Goal: Information Seeking & Learning: Find specific fact

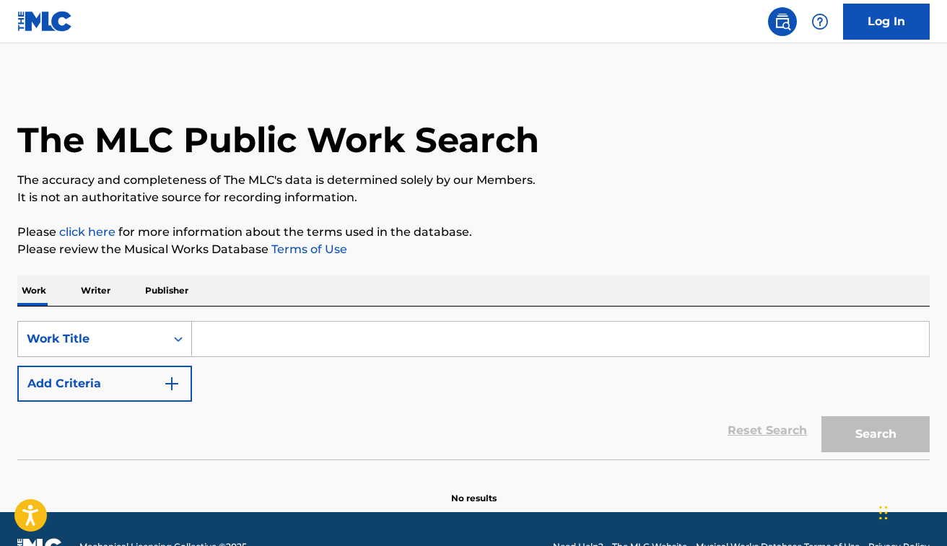
click at [148, 335] on div "Work Title" at bounding box center [92, 338] width 130 height 17
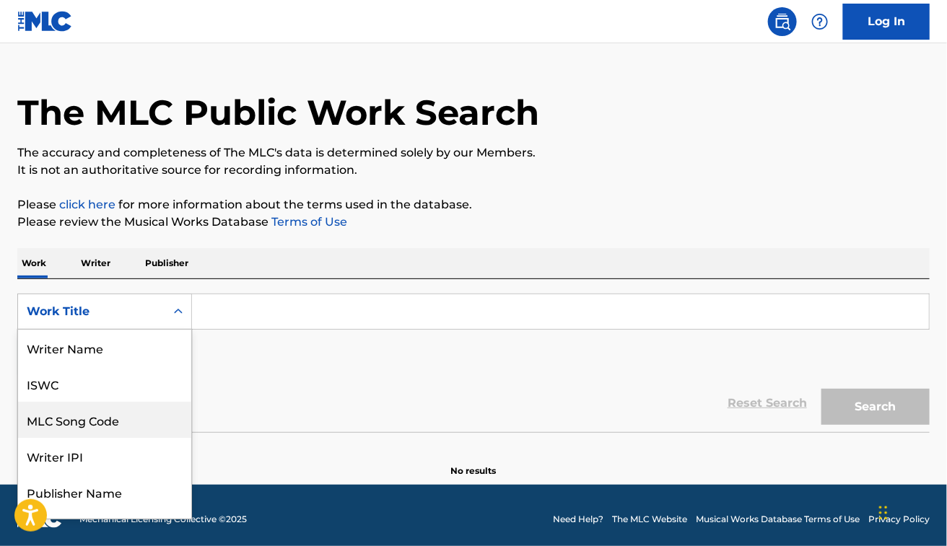
scroll to position [72, 0]
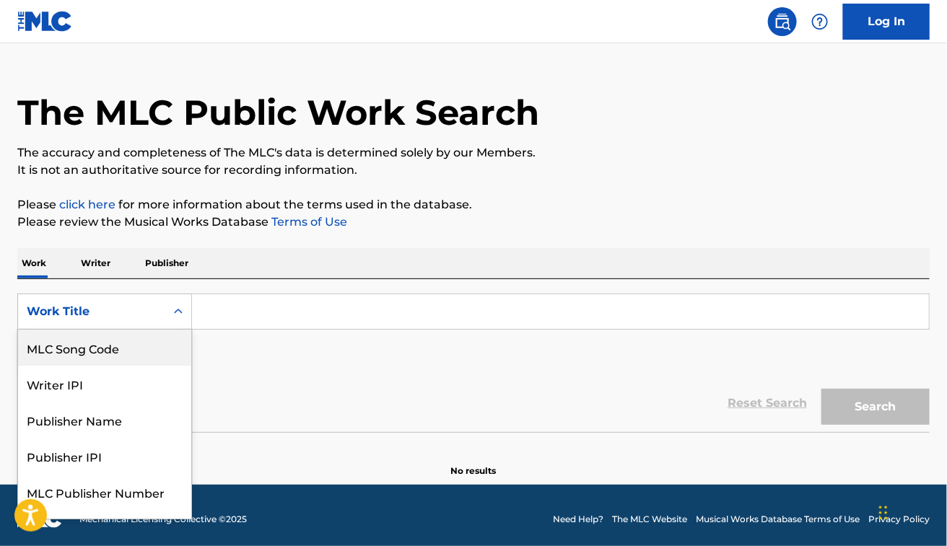
click at [128, 348] on div "MLC Song Code" at bounding box center [104, 348] width 173 height 36
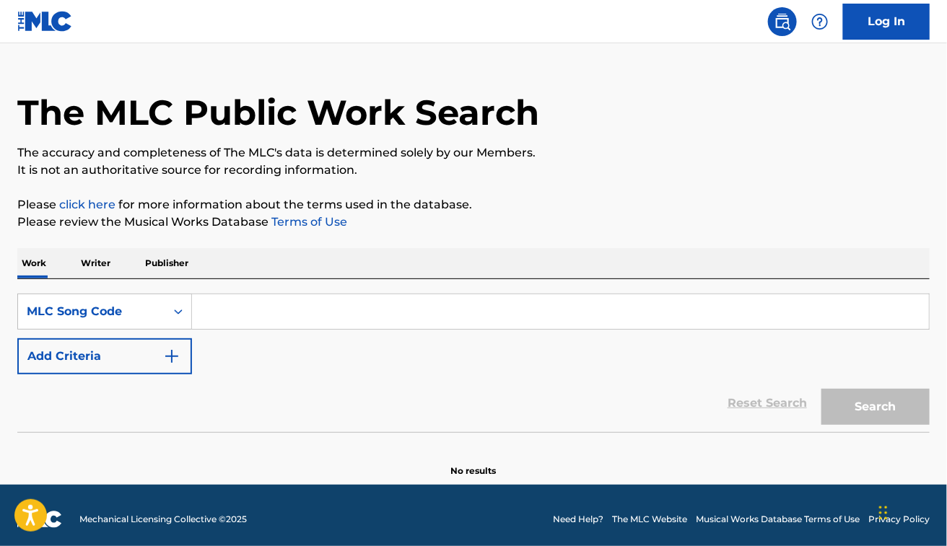
click at [286, 303] on input "Search Form" at bounding box center [560, 311] width 737 height 35
paste input "Z6127P"
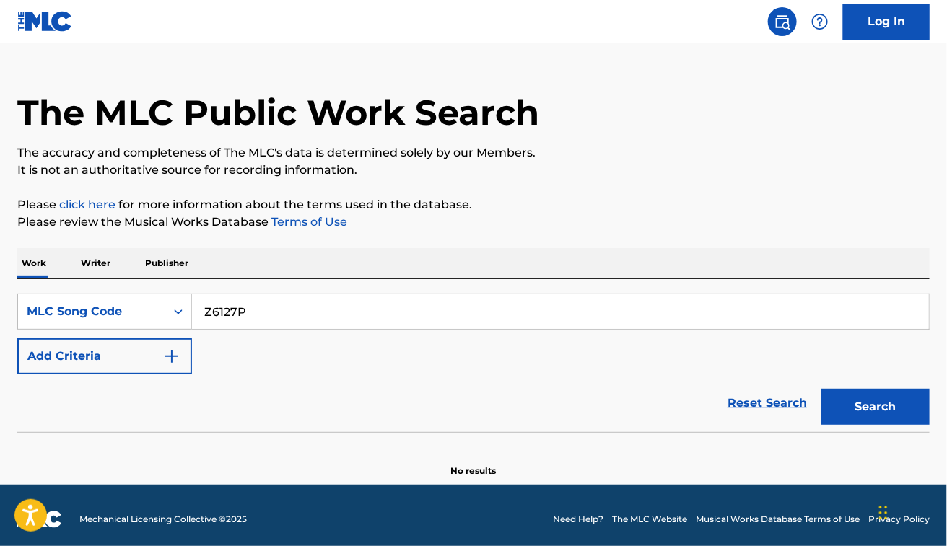
type input "Z6127P"
click at [821, 389] on button "Search" at bounding box center [875, 407] width 108 height 36
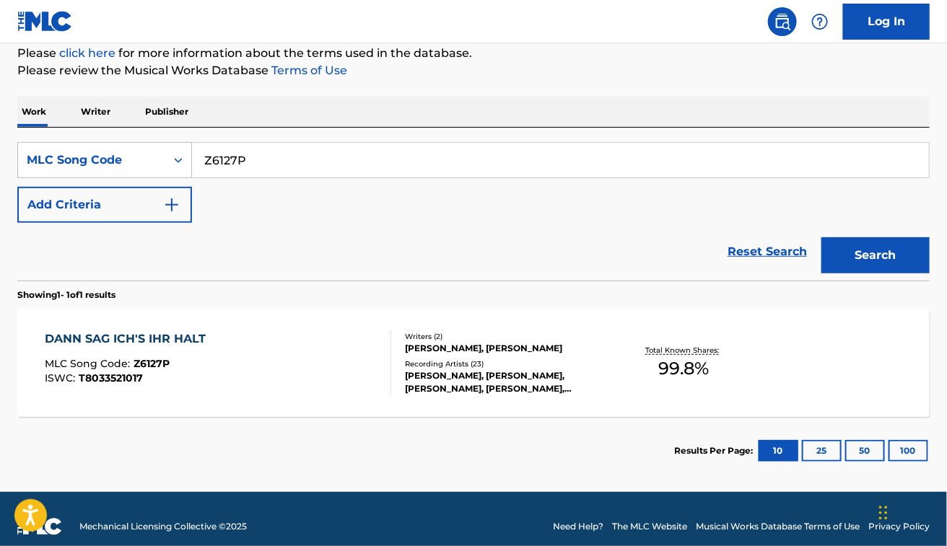
scroll to position [193, 0]
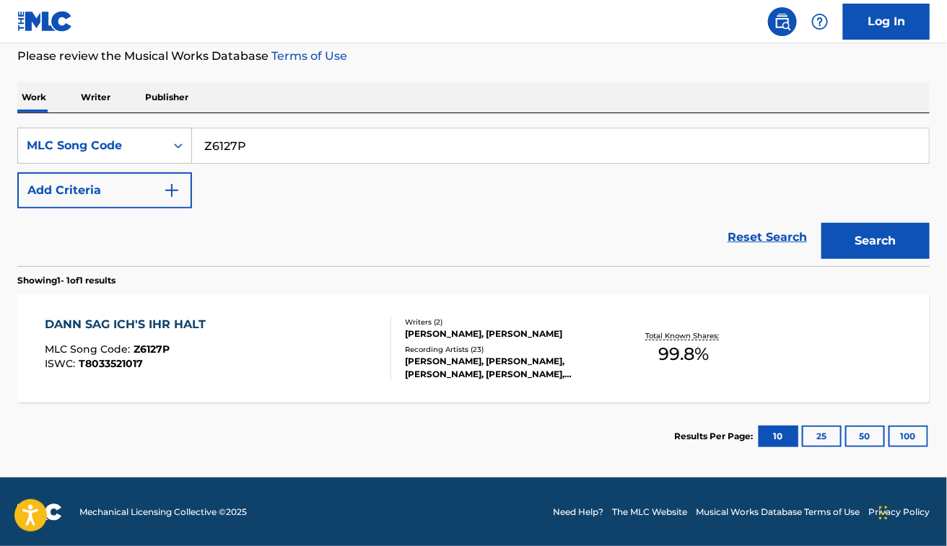
click at [302, 340] on div "DANN SAG ICH'S IHR HALT MLC Song Code : Z6127P ISWC : T8033521017" at bounding box center [218, 348] width 346 height 65
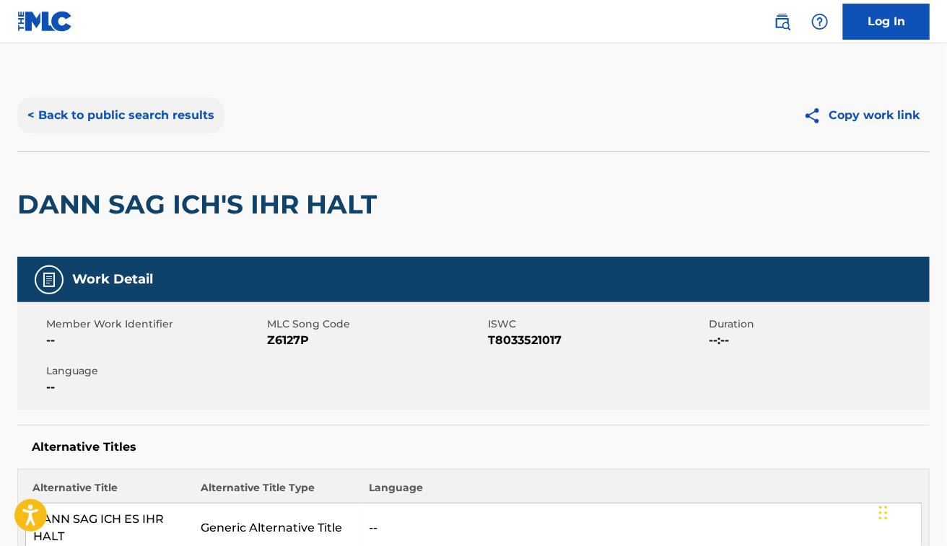
click at [207, 112] on button "< Back to public search results" at bounding box center [120, 115] width 207 height 36
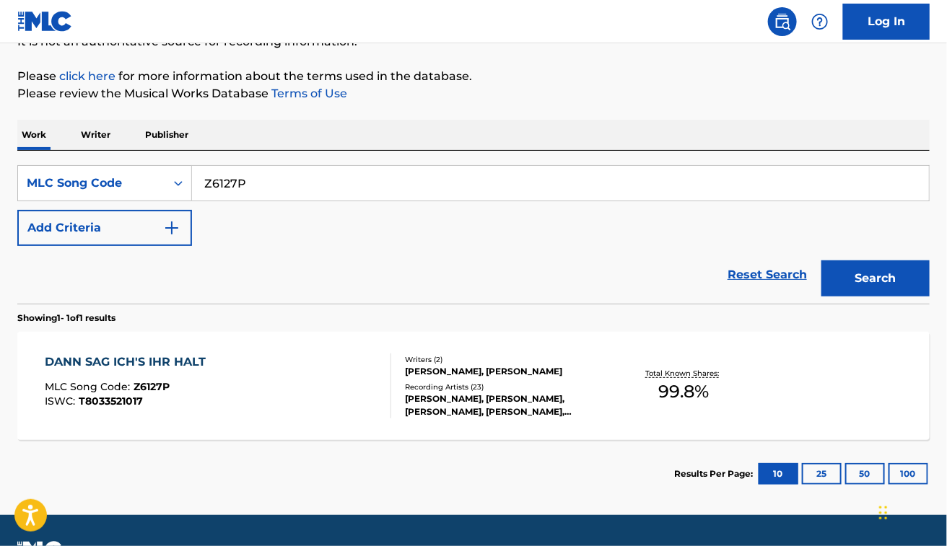
click at [335, 178] on input "Z6127P" at bounding box center [560, 183] width 737 height 35
paste input "T20051"
click at [821, 260] on button "Search" at bounding box center [875, 278] width 108 height 36
paste input "I3358J"
type input "I3358J"
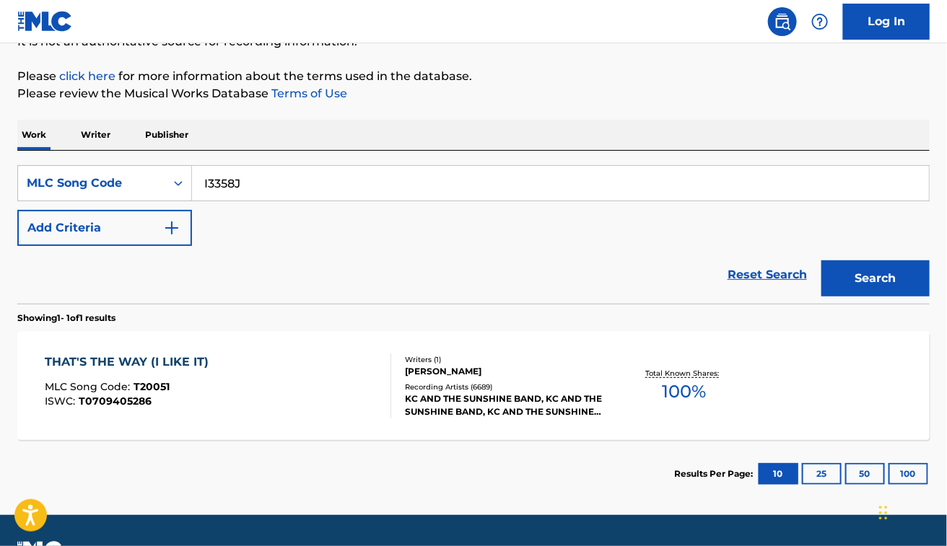
click at [821, 260] on button "Search" at bounding box center [875, 278] width 108 height 36
click at [318, 351] on div "I LIKE IT MLC Song Code : I3358J ISWC : T8024339752 Writers ( 2 ) PETER HOFF, A…" at bounding box center [473, 386] width 912 height 108
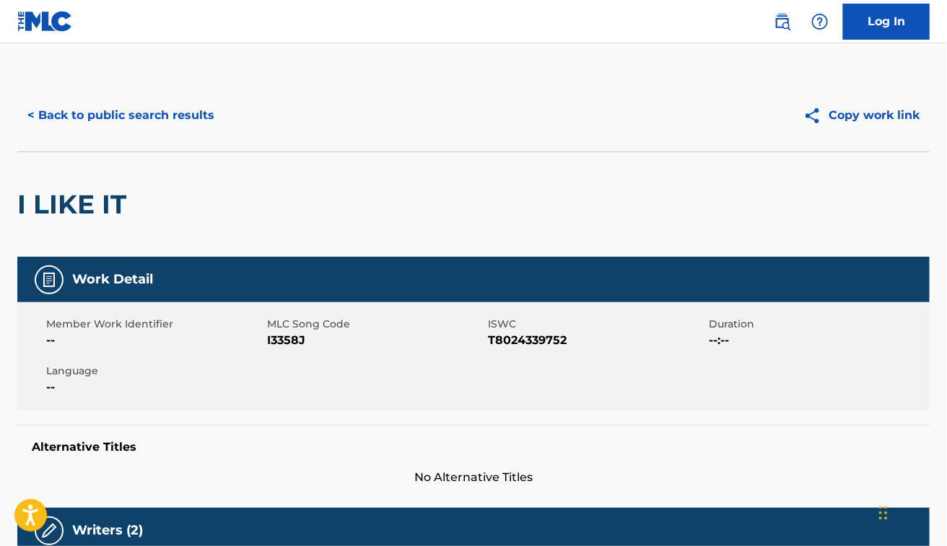
click at [130, 94] on div "< Back to public search results Copy work link" at bounding box center [473, 115] width 912 height 72
click at [135, 110] on button "< Back to public search results" at bounding box center [120, 115] width 207 height 36
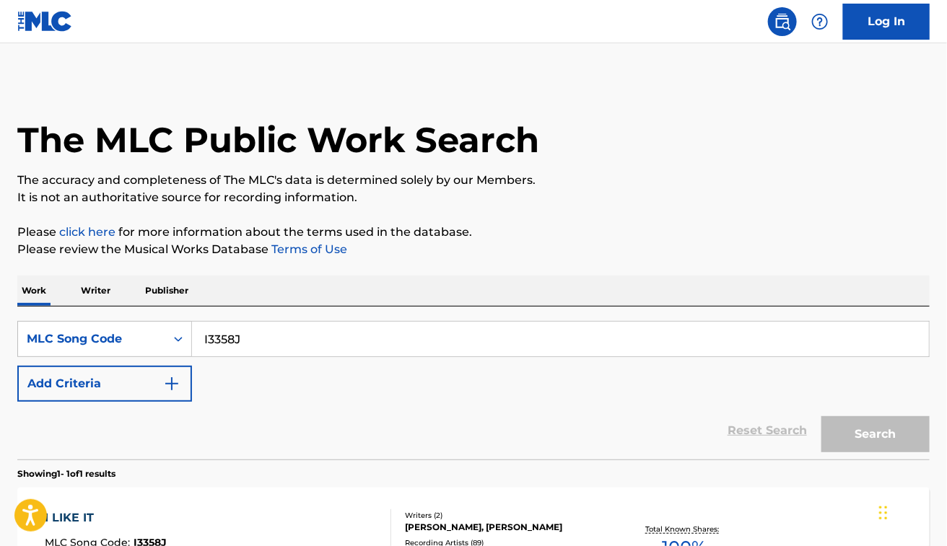
scroll to position [156, 0]
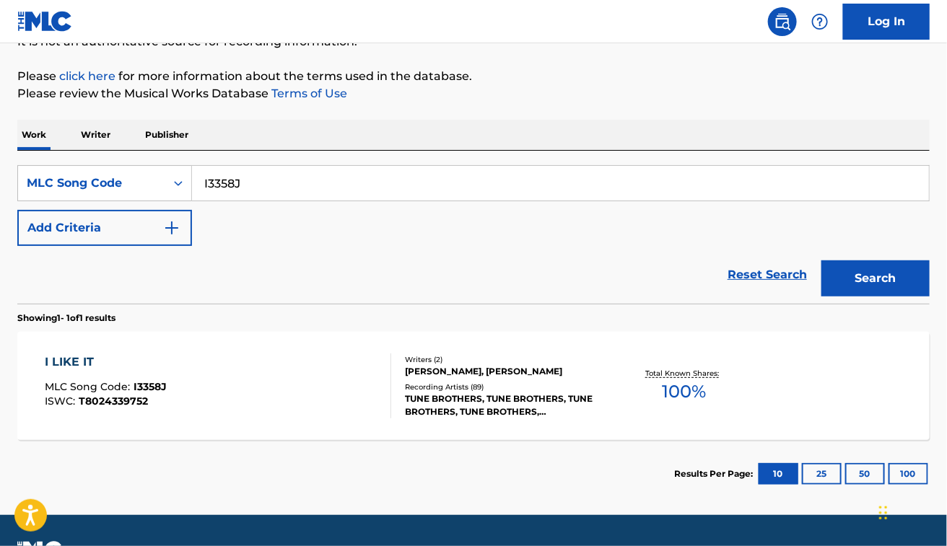
click at [326, 180] on input "I3358J" at bounding box center [560, 183] width 737 height 35
paste input "D62777"
click at [821, 260] on button "Search" at bounding box center [875, 278] width 108 height 36
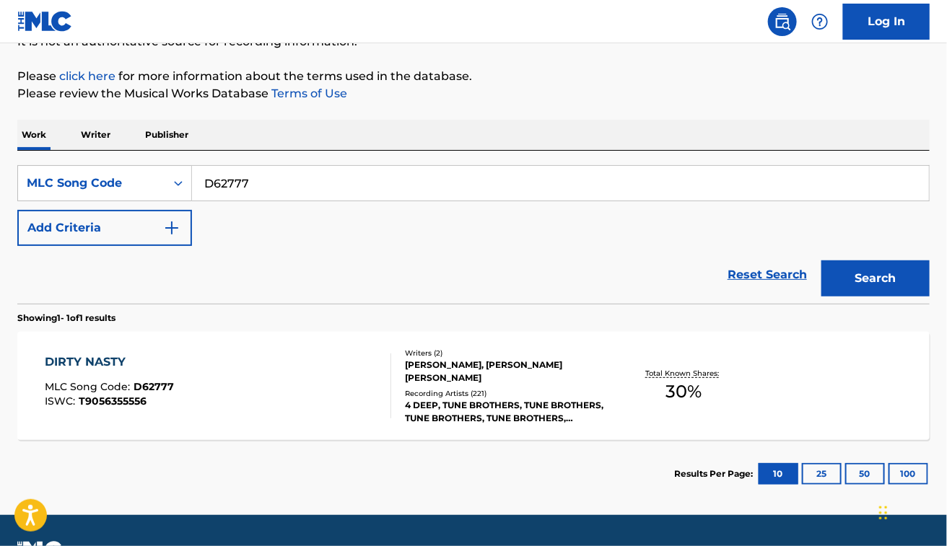
paste input "L89109"
type input "L89109"
click at [821, 260] on button "Search" at bounding box center [875, 278] width 108 height 36
click at [308, 341] on div "LET'S GO MLC Song Code : L89109 ISWC : T0732048553 Writers ( 5 ) TEBEY SOLOMON …" at bounding box center [473, 386] width 912 height 108
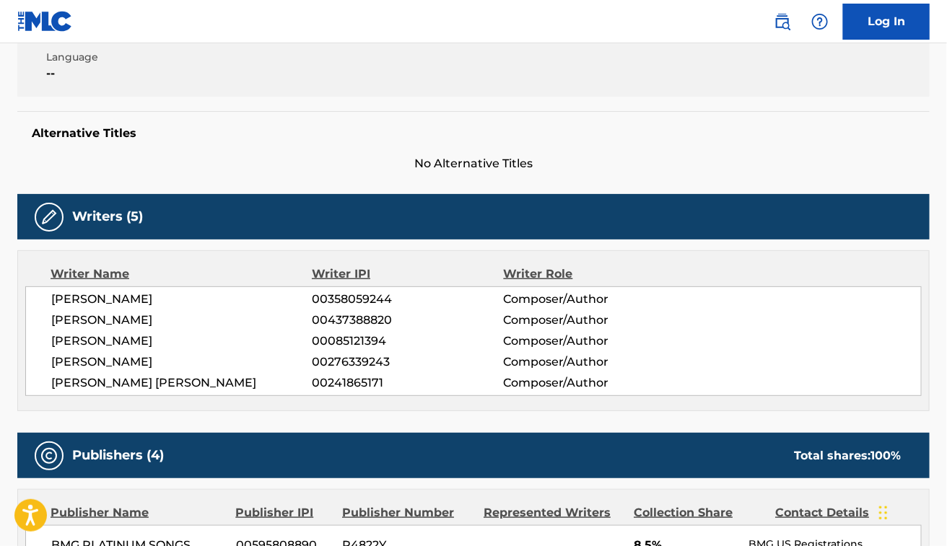
scroll to position [315, 0]
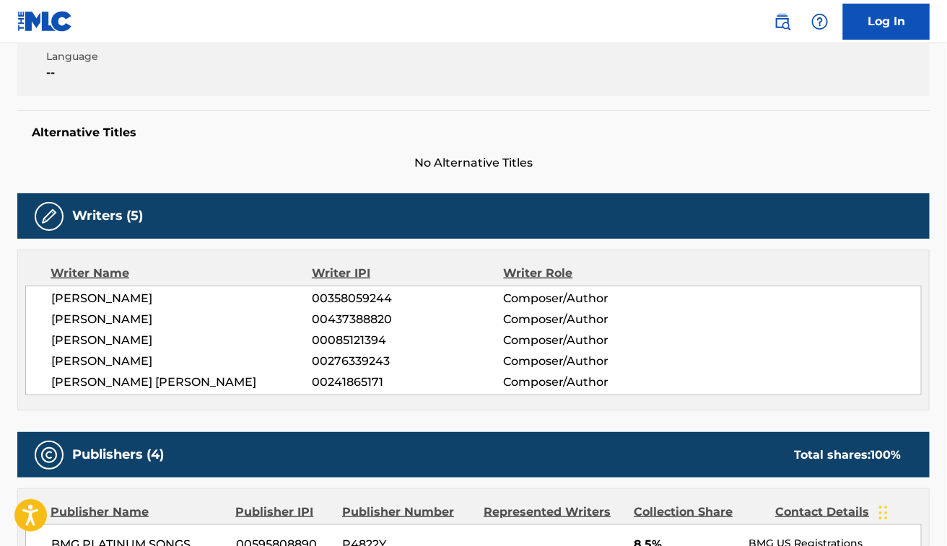
click at [157, 297] on span "TEBEY SOLOMON OTTOH" at bounding box center [181, 298] width 261 height 17
copy div "TEBEY SOLOMON OTTOH"
click at [110, 337] on span "VINCE CLARKE" at bounding box center [181, 340] width 261 height 17
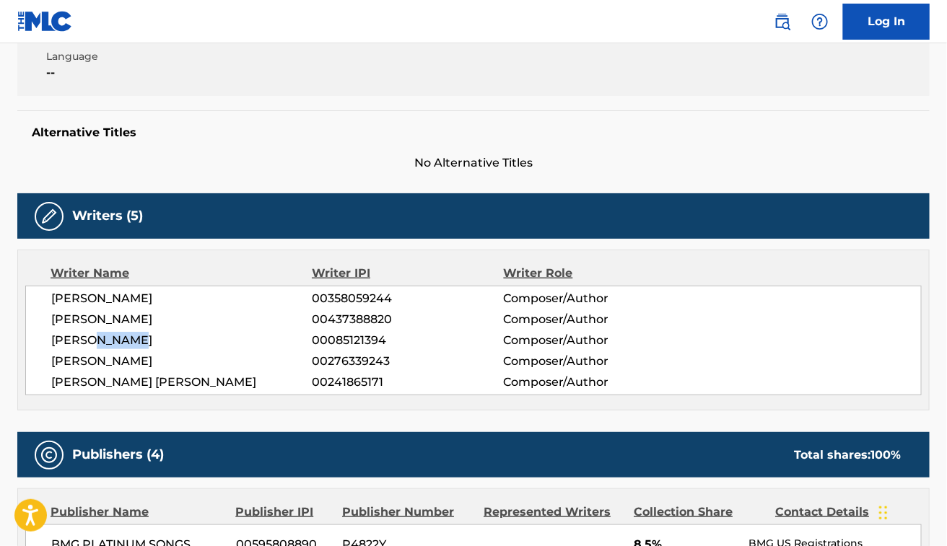
click at [110, 337] on span "VINCE CLARKE" at bounding box center [181, 340] width 261 height 17
copy div "VINCE CLARKE"
click at [188, 380] on span "CHRISTOPHER MICHAEL PERRY" at bounding box center [181, 382] width 261 height 17
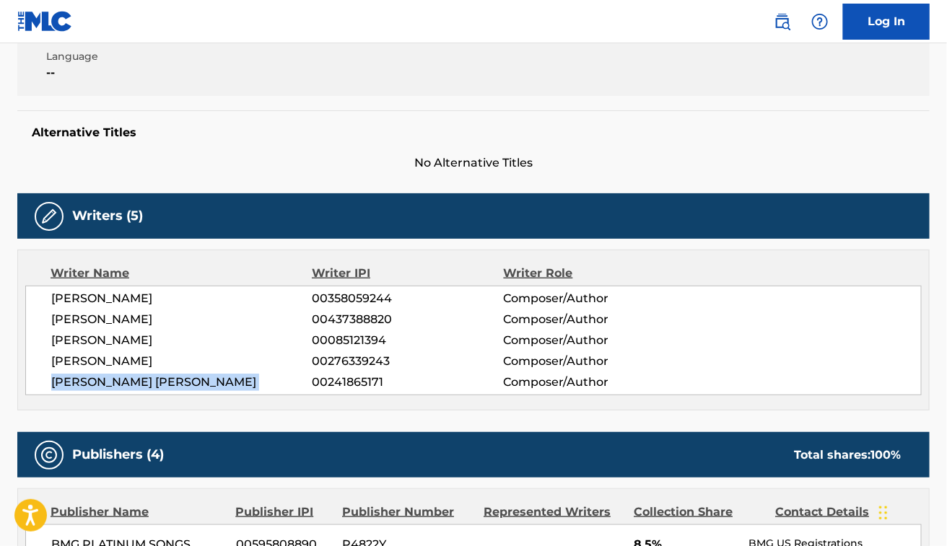
click at [188, 380] on span "CHRISTOPHER MICHAEL PERRY" at bounding box center [181, 382] width 261 height 17
copy div "CHRISTOPHER MICHAEL PERRY"
click at [157, 369] on span "ADAM ALEXANDER RUHNKE" at bounding box center [181, 361] width 261 height 17
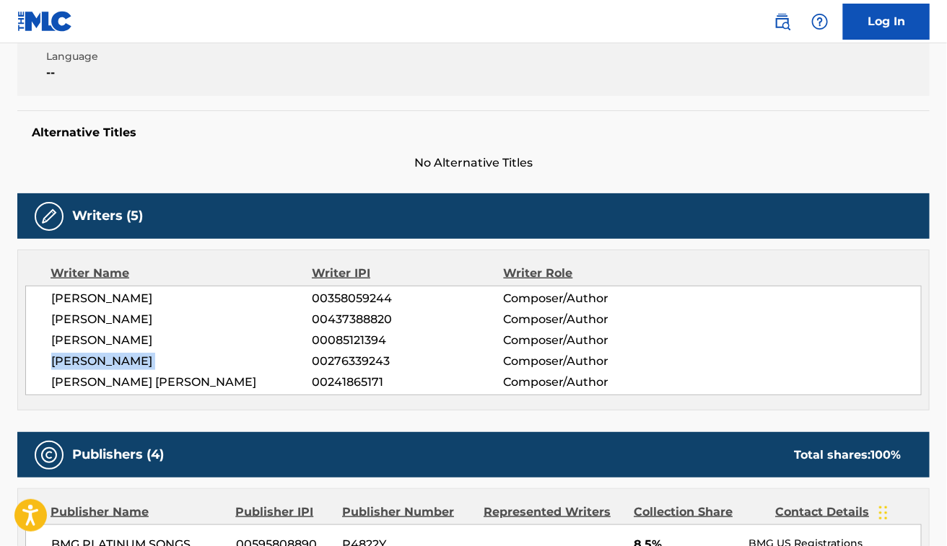
copy div "ADAM ALEXANDER RUHNKE"
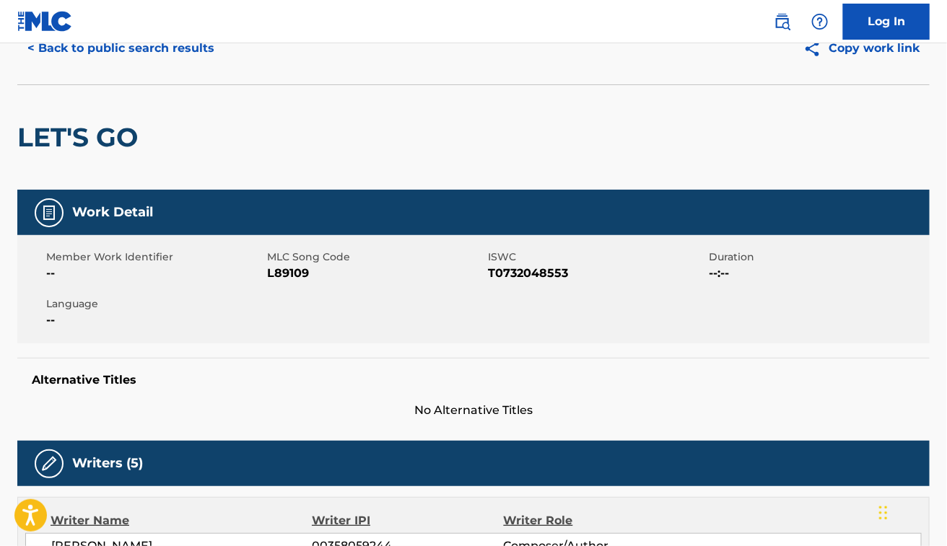
scroll to position [0, 0]
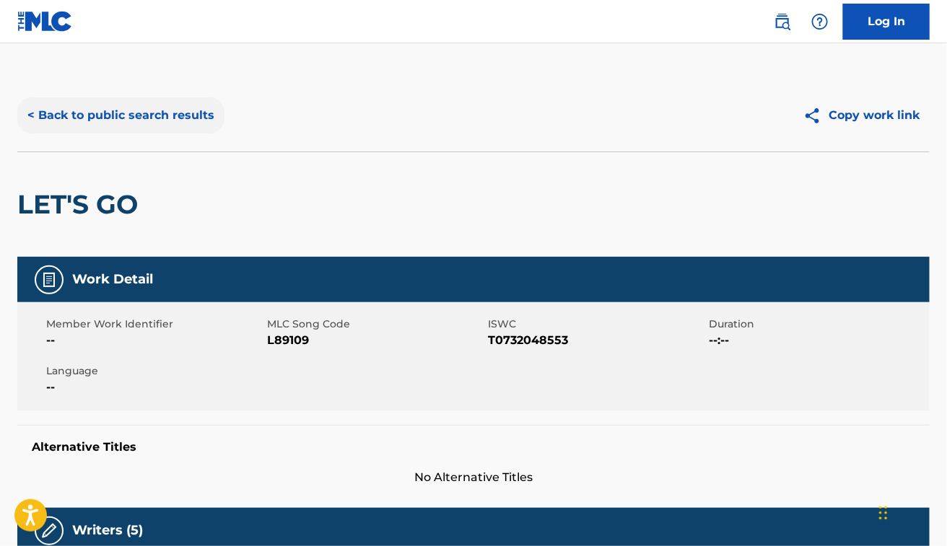
click at [127, 114] on button "< Back to public search results" at bounding box center [120, 115] width 207 height 36
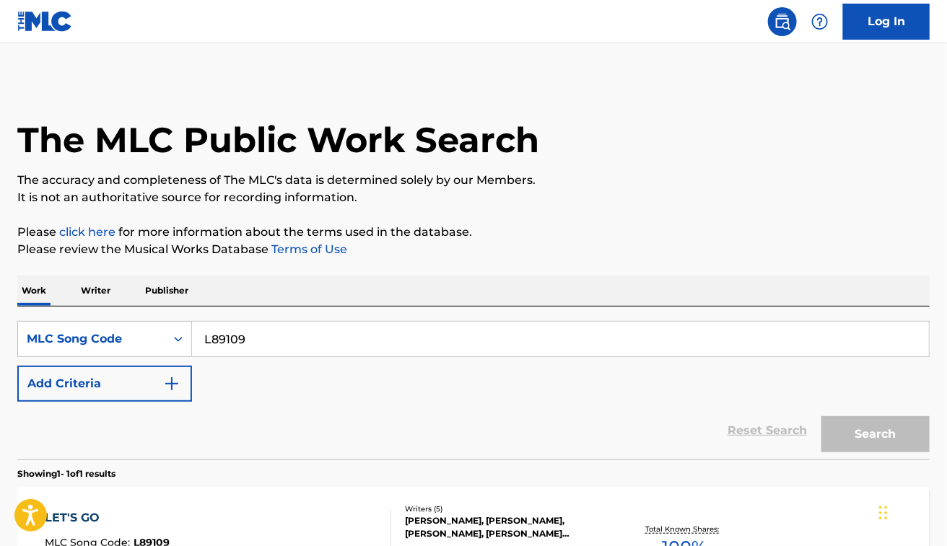
scroll to position [156, 0]
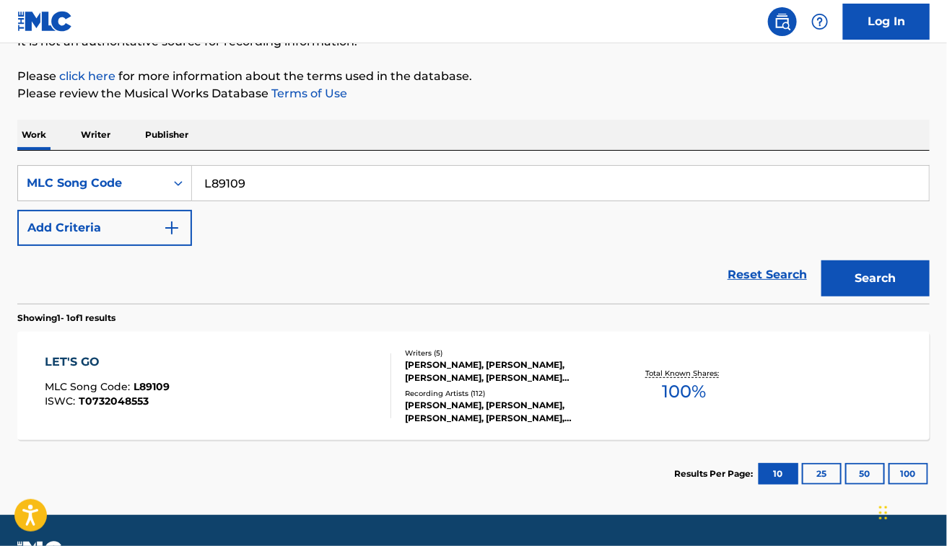
click at [265, 179] on input "L89109" at bounding box center [560, 183] width 737 height 35
paste input "QB0365"
click at [821, 260] on button "Search" at bounding box center [875, 278] width 108 height 36
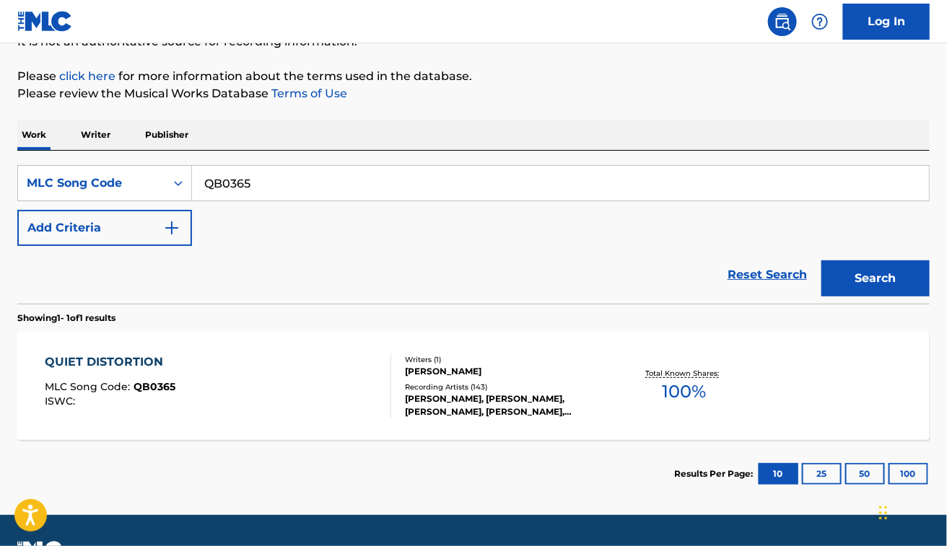
scroll to position [193, 0]
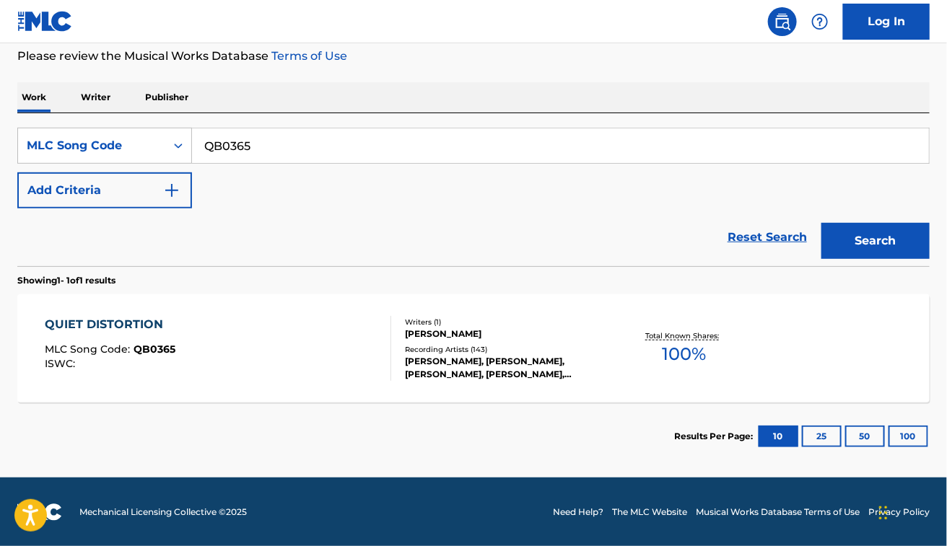
paste input "DVC2BF"
type input "DVC2BF"
click at [821, 223] on button "Search" at bounding box center [875, 241] width 108 height 36
click at [265, 363] on div "DEEP STATE MLC Song Code : DVC2BF ISWC : T9232407624" at bounding box center [218, 348] width 346 height 65
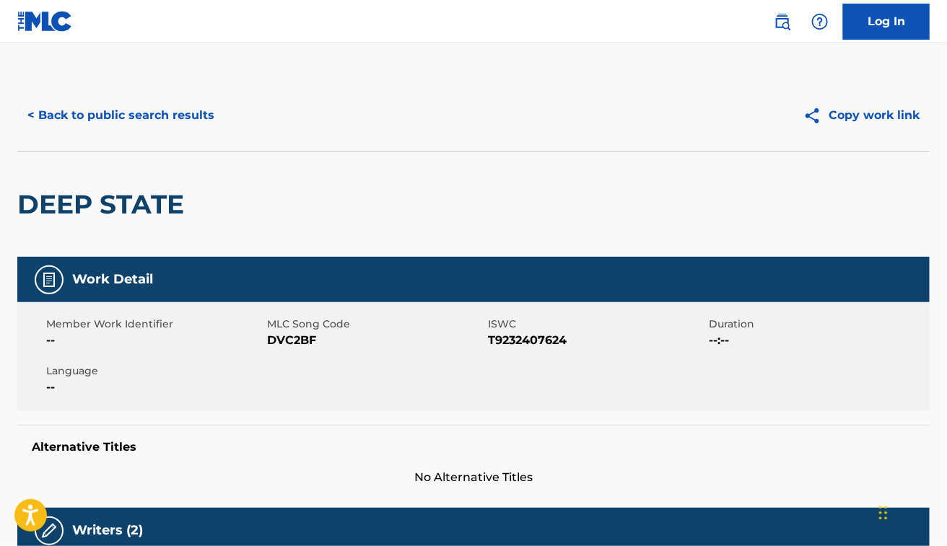
scroll to position [320, 0]
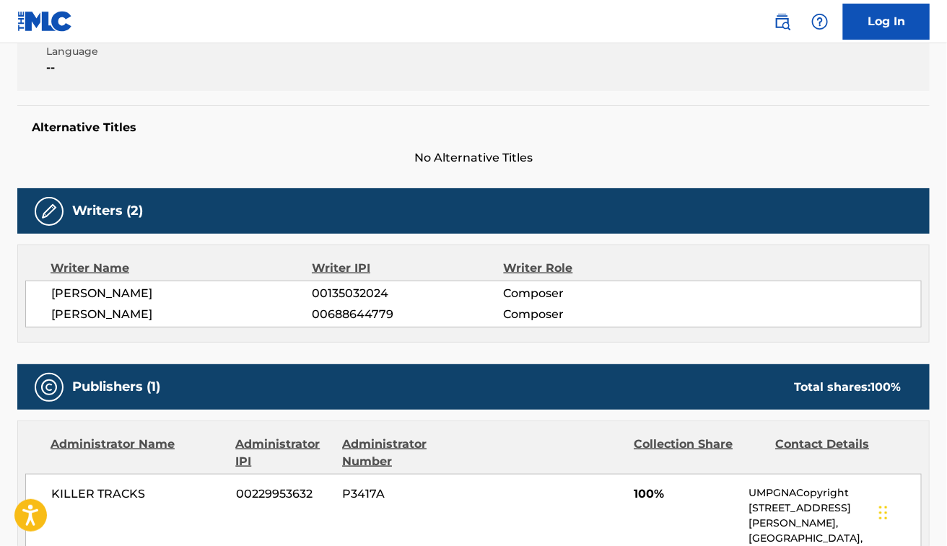
click at [120, 281] on div "TONI HALLIDAY 00135032024 Composer LOUISE BERNADETTE DOWD 00688644779 Composer" at bounding box center [473, 304] width 896 height 47
copy div "TONI HALLIDAY"
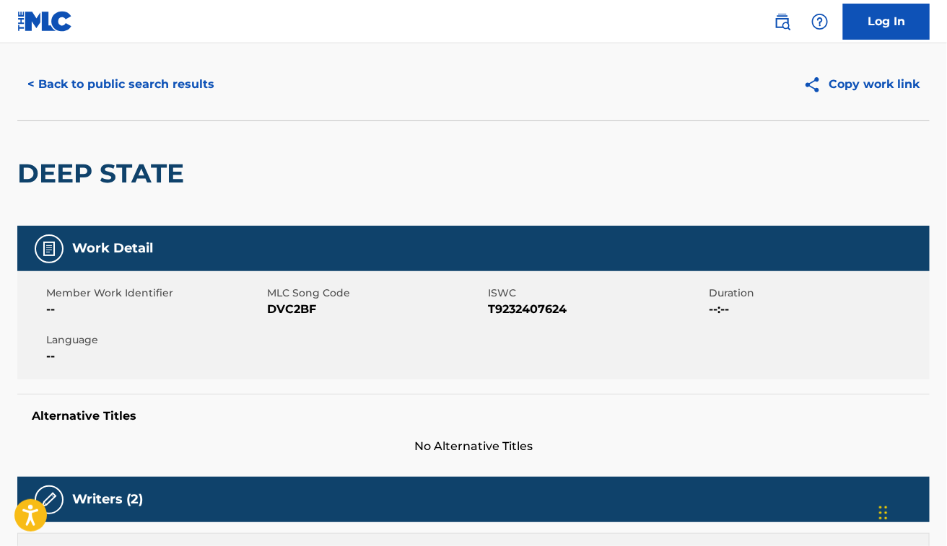
scroll to position [0, 0]
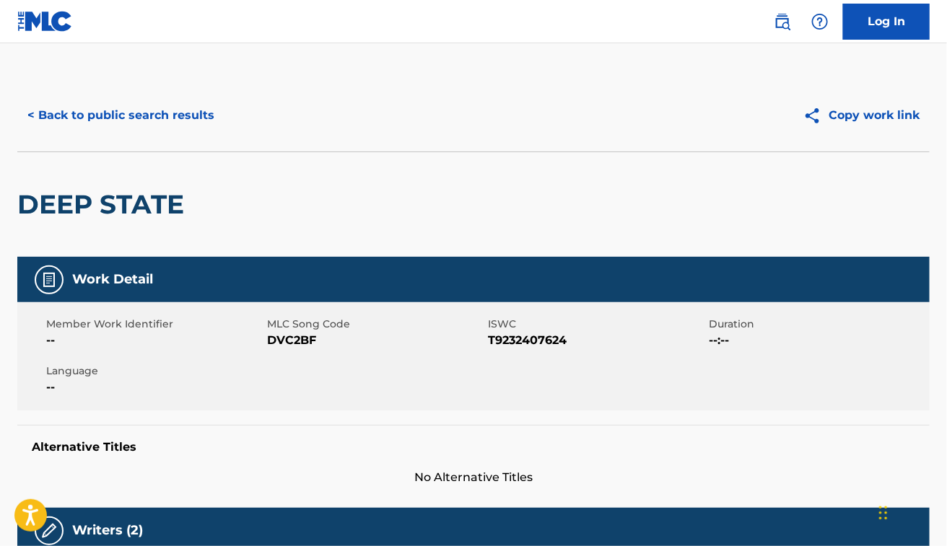
click at [174, 217] on h2 "DEEP STATE" at bounding box center [104, 204] width 174 height 32
click at [153, 105] on button "< Back to public search results" at bounding box center [120, 115] width 207 height 36
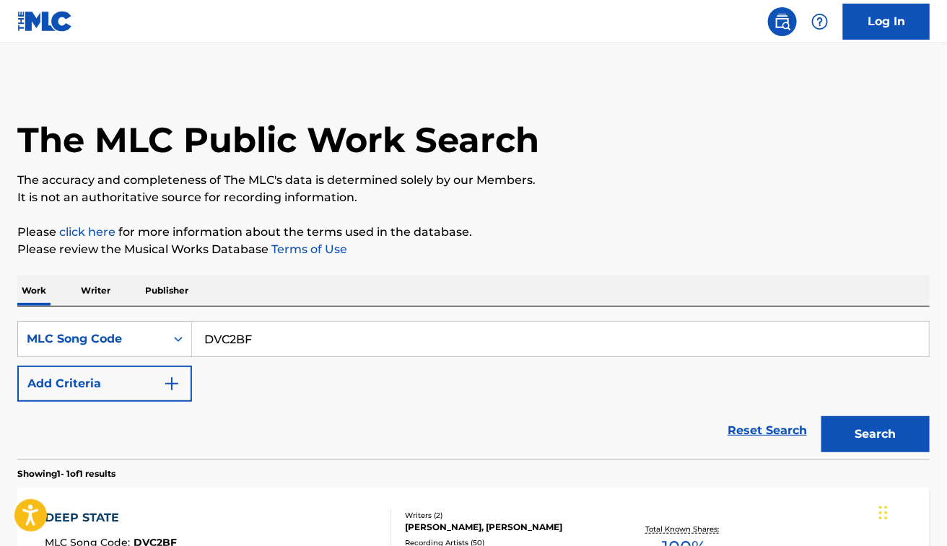
scroll to position [156, 0]
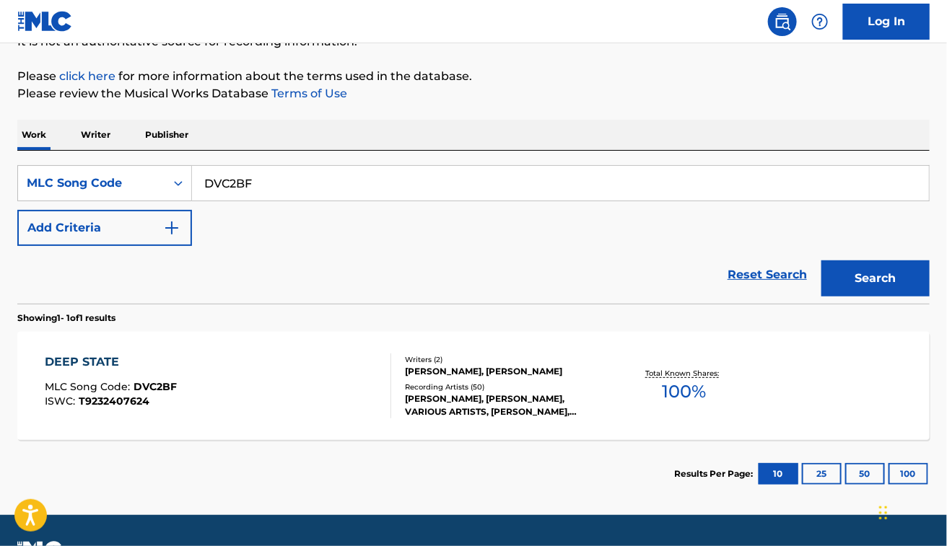
click at [245, 192] on input "DVC2BF" at bounding box center [560, 183] width 737 height 35
paste input "A0E7H"
type input "DA0E7H"
click at [821, 260] on button "Search" at bounding box center [875, 278] width 108 height 36
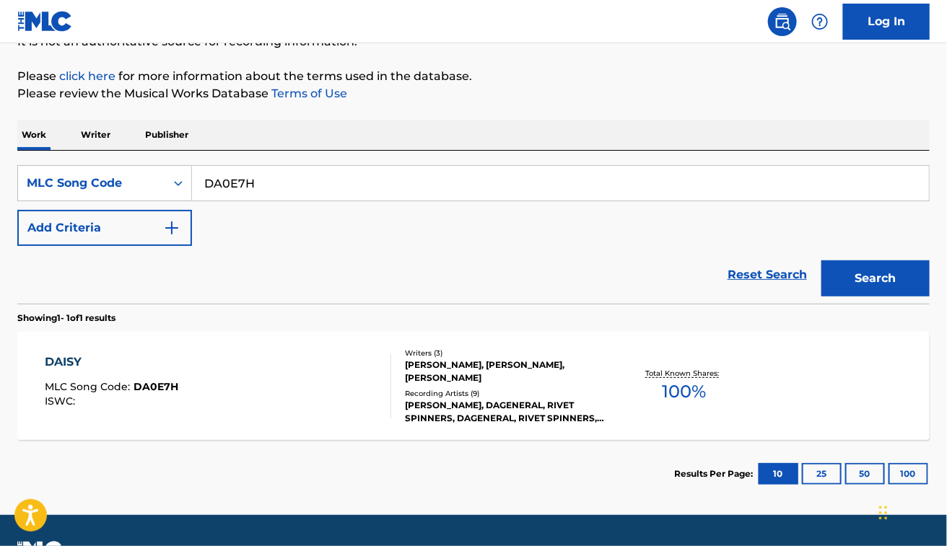
scroll to position [193, 0]
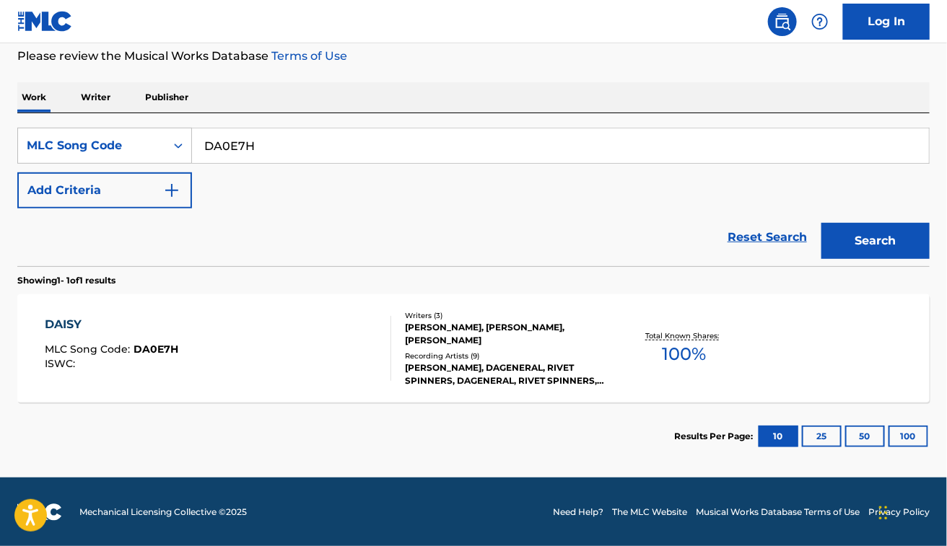
click at [322, 333] on div "DAISY MLC Song Code : DA0E7H ISWC :" at bounding box center [218, 348] width 346 height 65
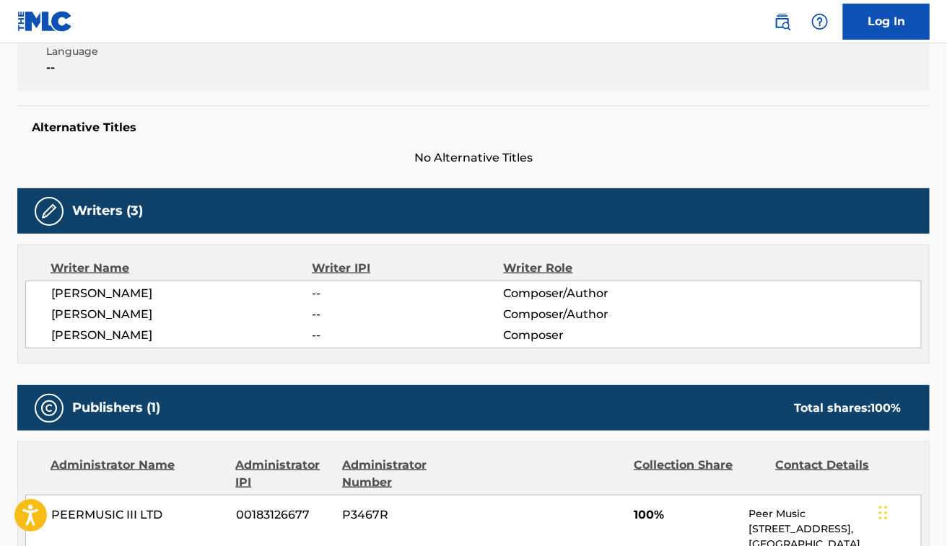
scroll to position [321, 0]
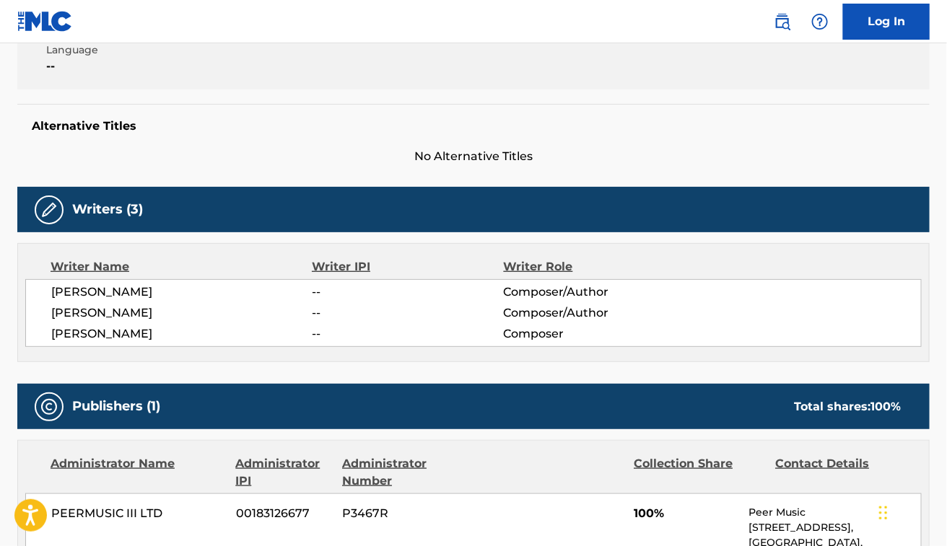
click at [88, 292] on span "ALAN LUMLEY" at bounding box center [181, 292] width 261 height 17
copy div "ALAN LUMLEY"
click at [128, 307] on span "ALEKSANDER BAJIN" at bounding box center [181, 312] width 261 height 17
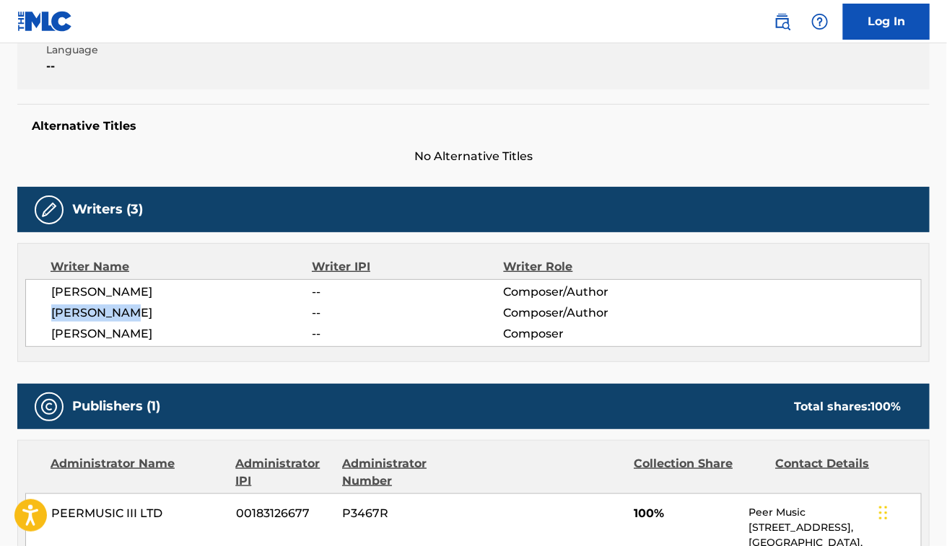
click at [128, 307] on span "ALEKSANDER BAJIN" at bounding box center [181, 312] width 261 height 17
copy div "ALEKSANDER BAJIN"
click at [66, 296] on span "ALAN LUMLEY" at bounding box center [181, 292] width 261 height 17
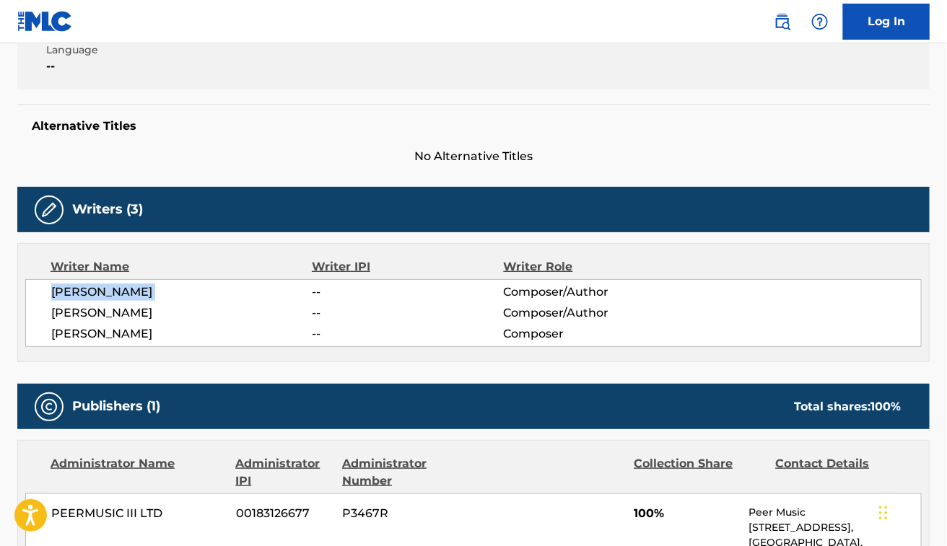
click at [66, 296] on span "ALAN LUMLEY" at bounding box center [181, 292] width 261 height 17
copy div "ALAN LUMLEY"
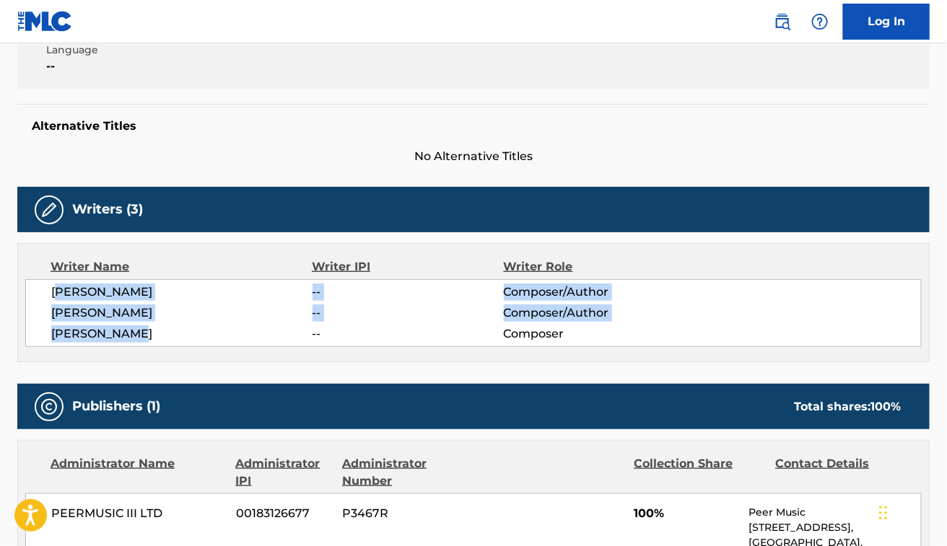
drag, startPoint x: 153, startPoint y: 341, endPoint x: 61, endPoint y: 294, distance: 103.3
click at [61, 294] on div "ALAN LUMLEY -- Composer/Author ALEKSANDER BAJIN -- Composer/Author JOVAN CVEJIC…" at bounding box center [473, 313] width 896 height 68
click at [127, 332] on span "JOVAN CVEJIC" at bounding box center [181, 333] width 261 height 17
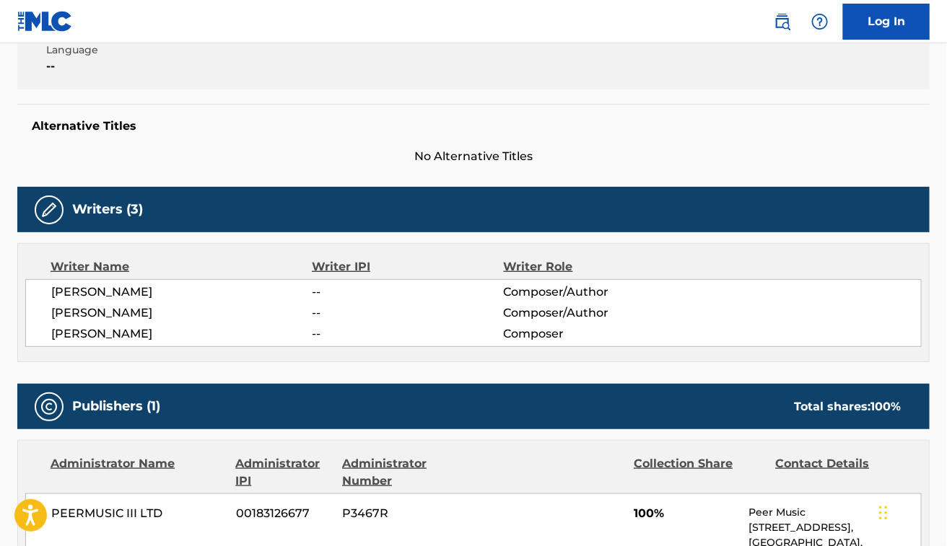
click at [91, 316] on span "ALEKSANDER BAJIN" at bounding box center [181, 312] width 261 height 17
copy div "ALEKSANDER BAJIN"
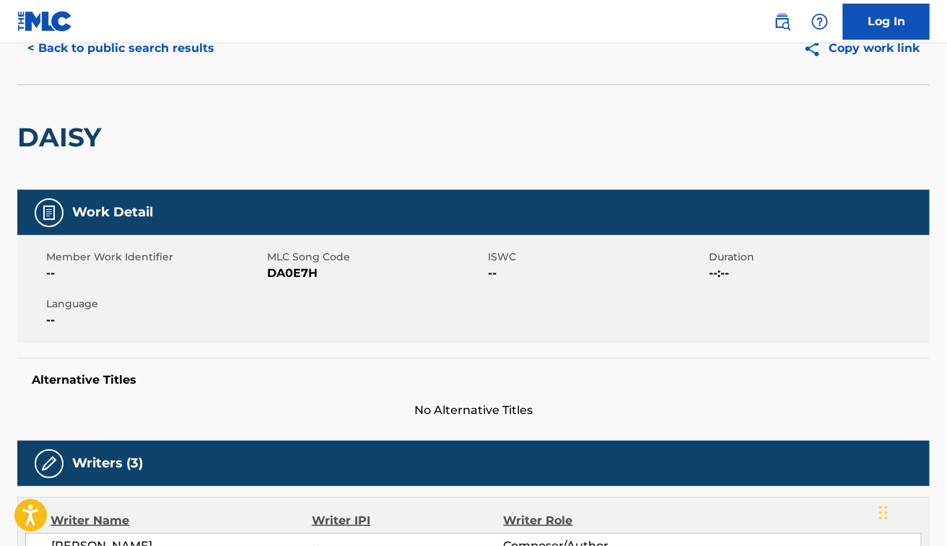
scroll to position [0, 0]
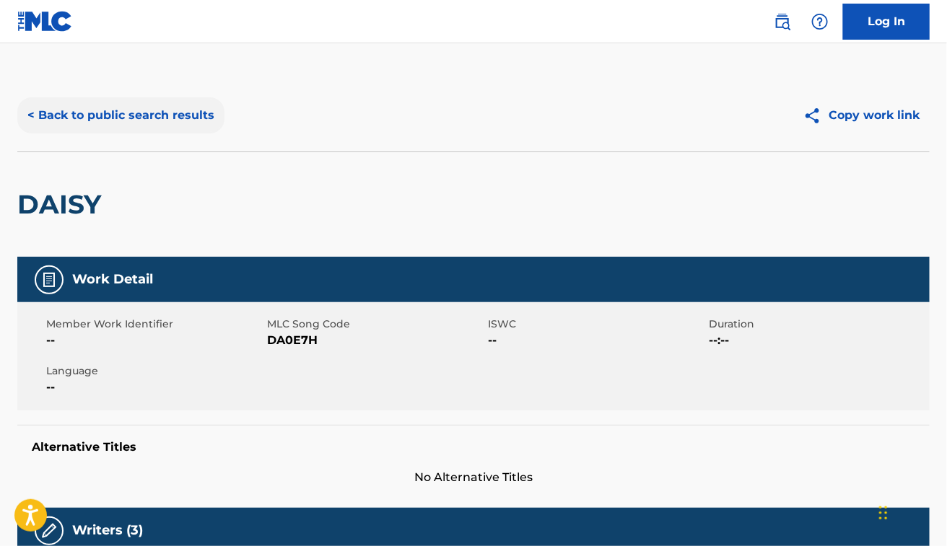
click at [84, 120] on button "< Back to public search results" at bounding box center [120, 115] width 207 height 36
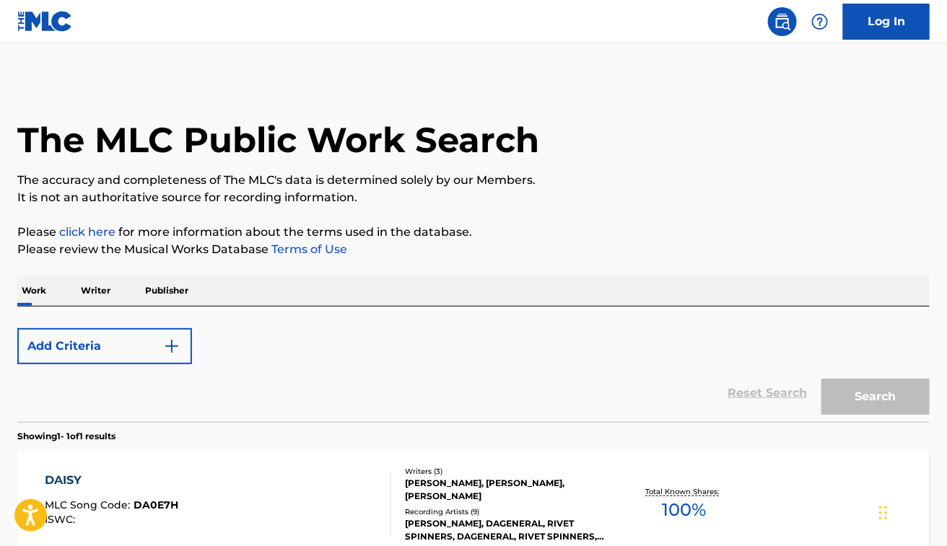
scroll to position [156, 0]
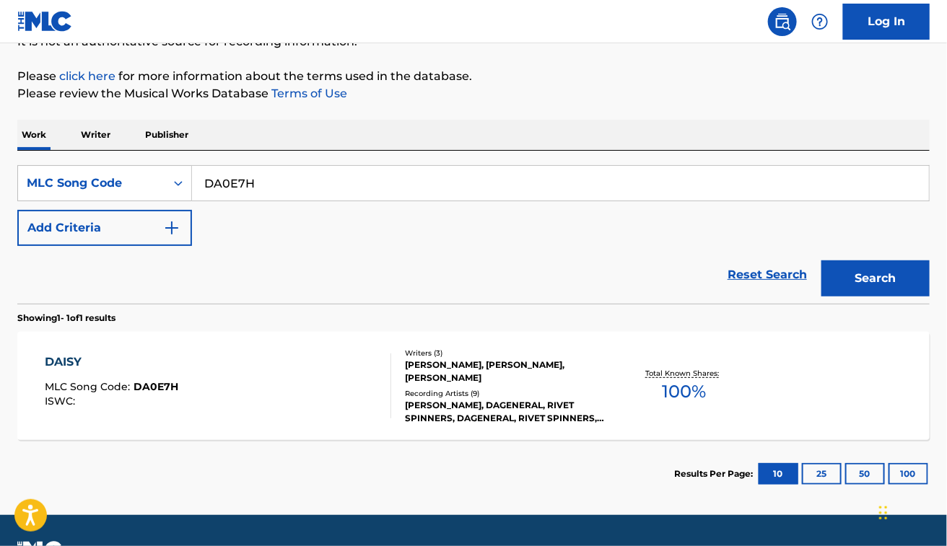
click at [255, 182] on input "DA0E7H" at bounding box center [560, 183] width 737 height 35
paste input "B7200C"
type input "B7200C"
click at [821, 260] on button "Search" at bounding box center [875, 278] width 108 height 36
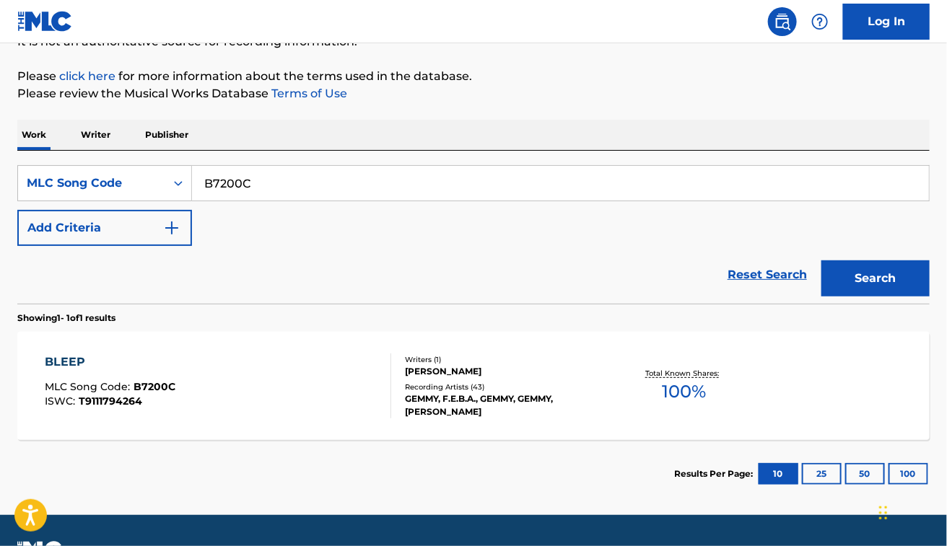
scroll to position [193, 0]
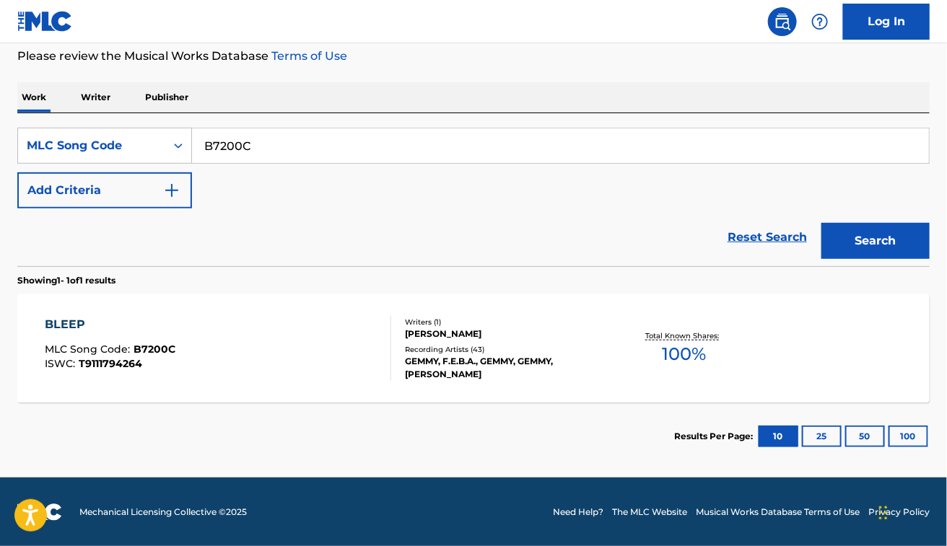
click at [344, 294] on div "BLEEP MLC Song Code : B7200C ISWC : T9111794264 Writers ( 1 ) GEMMEL PHILLIPS R…" at bounding box center [473, 348] width 912 height 108
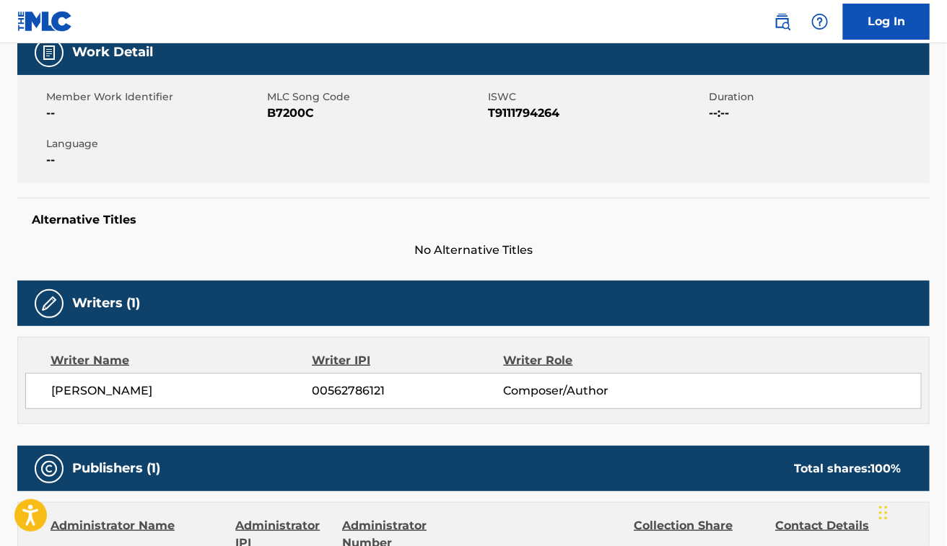
scroll to position [217, 0]
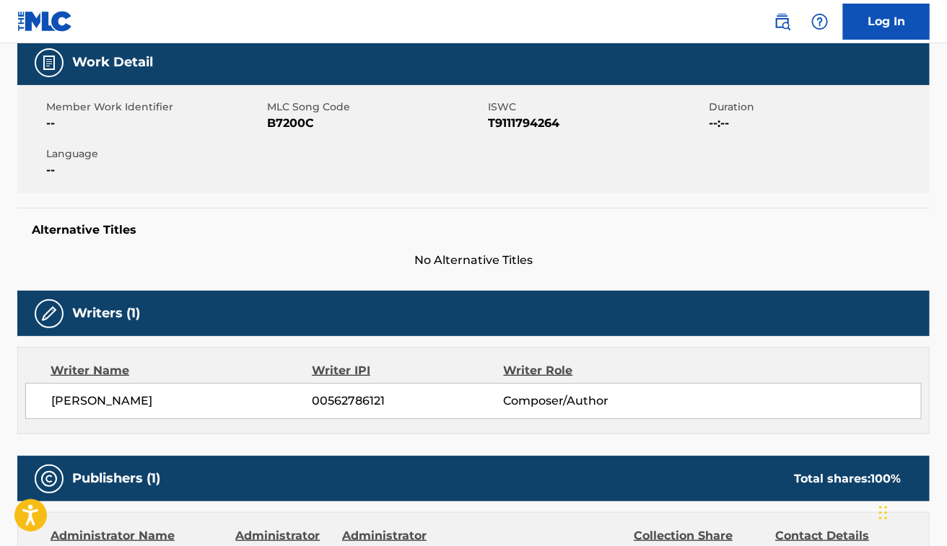
click at [90, 399] on span "GEMMEL PHILLIPS" at bounding box center [181, 400] width 261 height 17
copy span "GEMMEL"
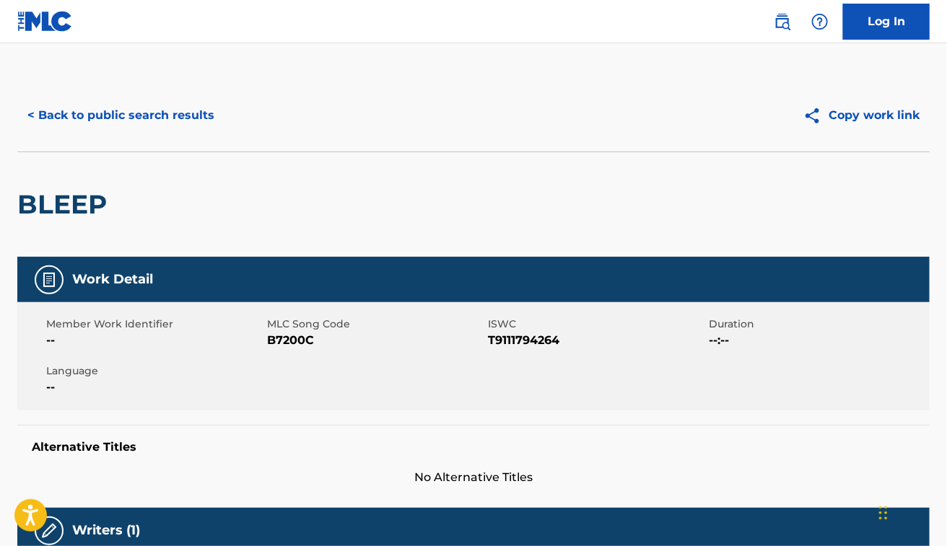
click at [597, 198] on div "BLEEP" at bounding box center [473, 204] width 912 height 105
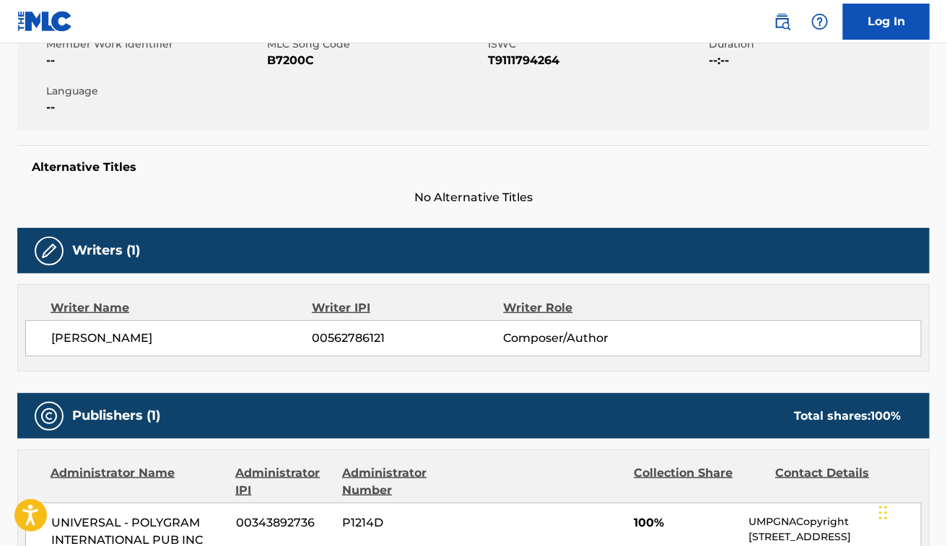
scroll to position [279, 0]
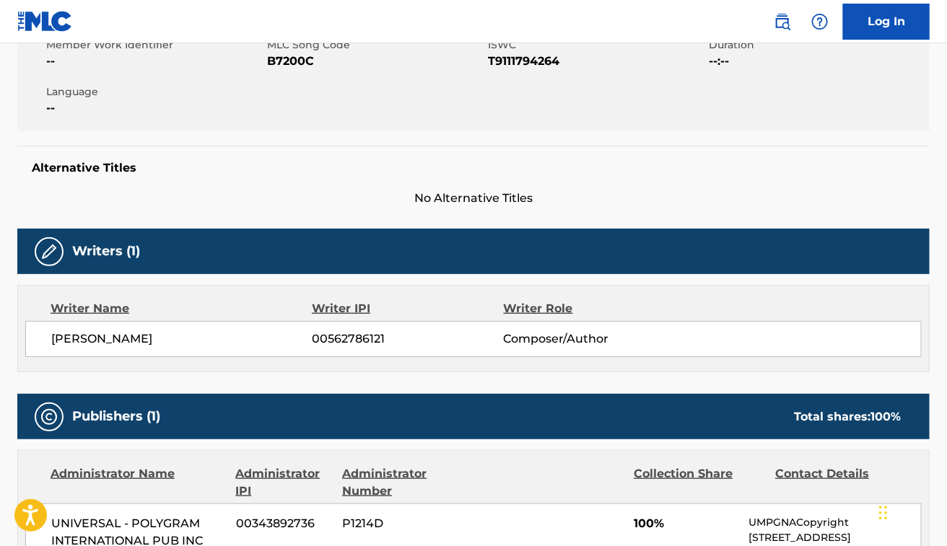
click at [100, 335] on span "GEMMEL PHILLIPS" at bounding box center [181, 338] width 261 height 17
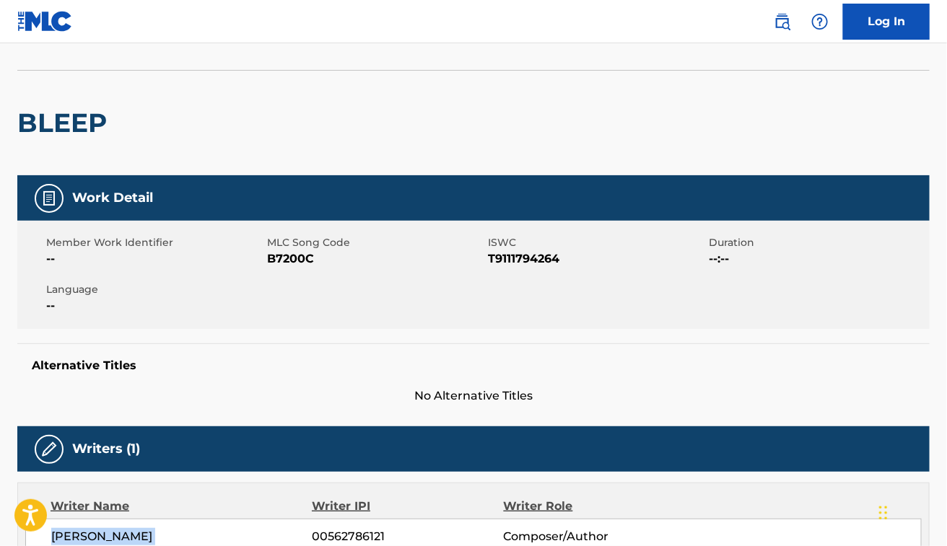
scroll to position [0, 0]
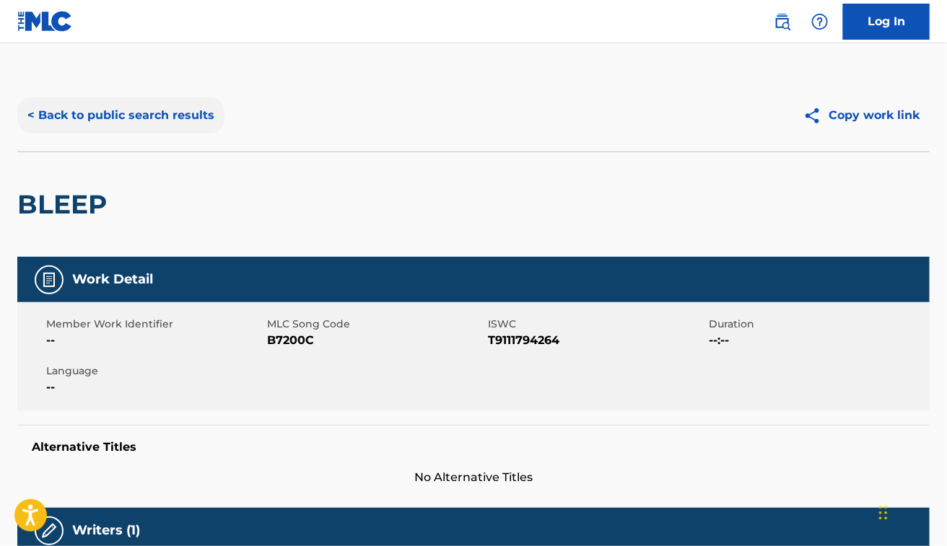
click at [175, 105] on button "< Back to public search results" at bounding box center [120, 115] width 207 height 36
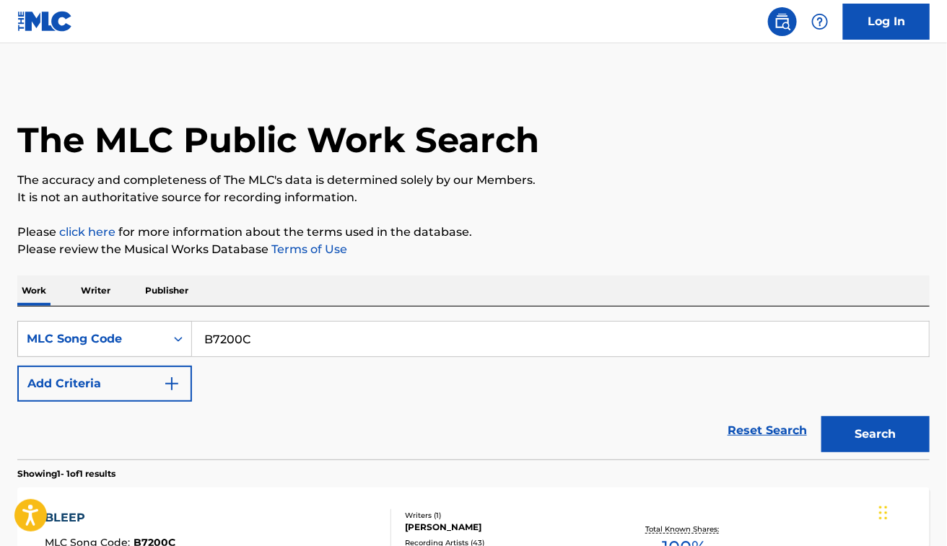
scroll to position [156, 0]
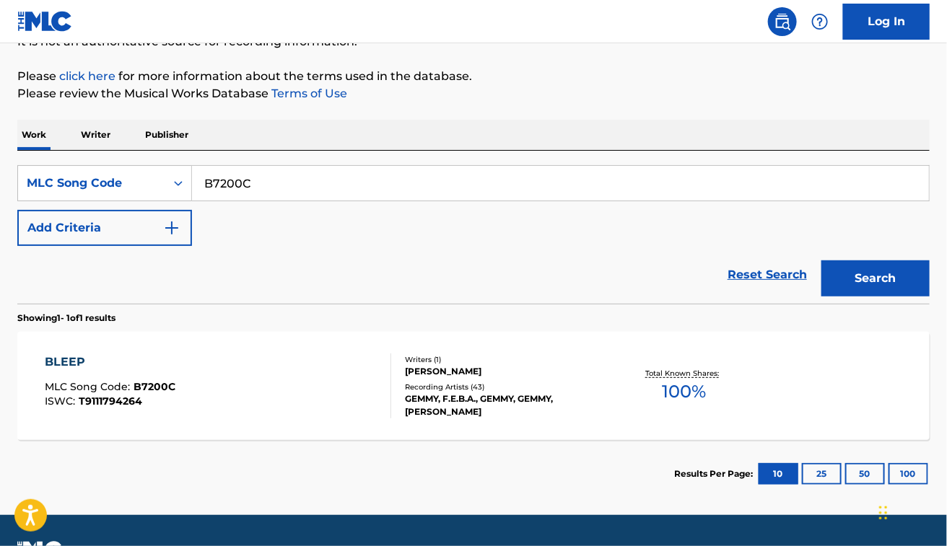
click at [307, 188] on input "B7200C" at bounding box center [560, 183] width 737 height 35
paste input "MW0775"
type input "MW0775"
click at [821, 260] on button "Search" at bounding box center [875, 278] width 108 height 36
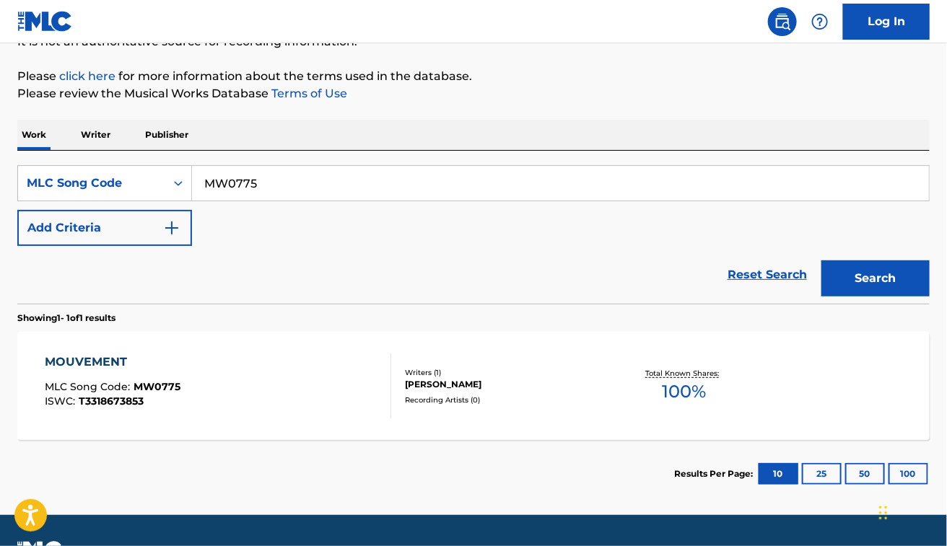
click at [372, 307] on section "Showing 1 - 1 of 1 results" at bounding box center [473, 314] width 912 height 21
click at [254, 406] on div "MOUVEMENT MLC Song Code : MW0775 ISWC : T3318673853" at bounding box center [218, 386] width 346 height 65
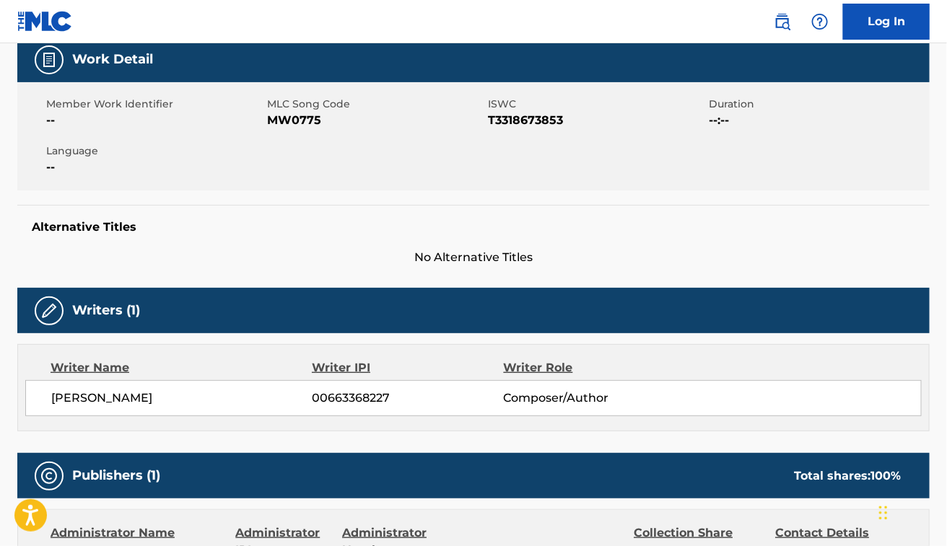
scroll to position [229, 0]
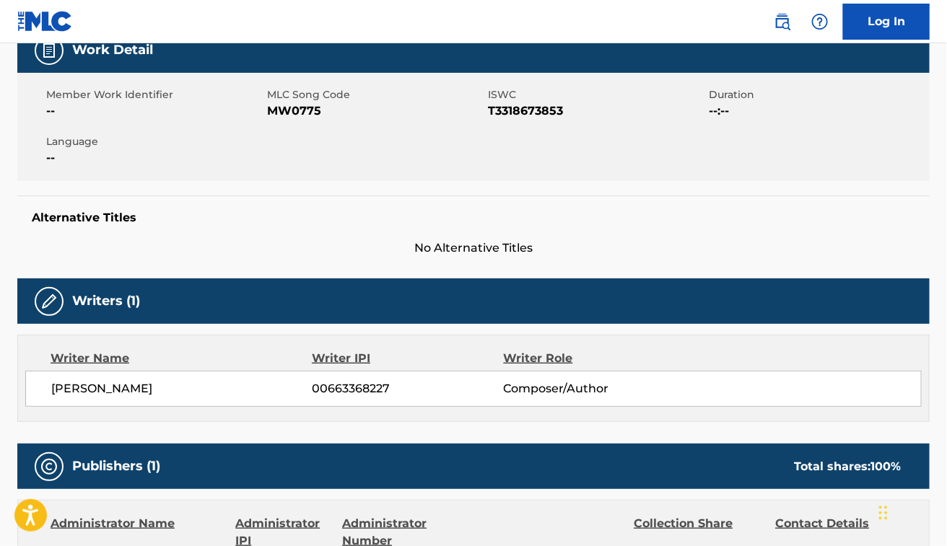
click at [124, 401] on div "CLARIS TERRO CHALBRAC 00663368227 Composer/Author" at bounding box center [473, 389] width 896 height 36
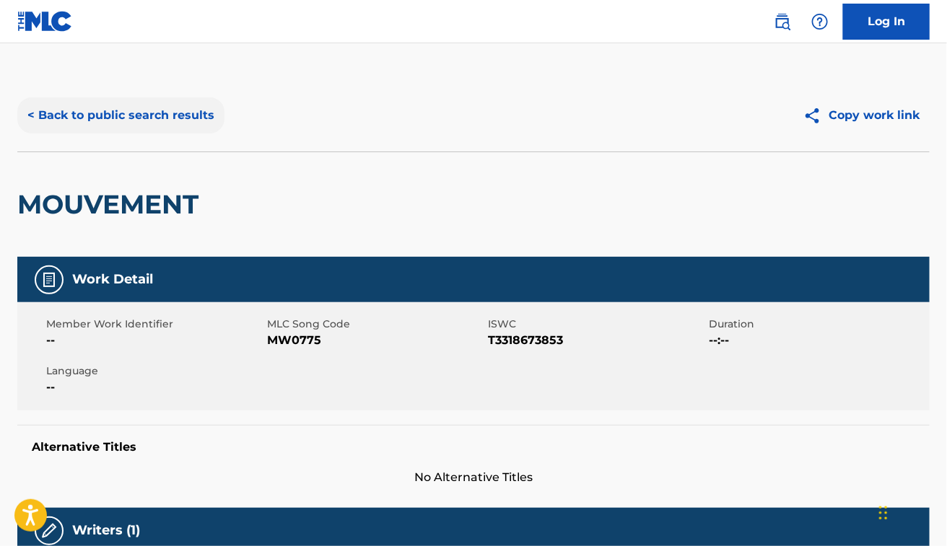
click at [139, 117] on button "< Back to public search results" at bounding box center [120, 115] width 207 height 36
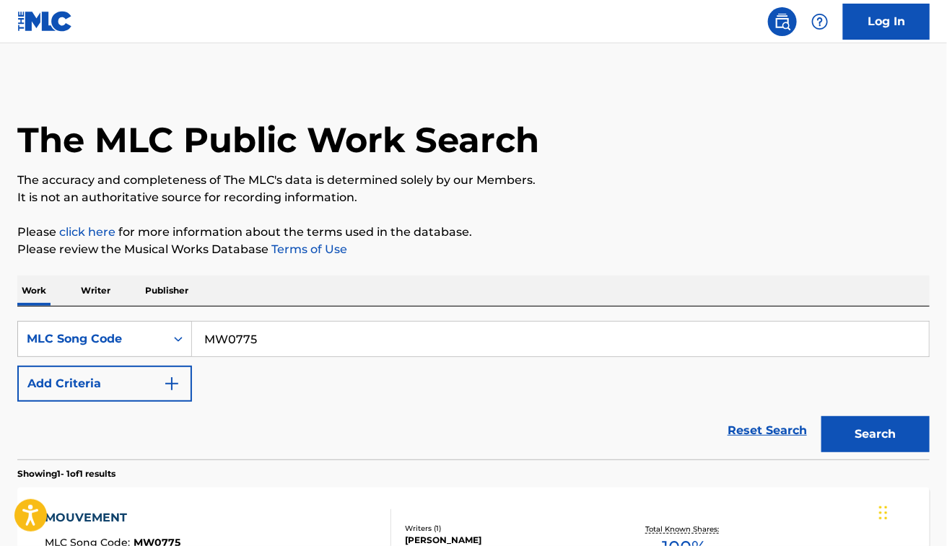
scroll to position [156, 0]
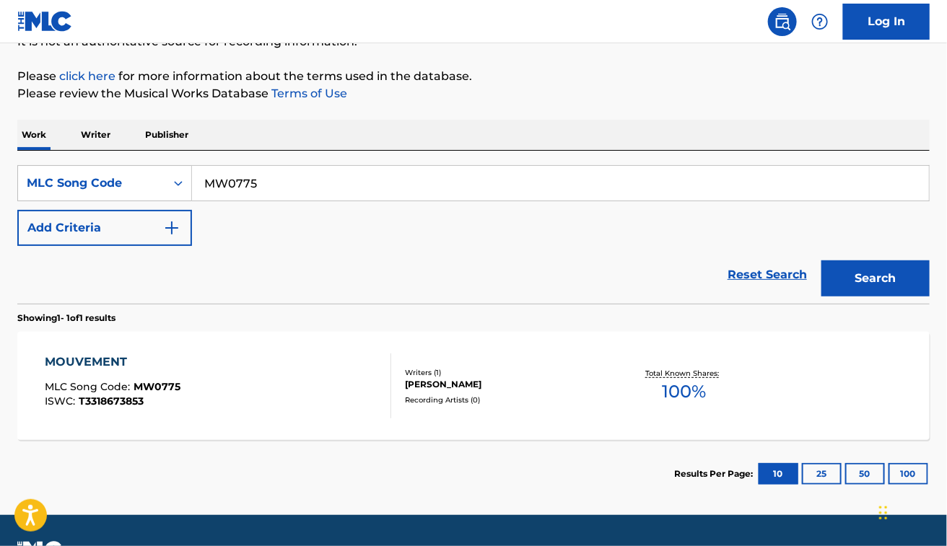
click at [255, 359] on div "MOUVEMENT MLC Song Code : MW0775 ISWC : T3318673853" at bounding box center [218, 386] width 346 height 65
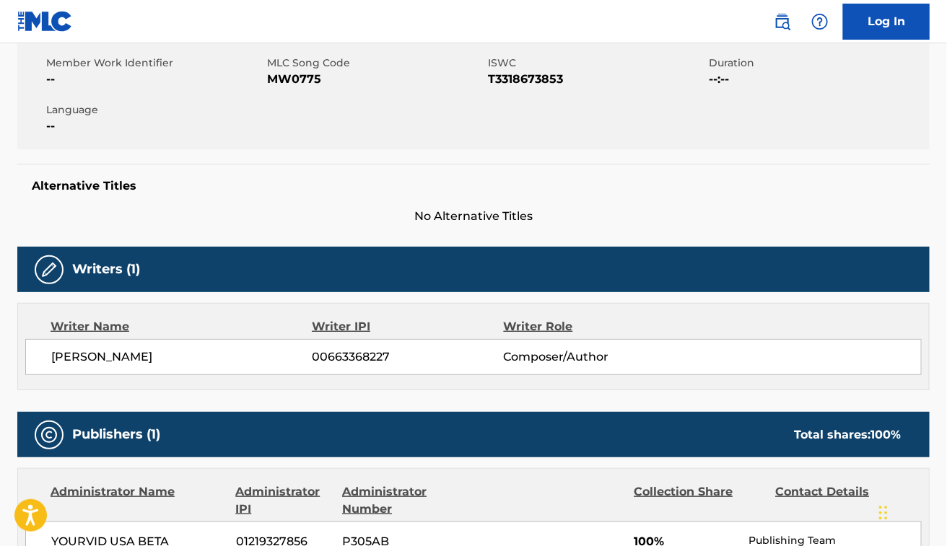
scroll to position [258, 0]
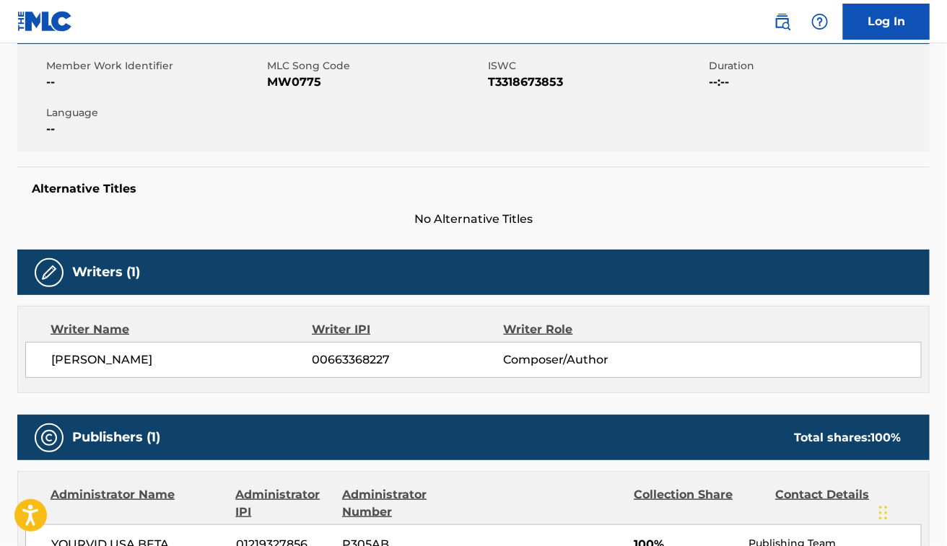
click at [167, 345] on div "CLARIS TERRO CHALBRAC 00663368227 Composer/Author" at bounding box center [473, 360] width 896 height 36
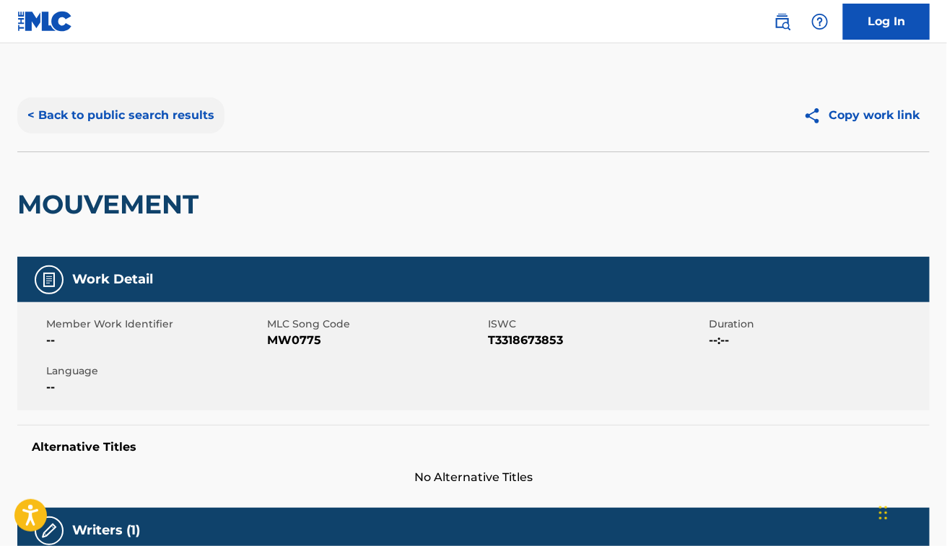
click at [155, 119] on button "< Back to public search results" at bounding box center [120, 115] width 207 height 36
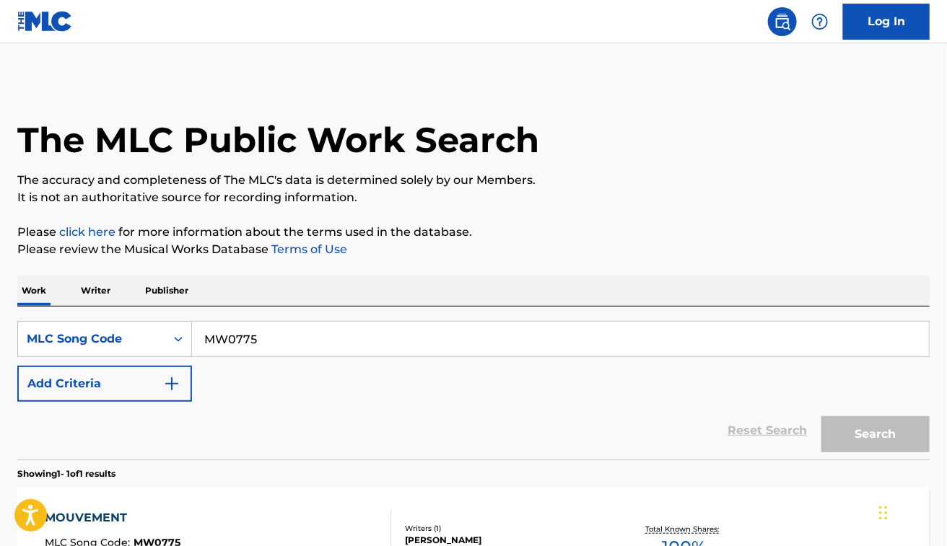
scroll to position [156, 0]
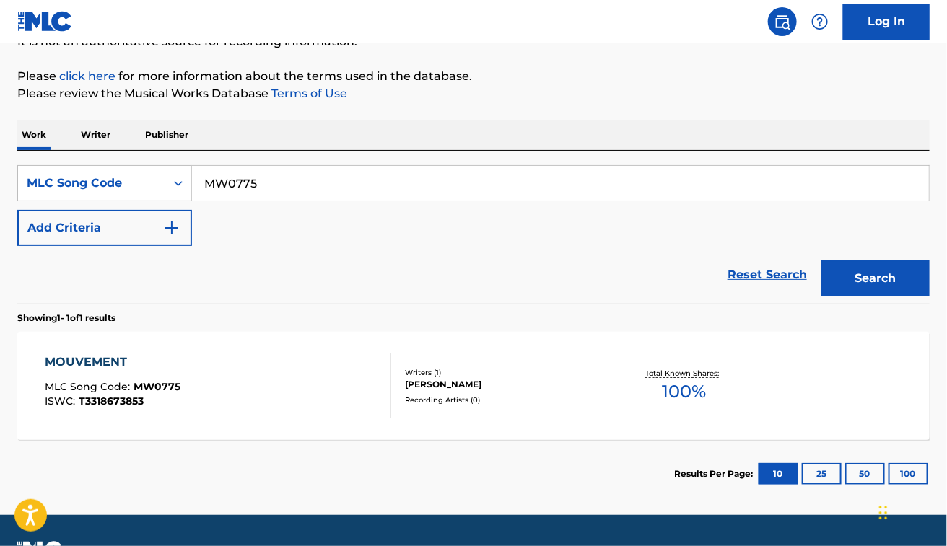
click at [329, 192] on input "MW0775" at bounding box center [560, 183] width 737 height 35
paste input "OD1KHI"
click at [821, 260] on button "Search" at bounding box center [875, 278] width 108 height 36
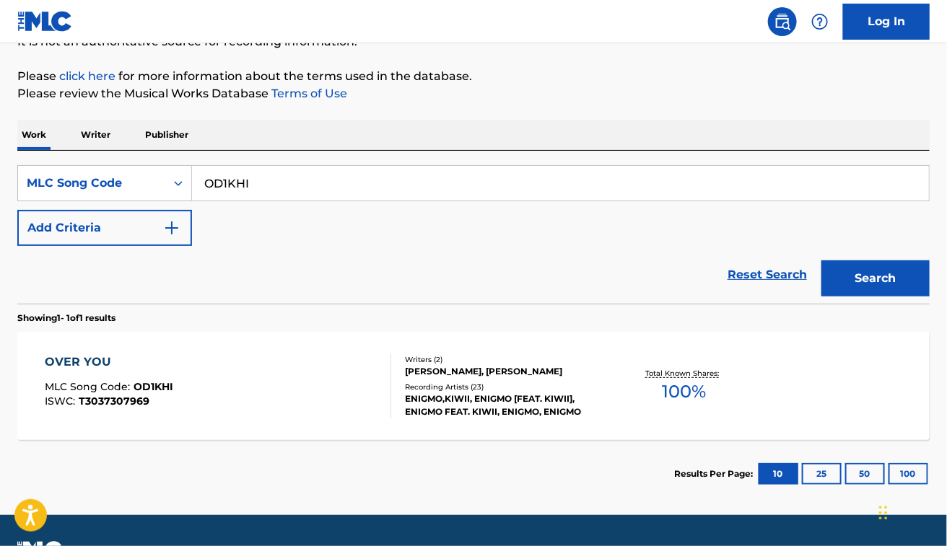
click at [494, 269] on div "Reset Search Search" at bounding box center [473, 275] width 912 height 58
click at [257, 172] on input "OD1KHI" at bounding box center [560, 183] width 737 height 35
paste input "W43JGT"
click at [821, 260] on button "Search" at bounding box center [875, 278] width 108 height 36
paste input "G4767Y"
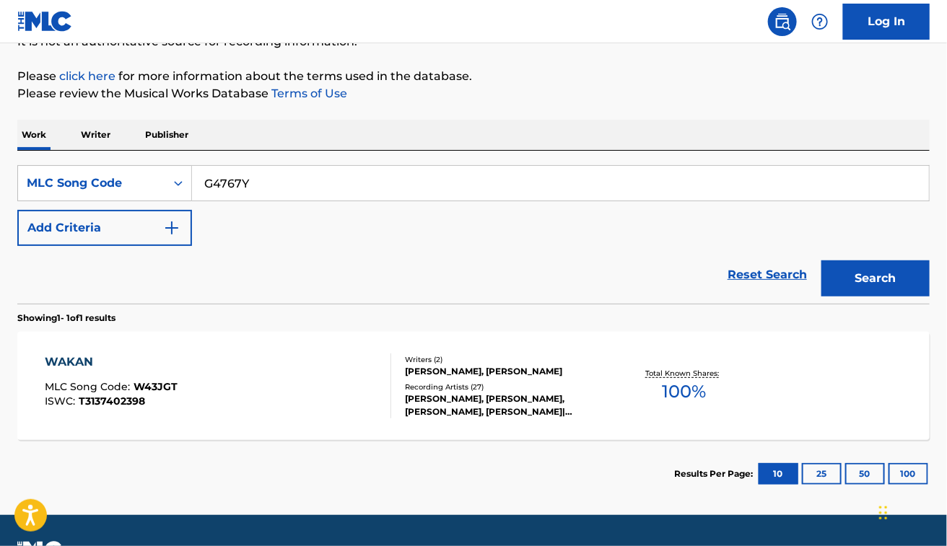
type input "G4767Y"
click at [821, 260] on button "Search" at bounding box center [875, 278] width 108 height 36
click at [348, 384] on div "GENAU SO MLC Song Code : G4767Y ISWC : T8031330889" at bounding box center [218, 386] width 346 height 65
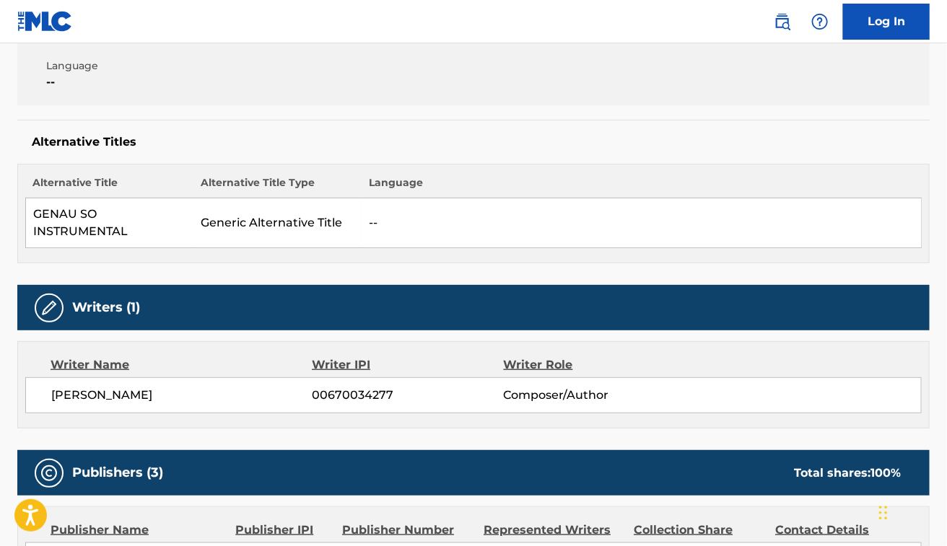
scroll to position [305, 0]
click at [85, 390] on span "CARLO WAIBEL" at bounding box center [181, 395] width 261 height 17
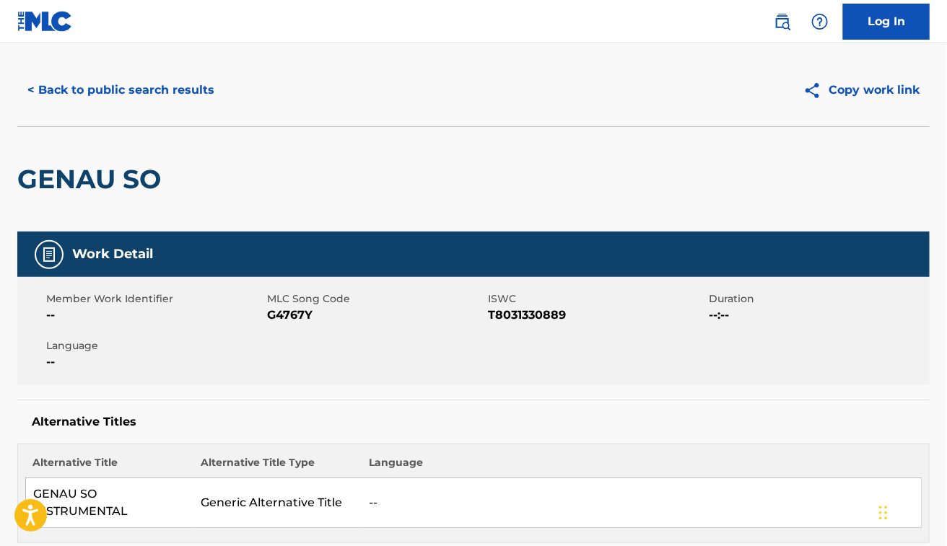
scroll to position [24, 0]
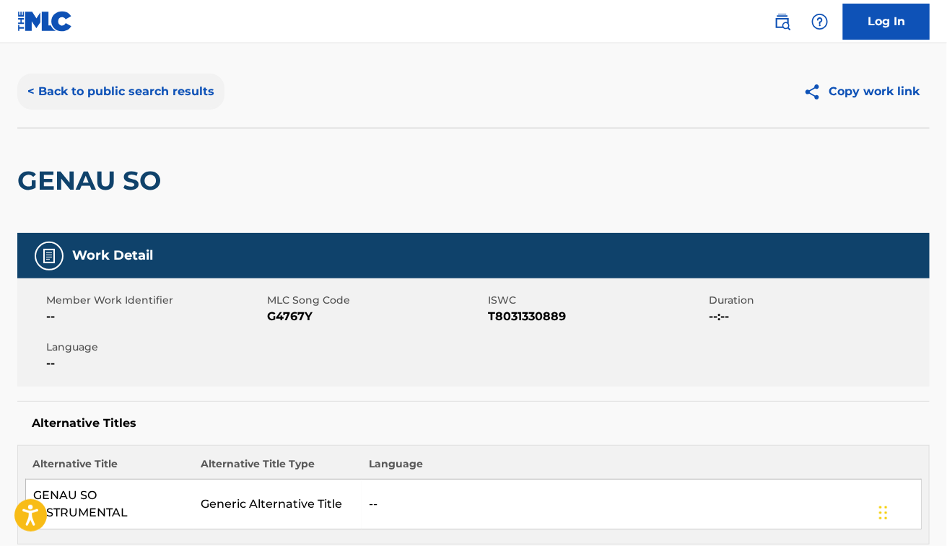
click at [90, 91] on button "< Back to public search results" at bounding box center [120, 92] width 207 height 36
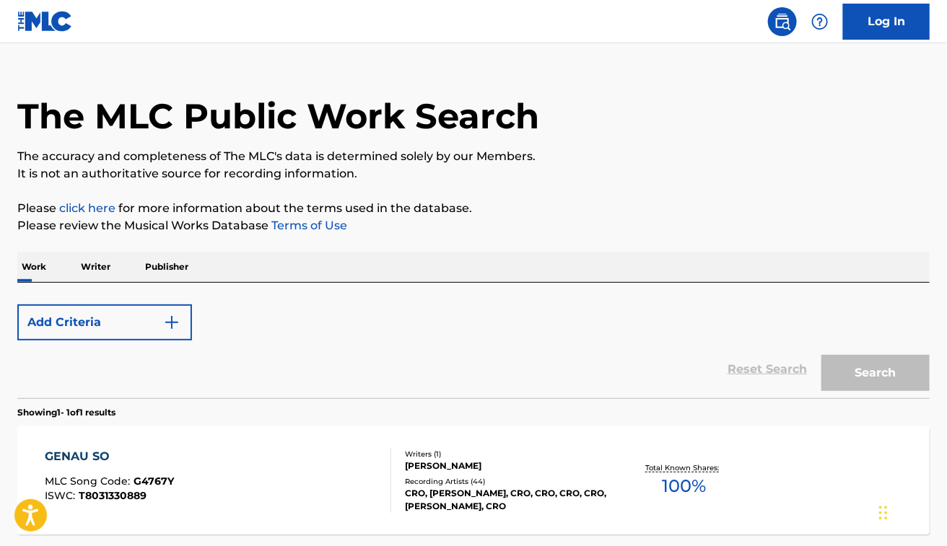
scroll to position [156, 0]
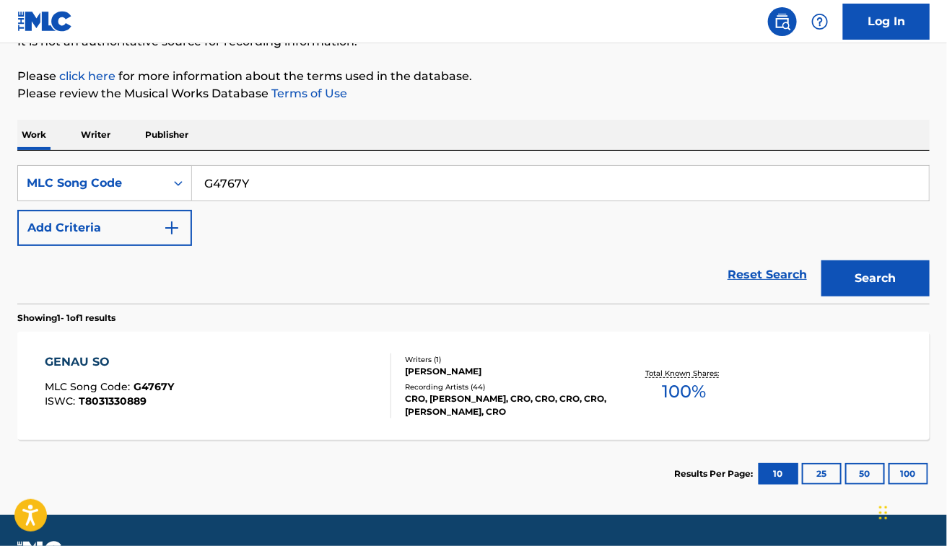
click at [379, 163] on div "SearchWithCriteriadec2e89b-5528-45a5-bcc5-e6fb875b6154 MLC Song Code G4767Y Add…" at bounding box center [473, 227] width 912 height 153
click at [310, 175] on input "G4767Y" at bounding box center [560, 183] width 737 height 35
paste input "EA0LWJ"
click at [821, 260] on button "Search" at bounding box center [875, 278] width 108 height 36
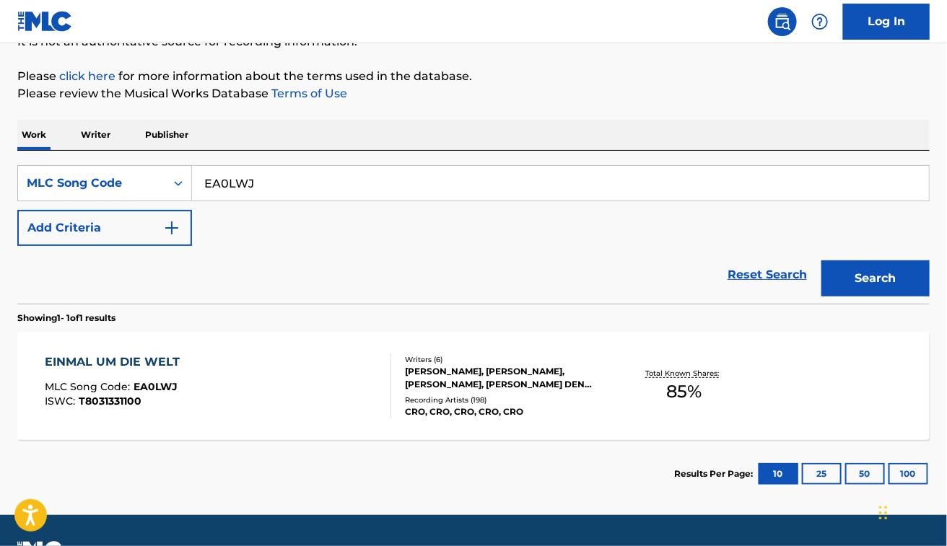
paste input "BD850N"
click at [821, 260] on button "Search" at bounding box center [875, 278] width 108 height 36
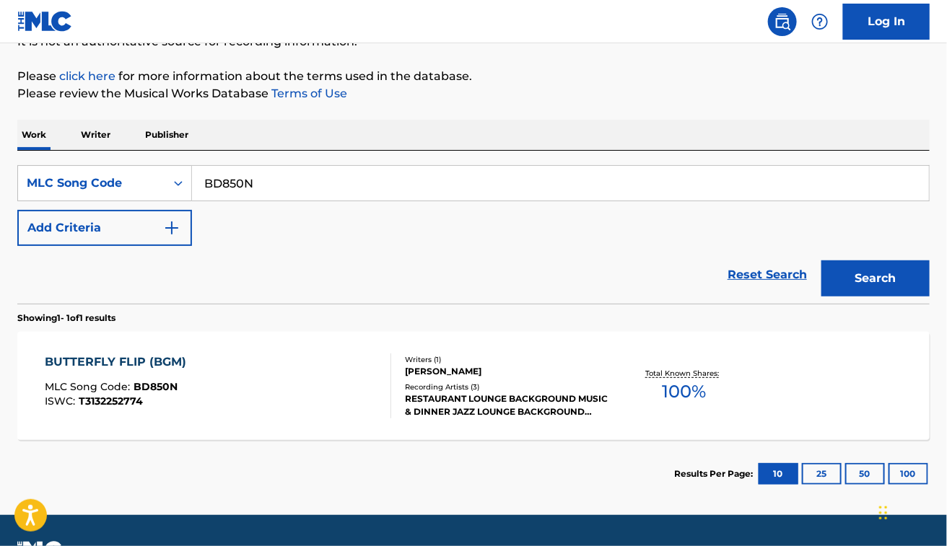
paste input "E12OH"
type input "BE12OH"
click at [821, 260] on button "Search" at bounding box center [875, 278] width 108 height 36
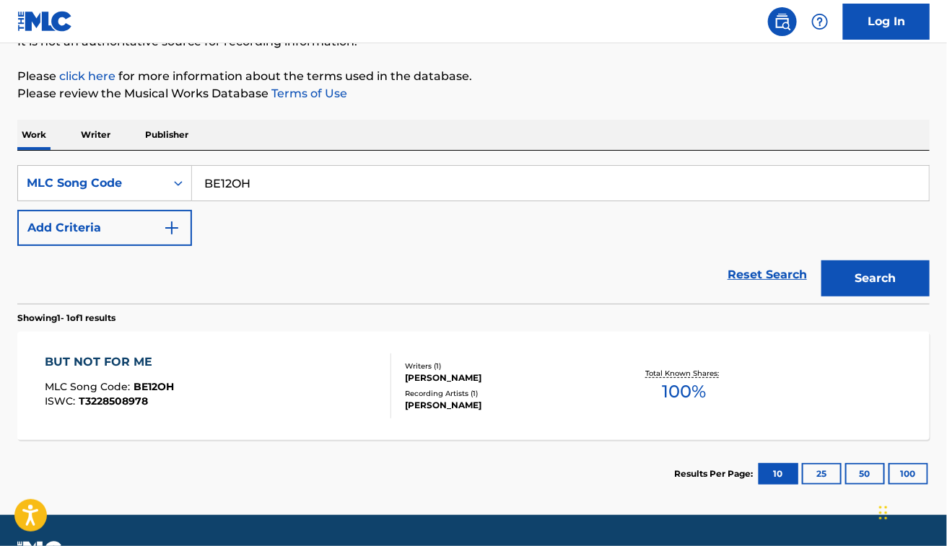
click at [276, 347] on div "BUT NOT FOR ME MLC Song Code : BE12OH ISWC : T3228508978 Writers ( 1 ) FLORIAN …" at bounding box center [473, 386] width 912 height 108
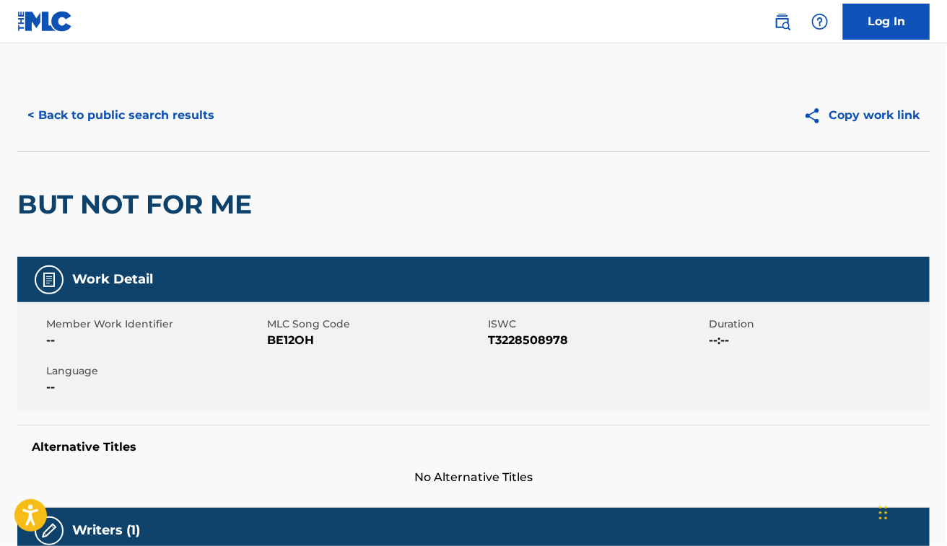
click at [474, 152] on div "BUT NOT FOR ME" at bounding box center [473, 204] width 912 height 105
click at [171, 119] on button "< Back to public search results" at bounding box center [120, 115] width 207 height 36
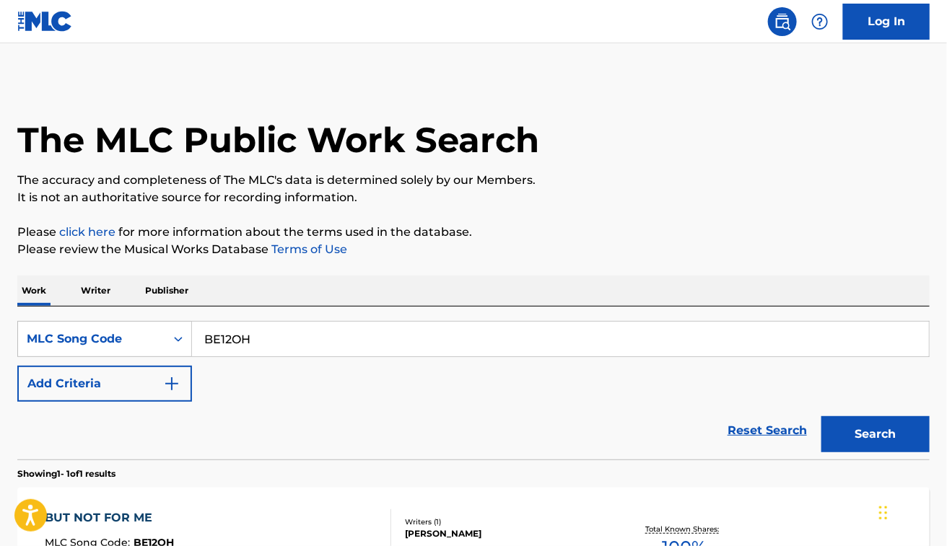
scroll to position [156, 0]
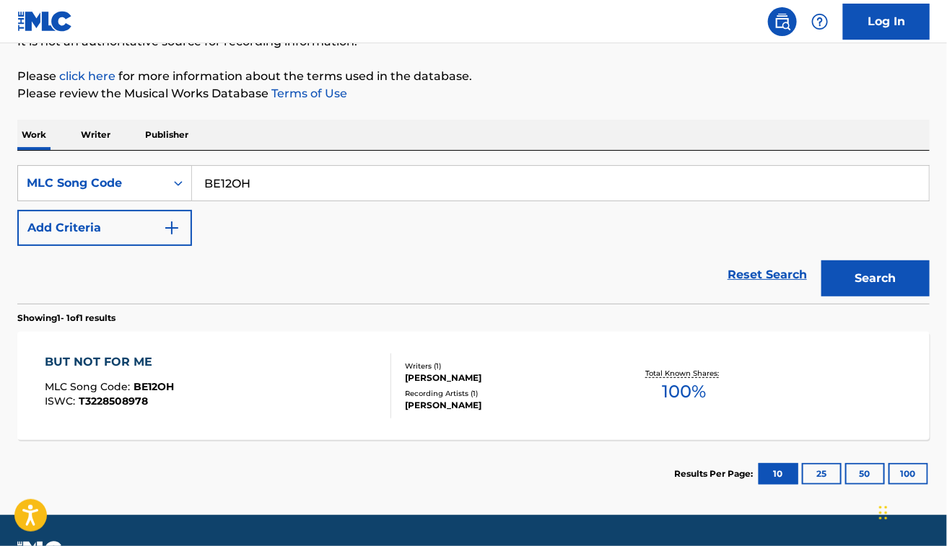
click at [312, 188] on input "BE12OH" at bounding box center [560, 183] width 737 height 35
paste input "CI8148"
click at [821, 260] on button "Search" at bounding box center [875, 278] width 108 height 36
paste input "RA7136"
type input "RA7136"
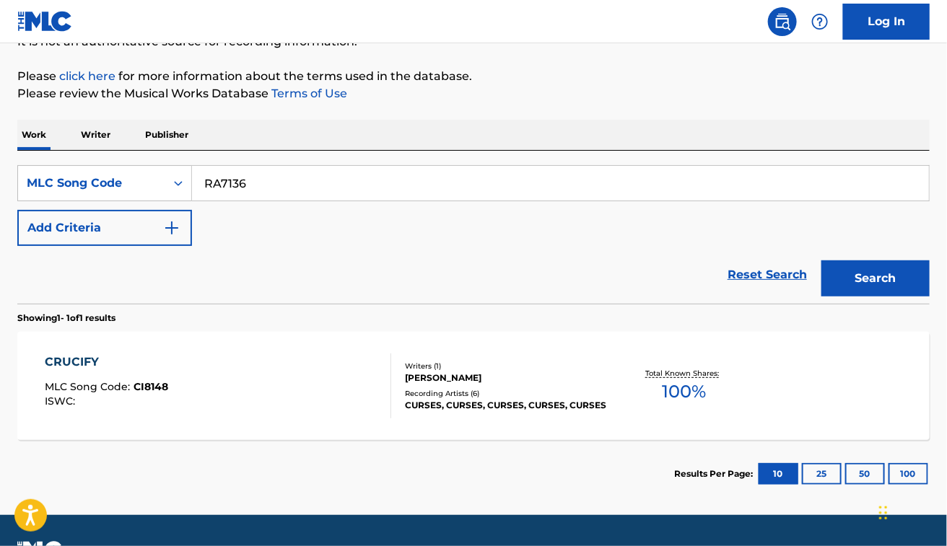
click at [821, 260] on button "Search" at bounding box center [875, 278] width 108 height 36
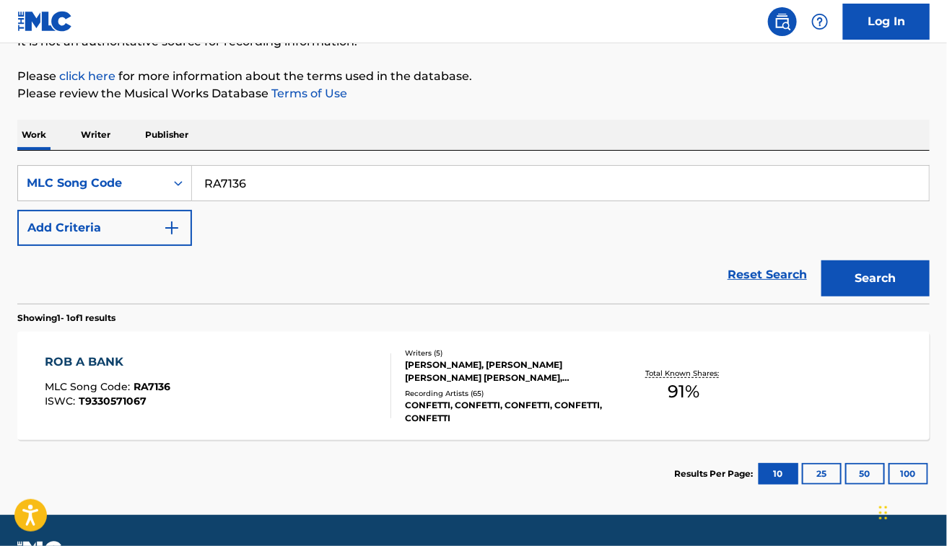
click at [315, 372] on div "ROB A BANK MLC Song Code : RA7136 ISWC : T9330571067" at bounding box center [218, 386] width 346 height 65
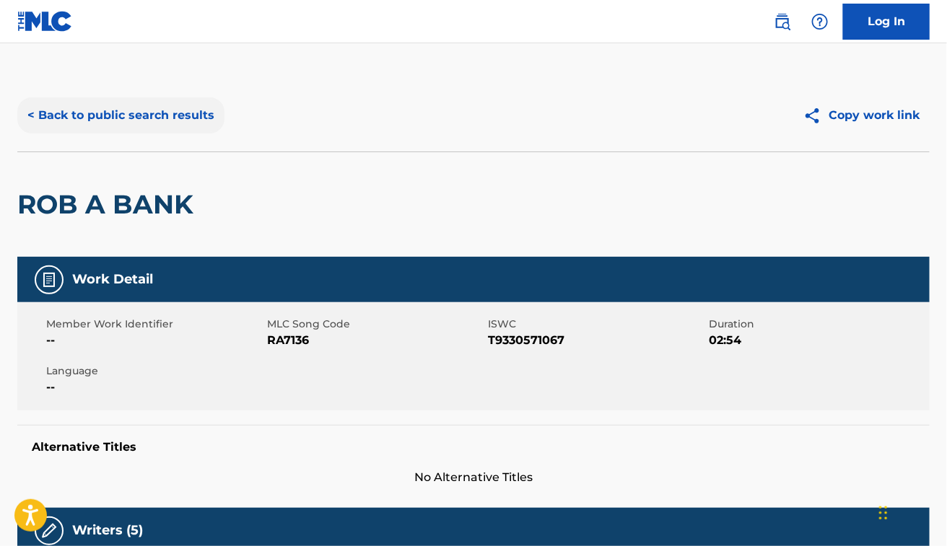
click at [137, 119] on button "< Back to public search results" at bounding box center [120, 115] width 207 height 36
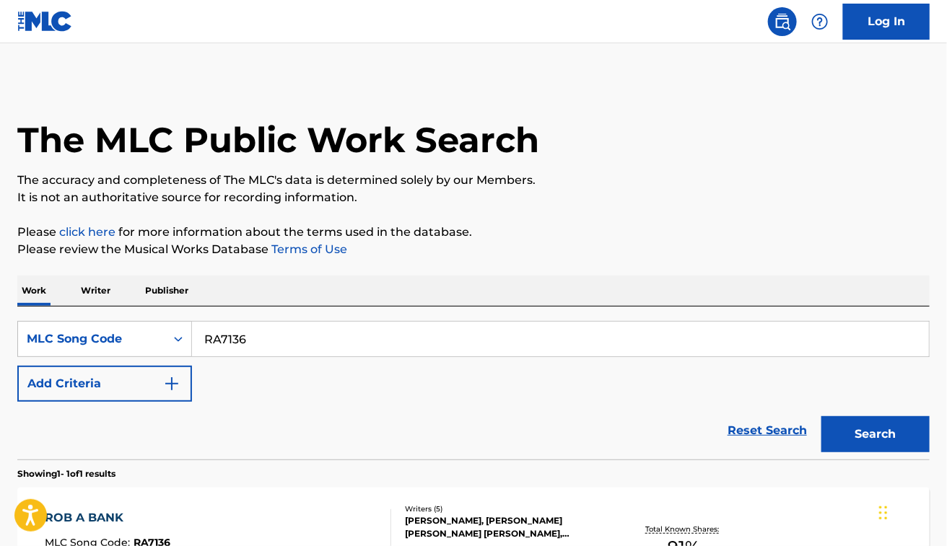
scroll to position [156, 0]
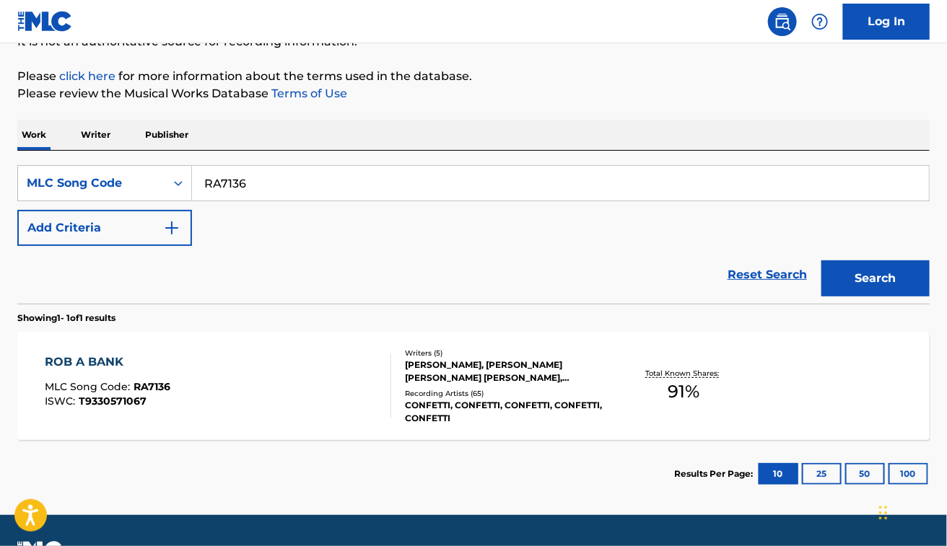
click at [302, 193] on input "RA7136" at bounding box center [560, 183] width 737 height 35
paste input "GA1N7G"
click at [821, 260] on button "Search" at bounding box center [875, 278] width 108 height 36
paste input "WV86CB"
click at [821, 260] on button "Search" at bounding box center [875, 278] width 108 height 36
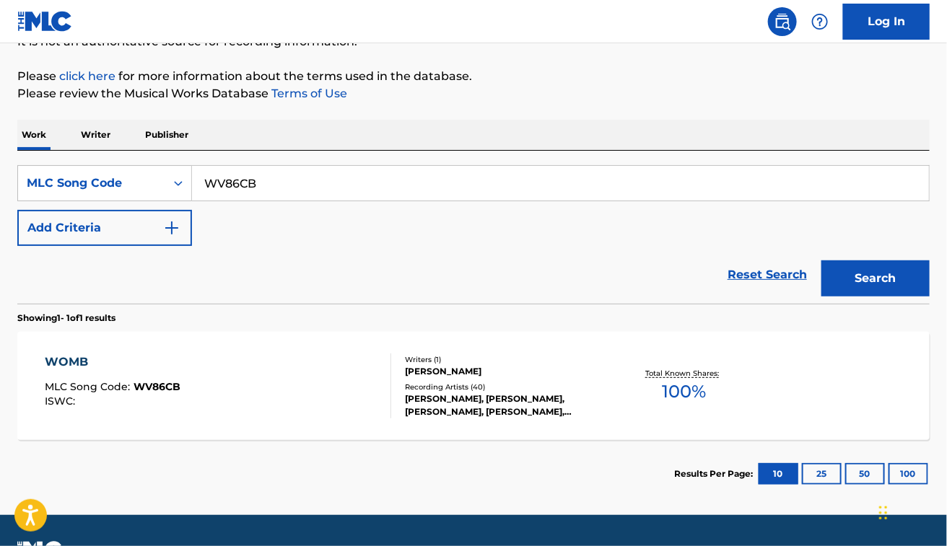
paste input "DEXM82105988"
click at [821, 260] on button "Search" at bounding box center [875, 278] width 108 height 36
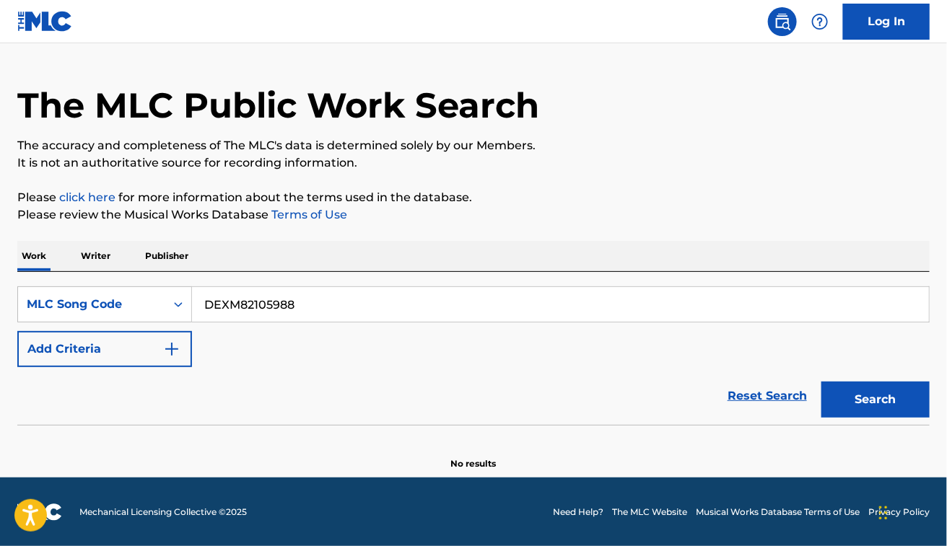
paste input "HH31FG"
click at [821, 382] on button "Search" at bounding box center [875, 400] width 108 height 36
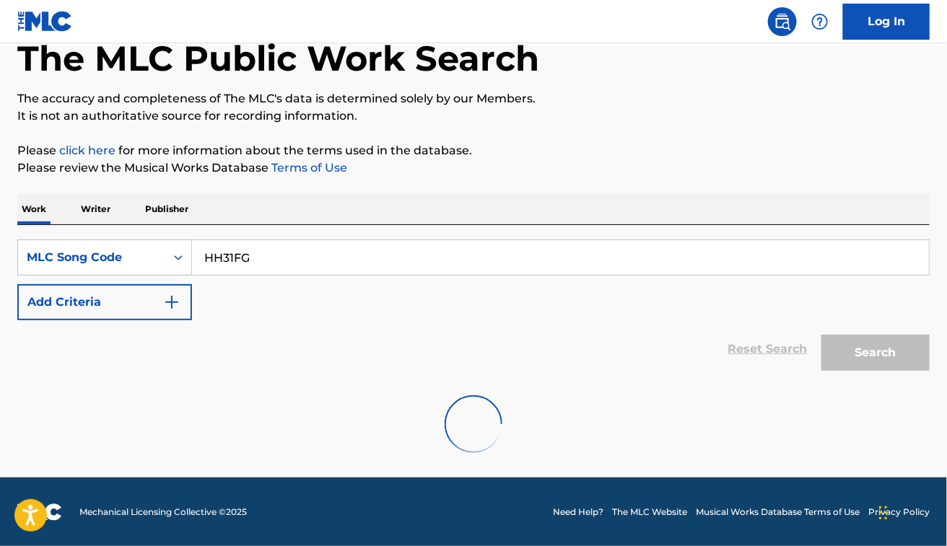
scroll to position [156, 0]
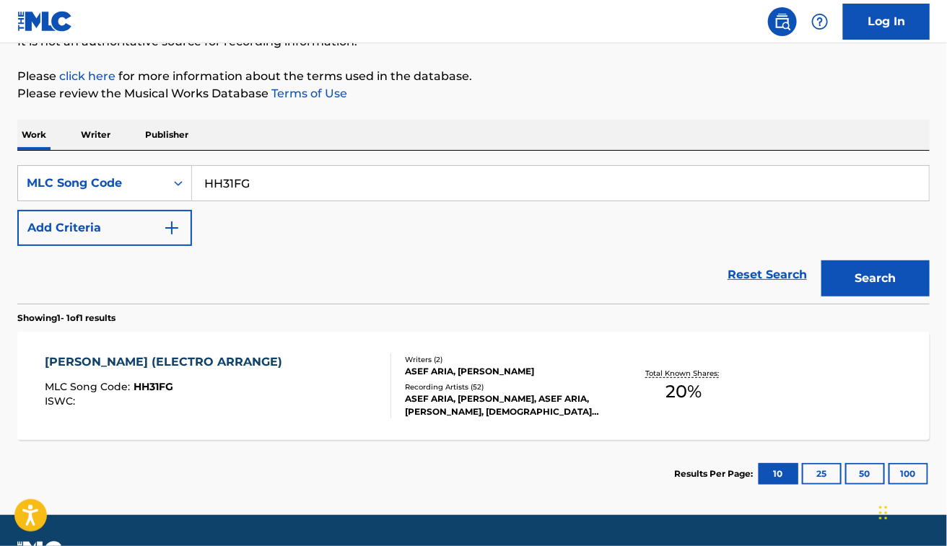
paste input "DB1MJ5"
click at [821, 260] on button "Search" at bounding box center [875, 278] width 108 height 36
paste input "M70901"
click at [821, 260] on button "Search" at bounding box center [875, 278] width 108 height 36
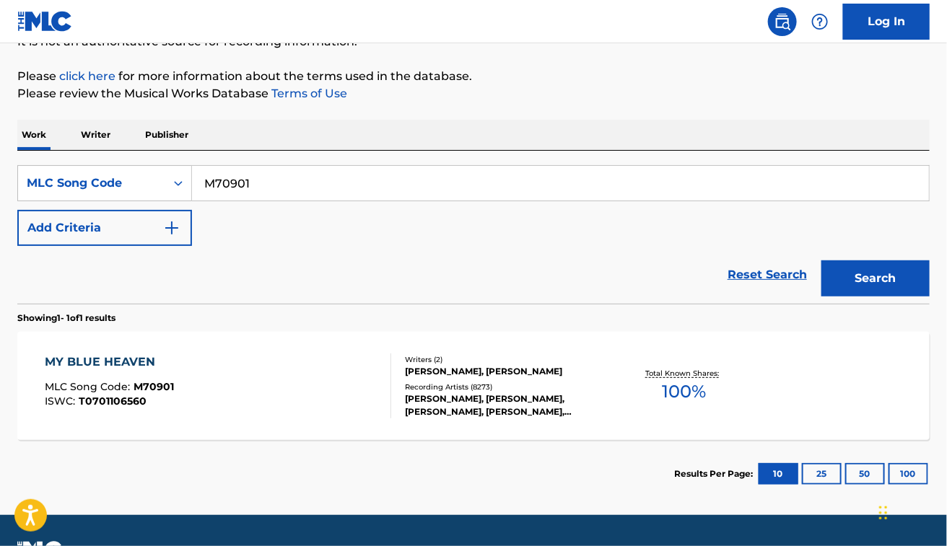
paste input "H59EV"
click at [821, 260] on button "Search" at bounding box center [875, 278] width 108 height 36
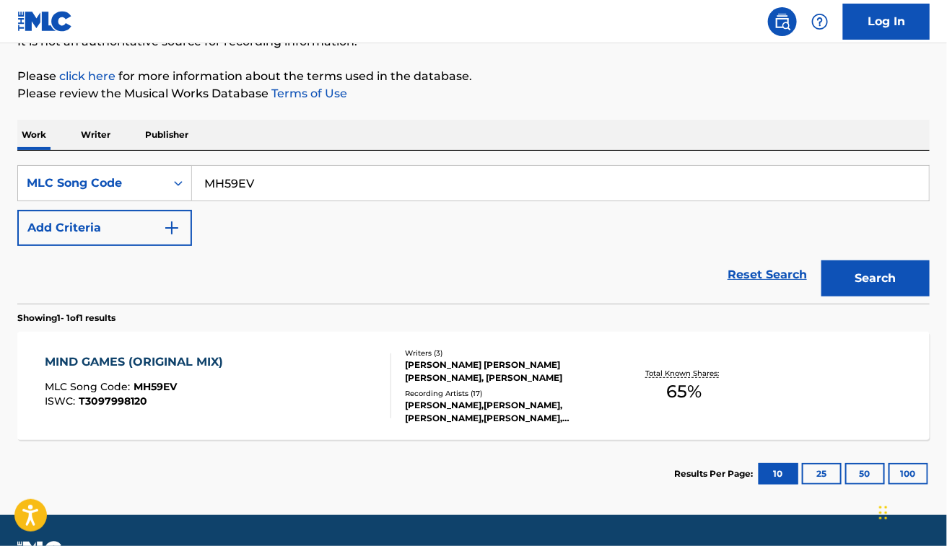
paste input "DEXN92448590"
click at [821, 260] on button "Search" at bounding box center [875, 278] width 108 height 36
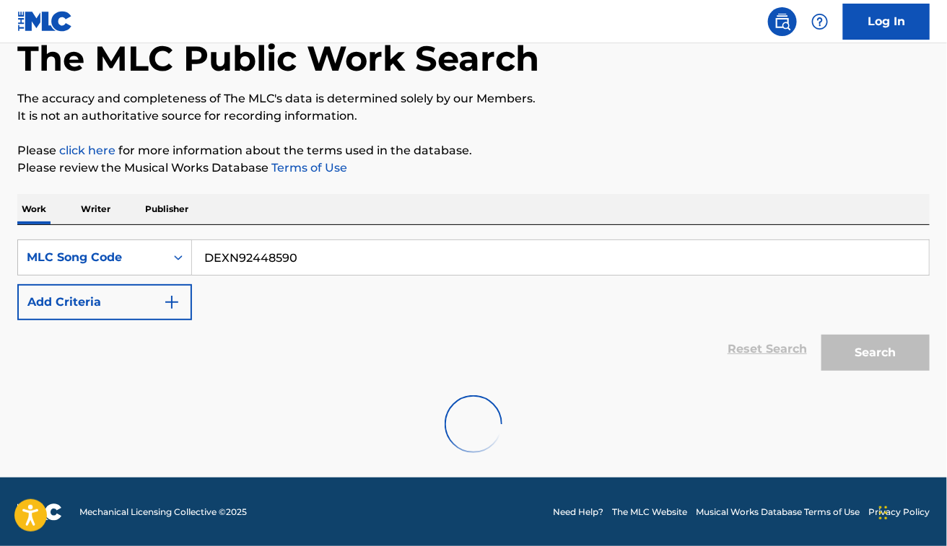
scroll to position [35, 0]
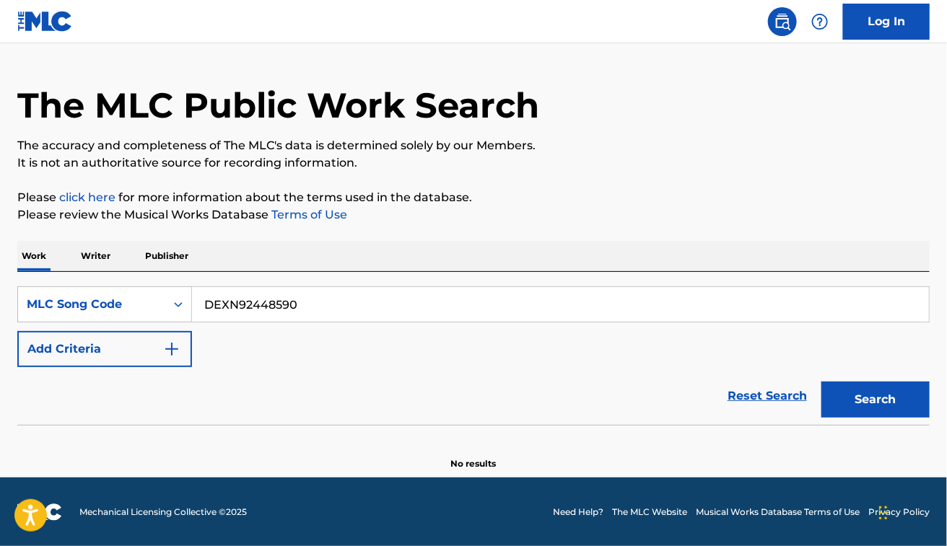
click at [358, 316] on input "DEXN92448590" at bounding box center [560, 304] width 737 height 35
paste input "GD65IW"
click at [821, 382] on button "Search" at bounding box center [875, 400] width 108 height 36
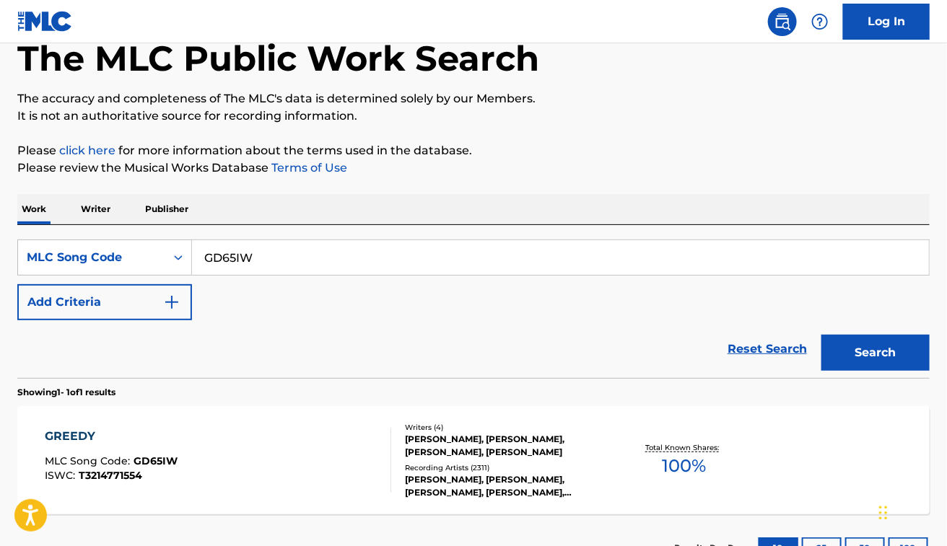
scroll to position [156, 0]
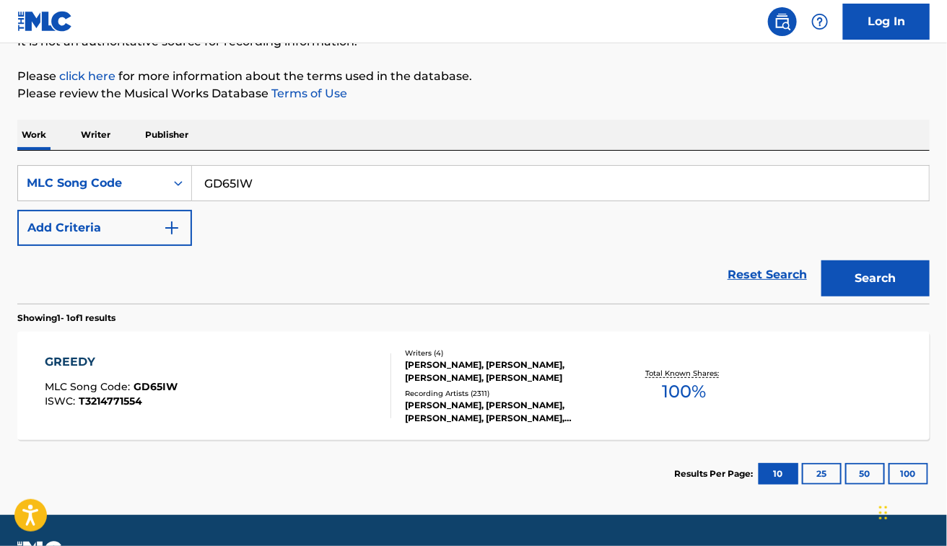
paste input "S81620"
click at [821, 260] on button "Search" at bounding box center [875, 278] width 108 height 36
paste input "G0924"
click at [821, 260] on button "Search" at bounding box center [875, 278] width 108 height 36
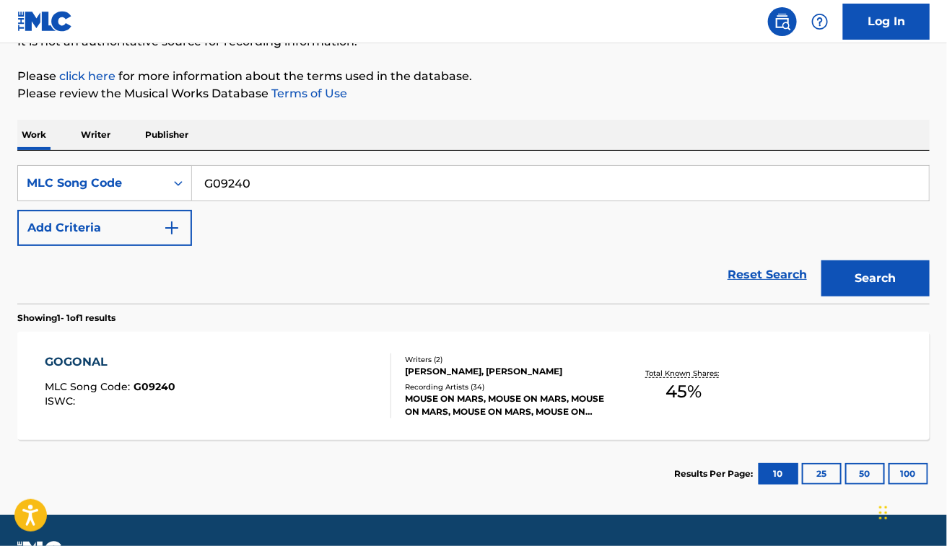
paste input "YA2RWJ"
type input "YA2RWJ"
click at [821, 260] on button "Search" at bounding box center [875, 278] width 108 height 36
click at [282, 397] on div "YOU MLC Song Code : YA2RWJ ISWC :" at bounding box center [218, 386] width 346 height 65
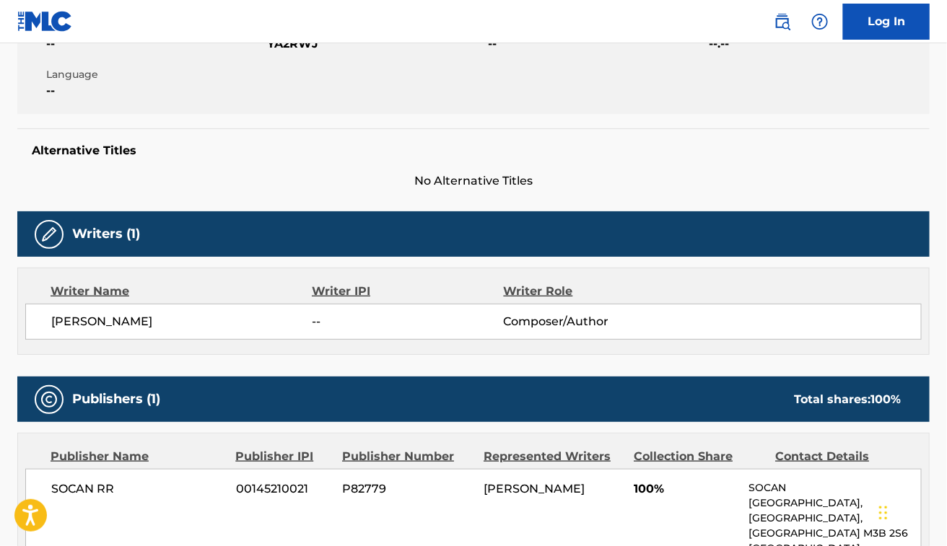
scroll to position [297, 0]
click at [76, 328] on span "RENE DONALDSON" at bounding box center [181, 321] width 261 height 17
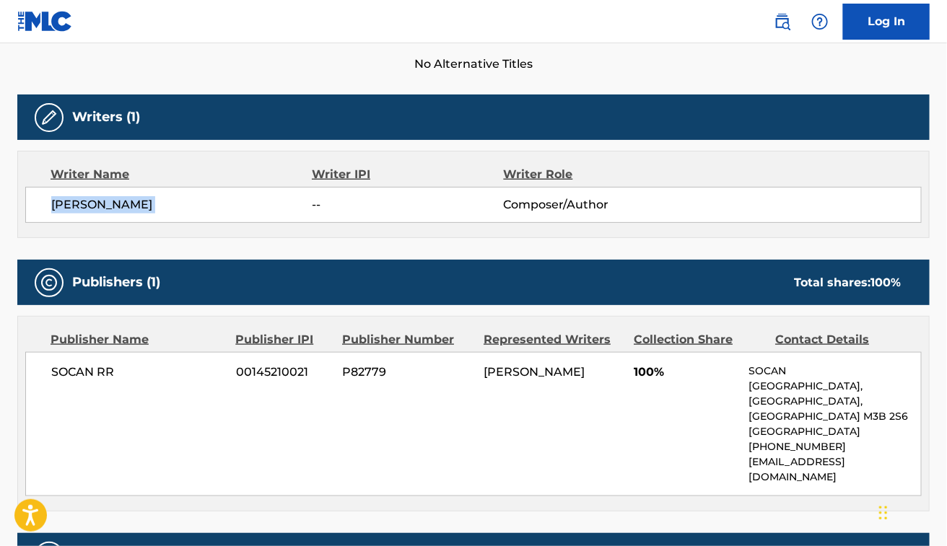
scroll to position [415, 0]
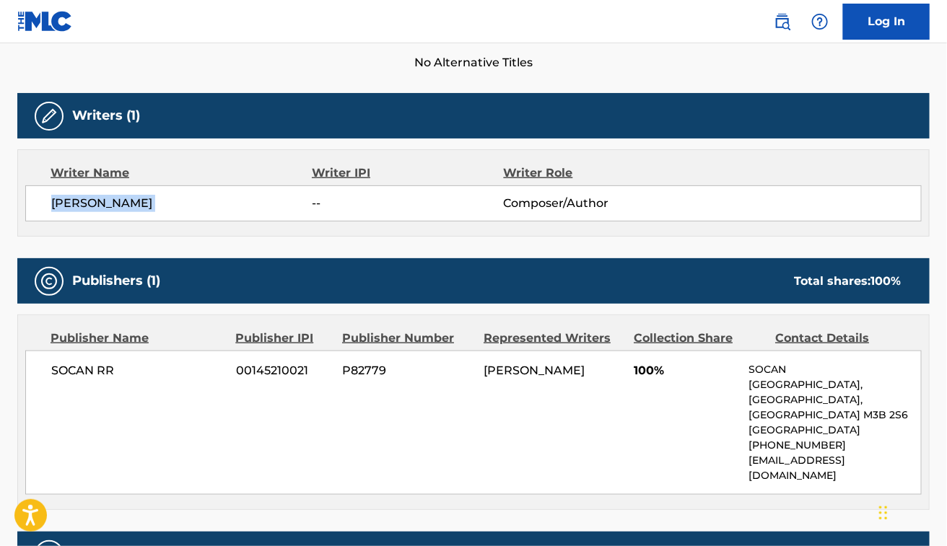
click at [130, 196] on span "RENE DONALDSON" at bounding box center [181, 203] width 261 height 17
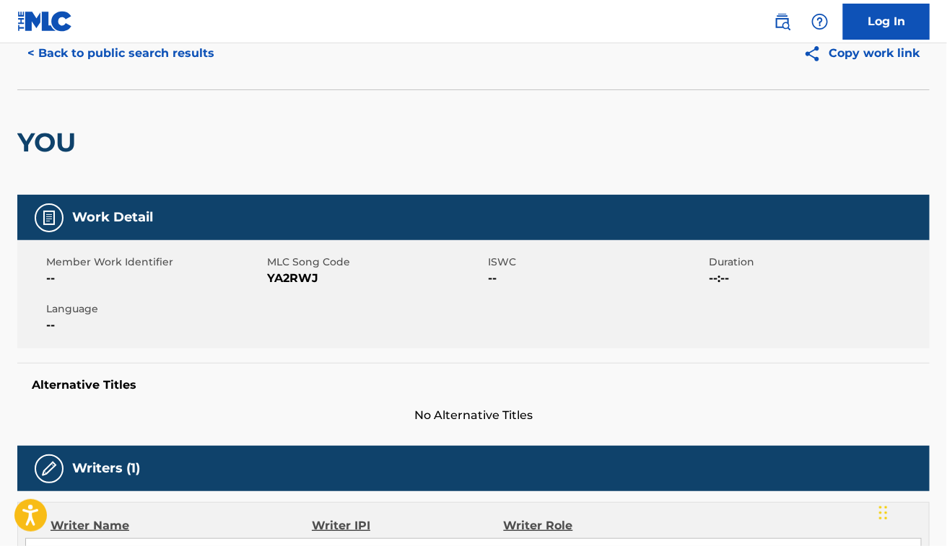
scroll to position [56, 0]
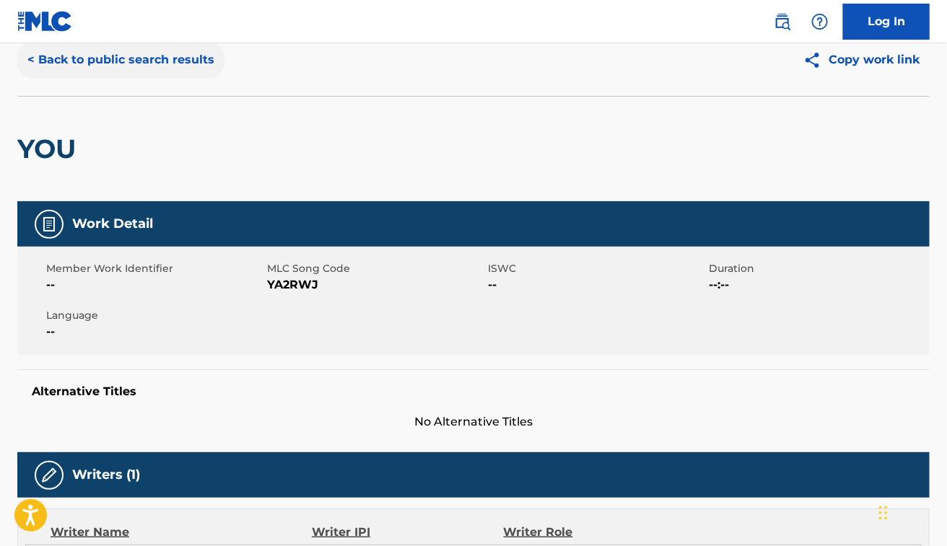
click at [189, 52] on button "< Back to public search results" at bounding box center [120, 60] width 207 height 36
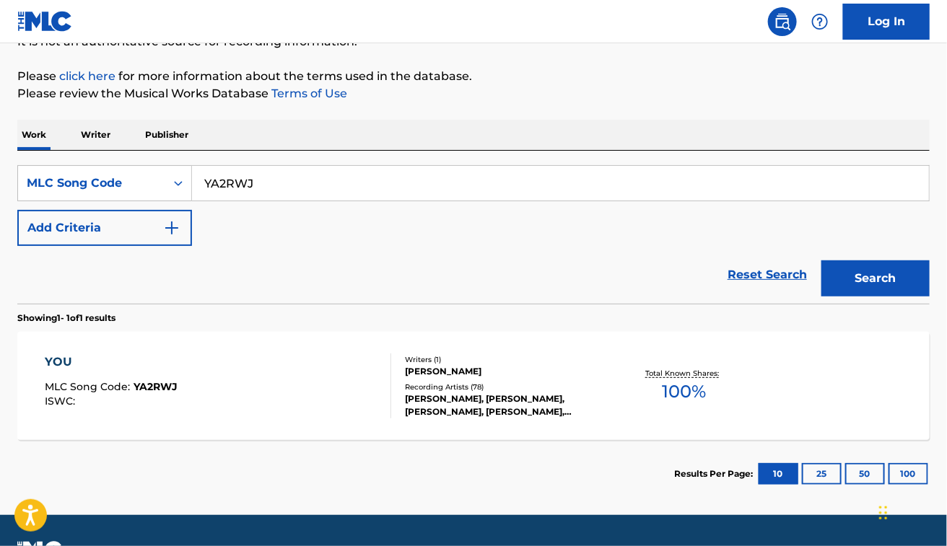
click at [286, 175] on input "YA2RWJ" at bounding box center [560, 183] width 737 height 35
paste input "M3826B"
click at [821, 260] on button "Search" at bounding box center [875, 278] width 108 height 36
paste input "Y38496"
type input "Y38496"
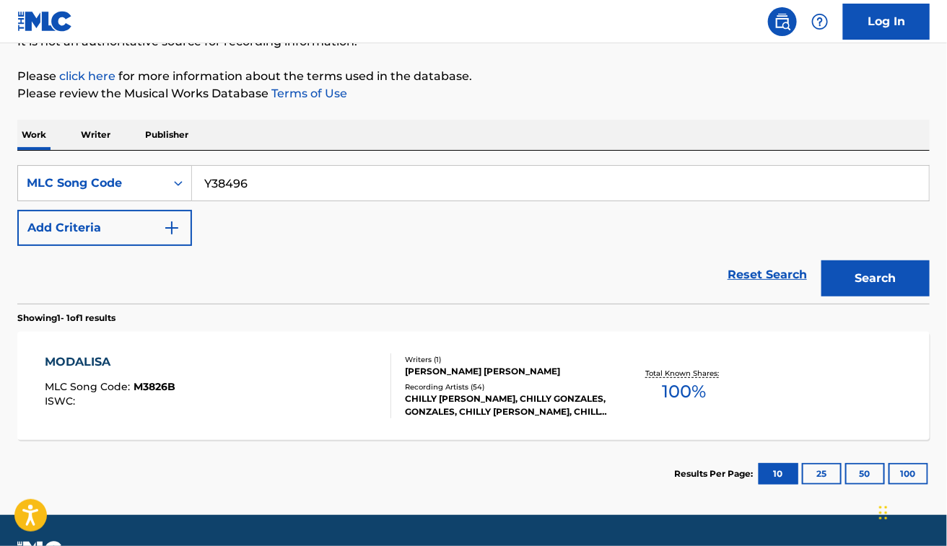
click at [821, 260] on button "Search" at bounding box center [875, 278] width 108 height 36
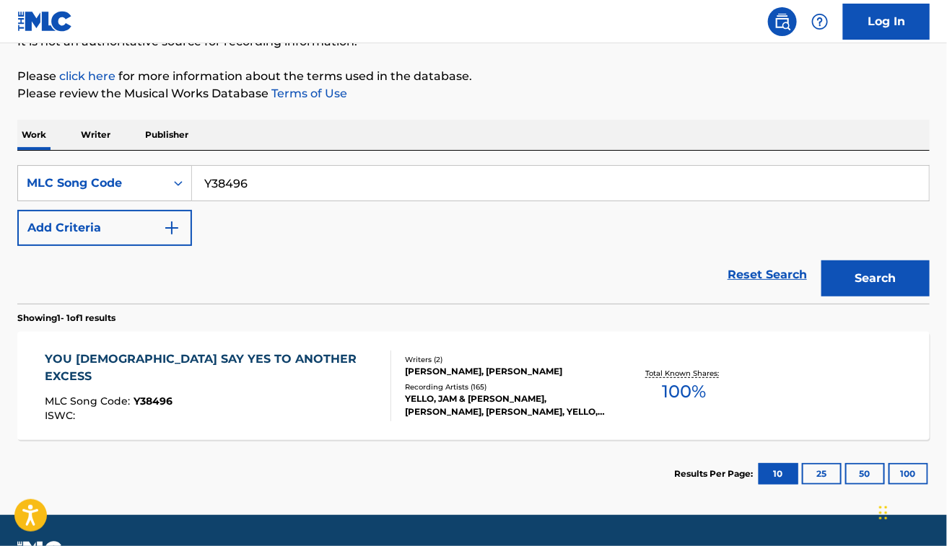
click at [357, 377] on div "YOU GOTTA SAY YES TO ANOTHER EXCESS MLC Song Code : Y38496 ISWC :" at bounding box center [218, 386] width 346 height 71
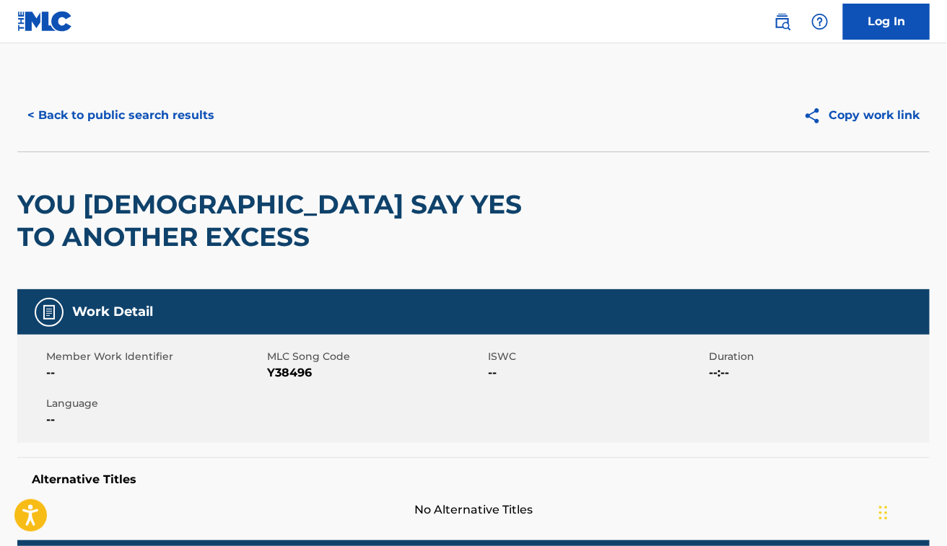
click at [250, 198] on h2 "YOU [DEMOGRAPHIC_DATA] SAY YES TO ANOTHER EXCESS" at bounding box center [290, 220] width 547 height 65
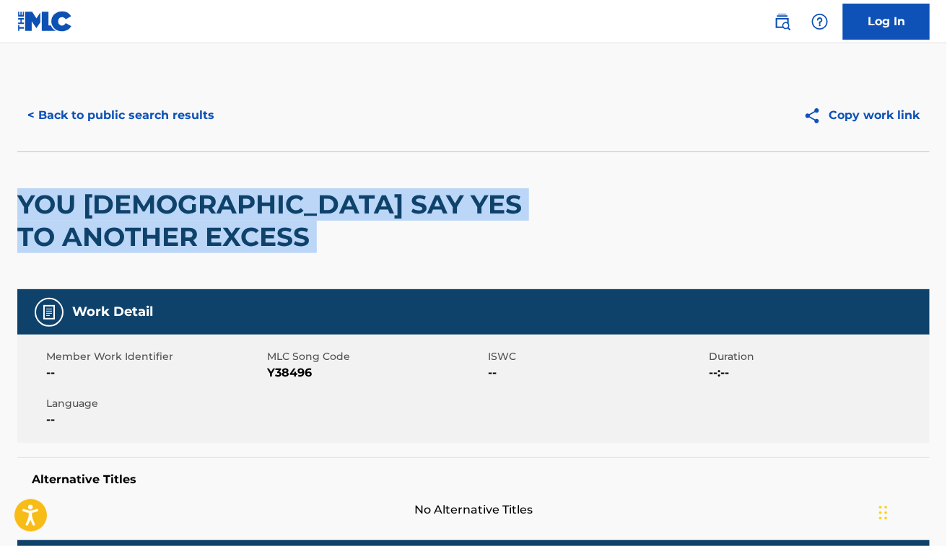
click at [250, 198] on h2 "YOU [DEMOGRAPHIC_DATA] SAY YES TO ANOTHER EXCESS" at bounding box center [290, 220] width 547 height 65
click at [141, 120] on button "< Back to public search results" at bounding box center [120, 115] width 207 height 36
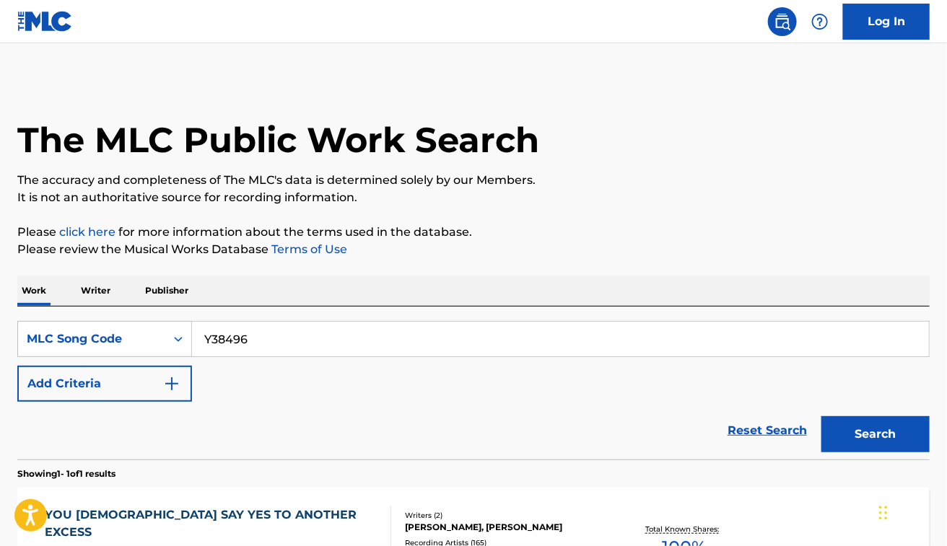
scroll to position [156, 0]
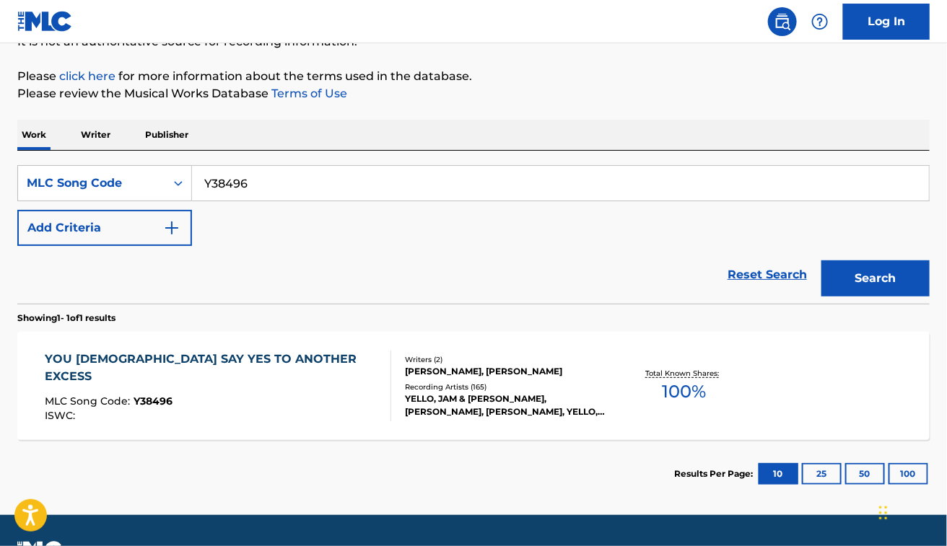
click at [250, 177] on input "Y38496" at bounding box center [560, 183] width 737 height 35
paste input "HA18KS"
type input "HA18KS"
click at [821, 260] on button "Search" at bounding box center [875, 278] width 108 height 36
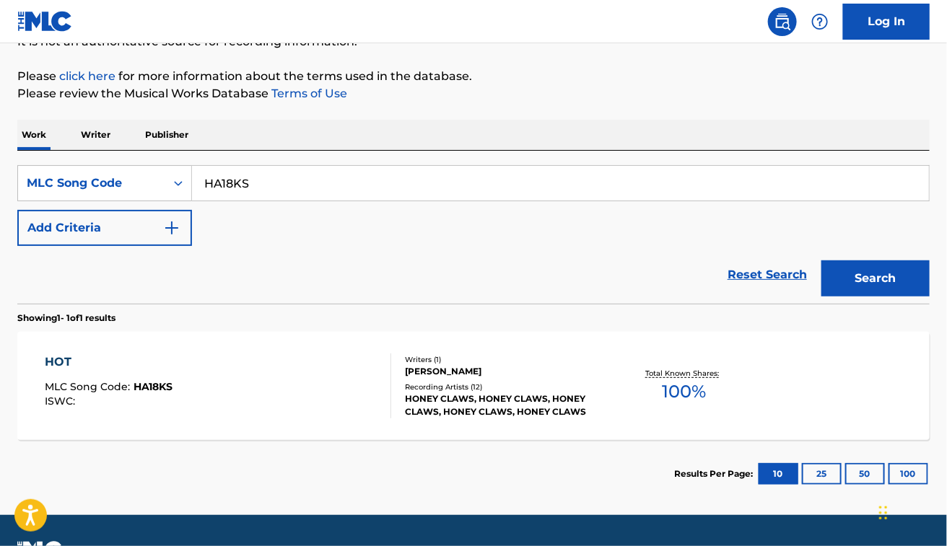
click at [274, 370] on div "HOT MLC Song Code : HA18KS ISWC :" at bounding box center [218, 386] width 346 height 65
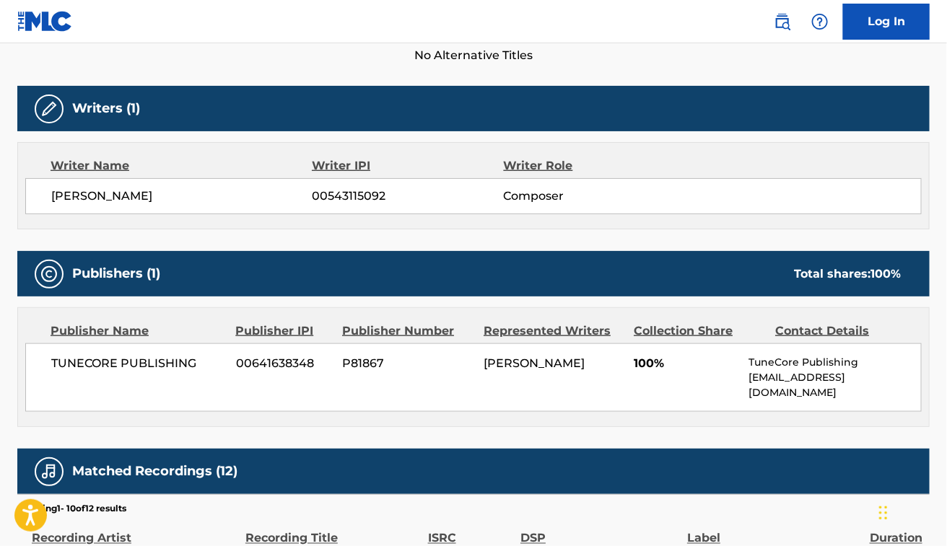
scroll to position [402, 0]
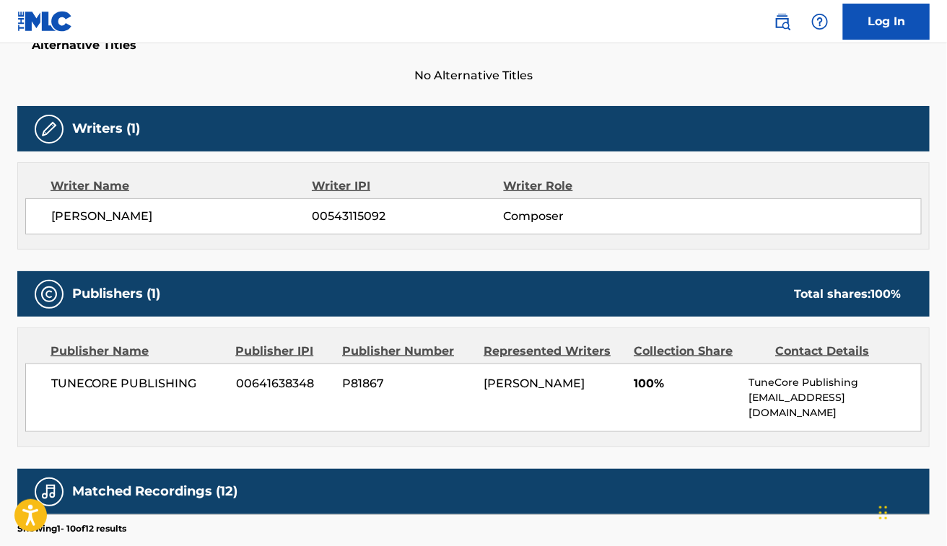
click at [126, 208] on span "JONATHAN MICHAEL VON LETSCHER" at bounding box center [181, 216] width 261 height 17
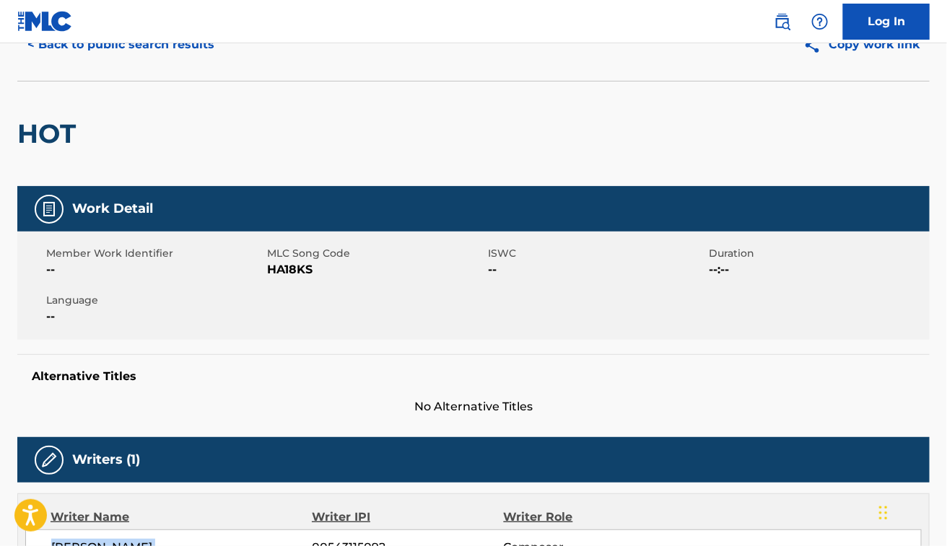
scroll to position [0, 0]
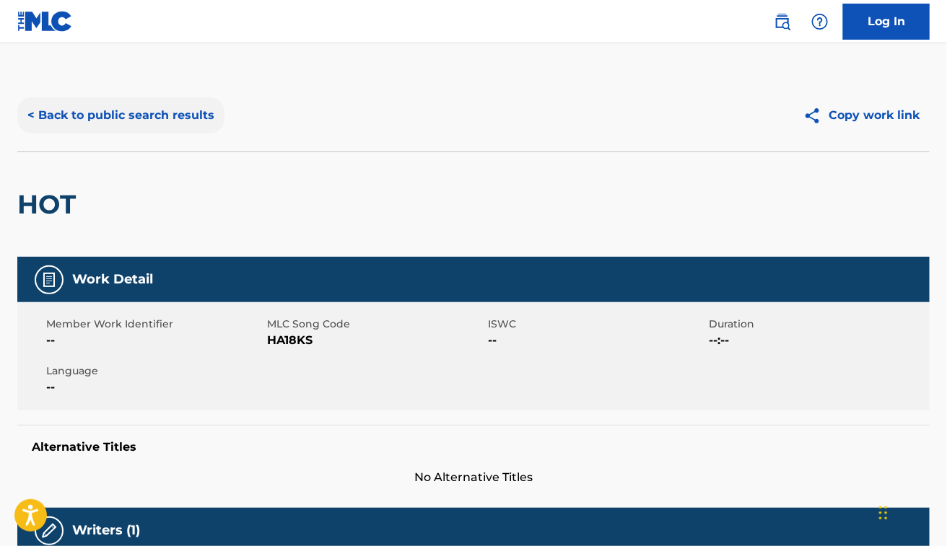
click at [142, 123] on button "< Back to public search results" at bounding box center [120, 115] width 207 height 36
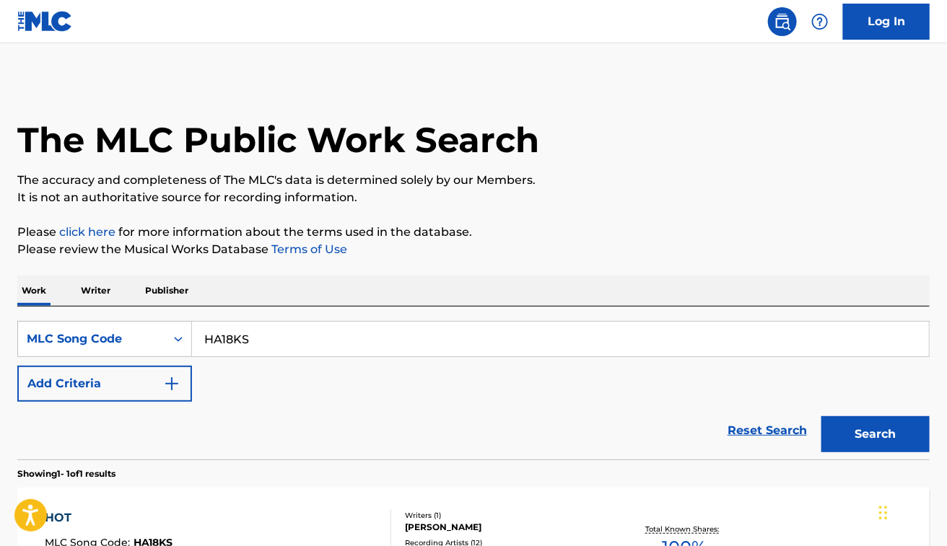
scroll to position [156, 0]
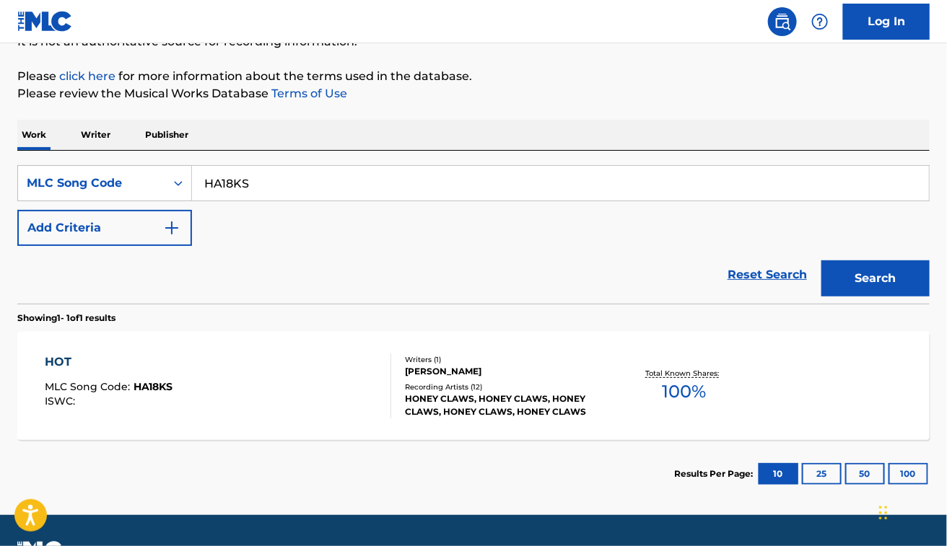
click at [346, 188] on input "HA18KS" at bounding box center [560, 183] width 737 height 35
paste input "T8152R"
type input "T8152R"
click at [821, 260] on button "Search" at bounding box center [875, 278] width 108 height 36
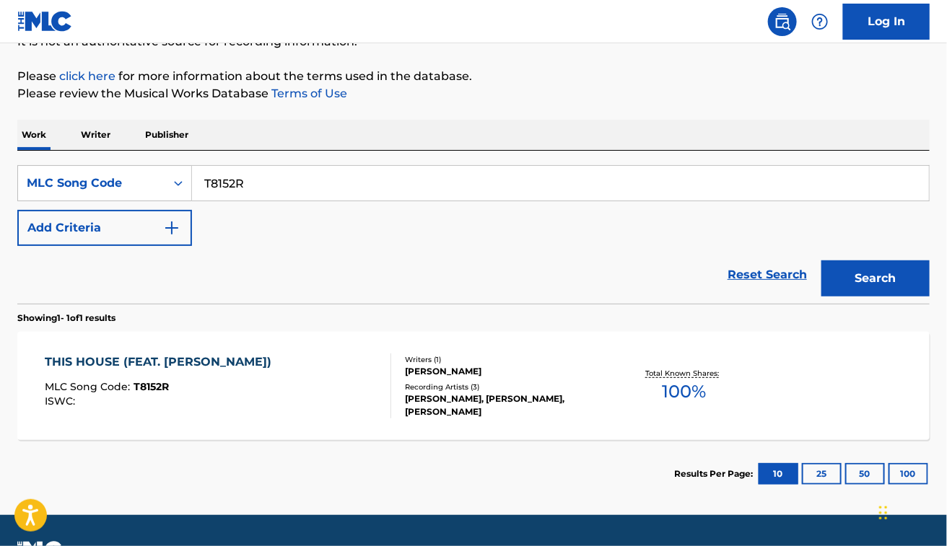
click at [317, 348] on div "THIS HOUSE (FEAT. MEMPHIS BLEEK) MLC Song Code : T8152R ISWC : Writers ( 1 ) AN…" at bounding box center [473, 386] width 912 height 108
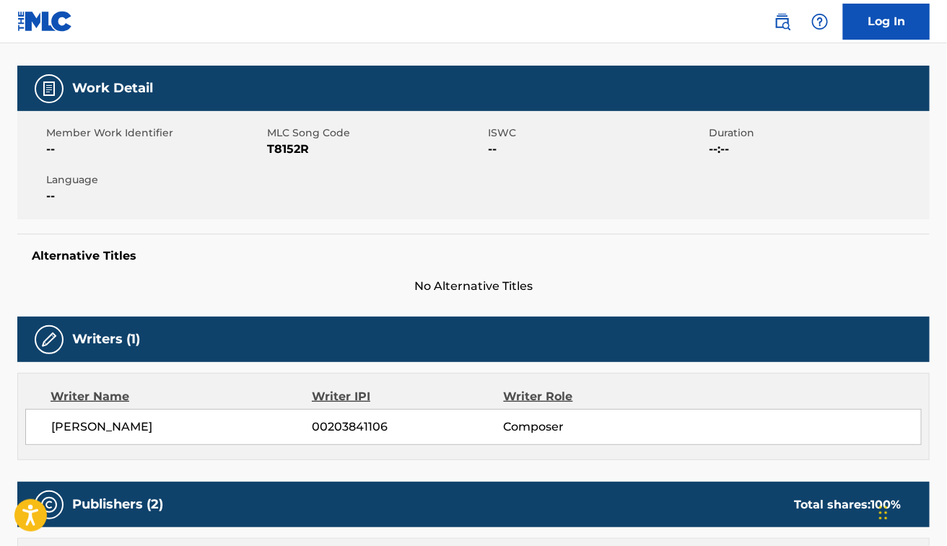
scroll to position [185, 0]
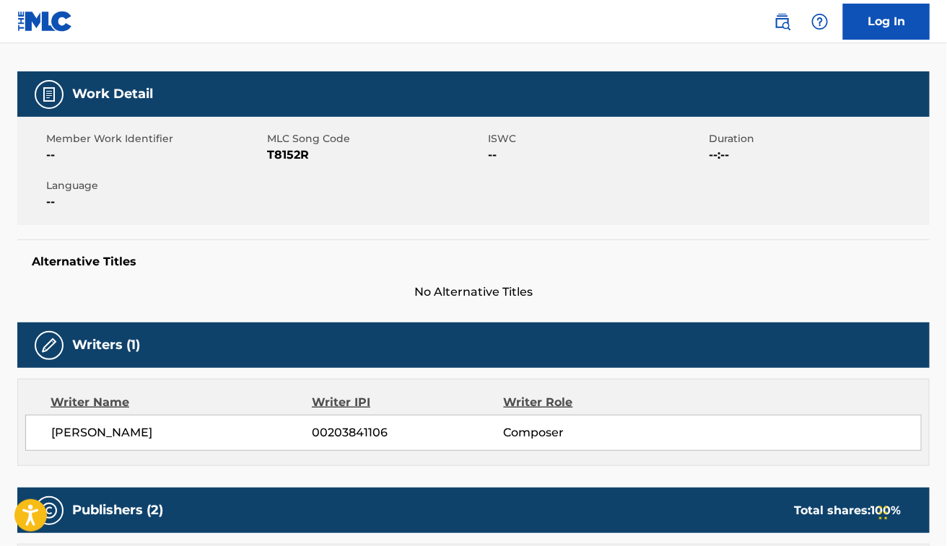
click at [72, 438] on span "ANGELO RAY" at bounding box center [181, 432] width 261 height 17
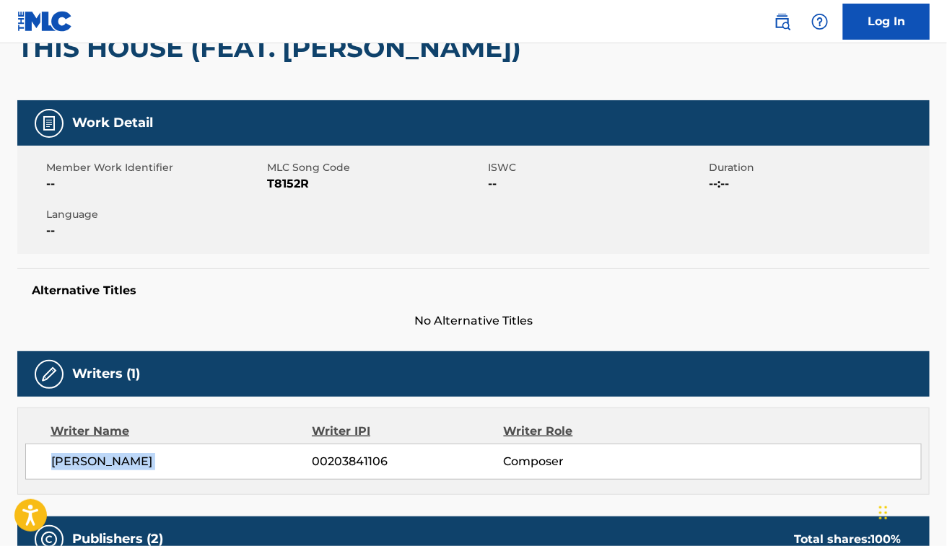
scroll to position [0, 0]
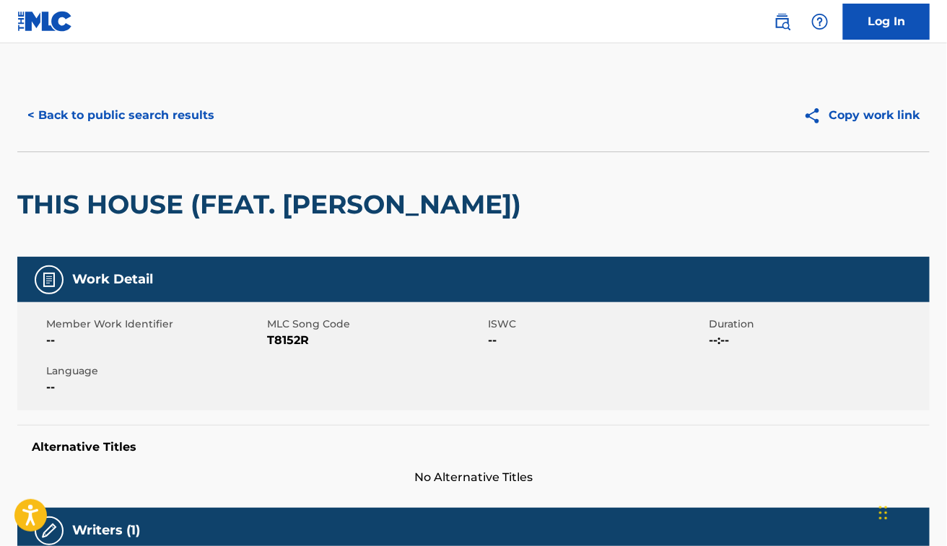
click at [132, 85] on div "< Back to public search results Copy work link" at bounding box center [473, 115] width 912 height 72
click at [134, 112] on button "< Back to public search results" at bounding box center [120, 115] width 207 height 36
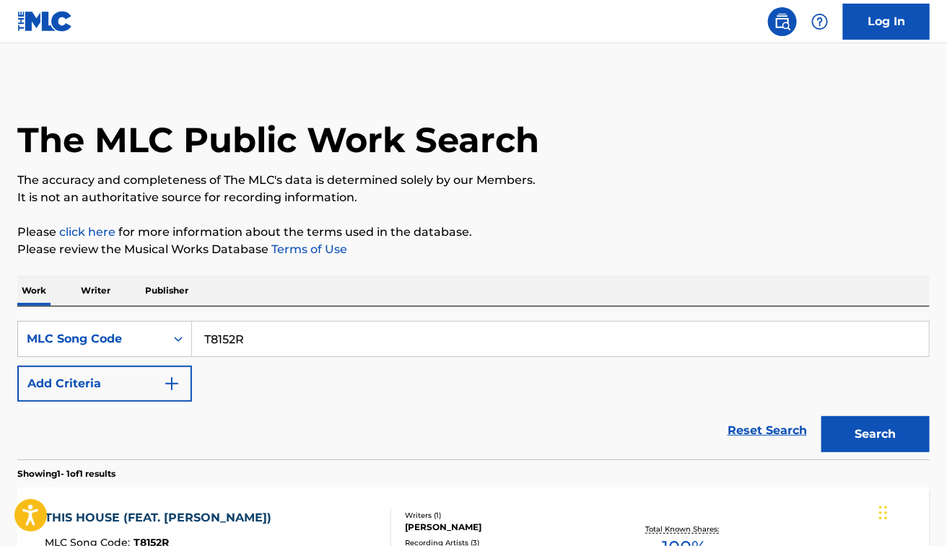
scroll to position [156, 0]
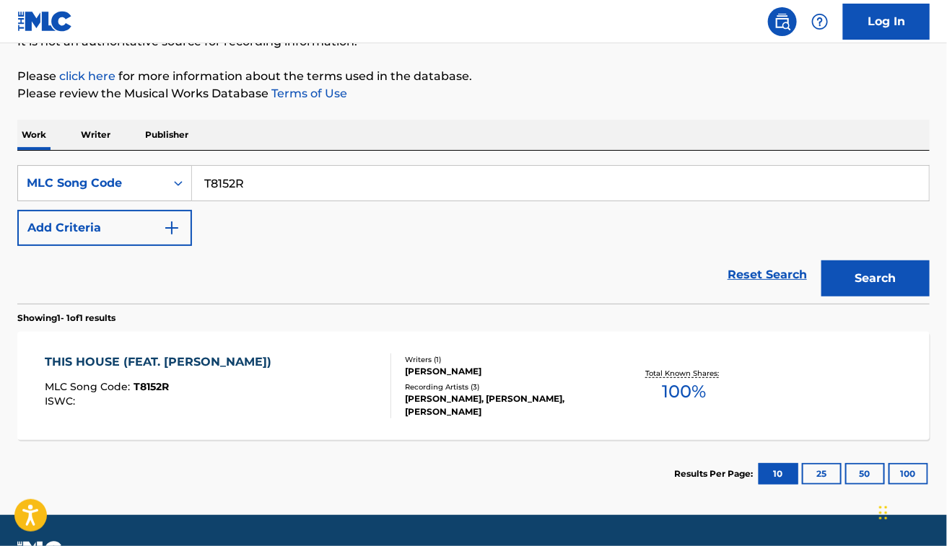
click at [327, 359] on div "THIS HOUSE (FEAT. MEMPHIS BLEEK) MLC Song Code : T8152R ISWC :" at bounding box center [218, 386] width 346 height 65
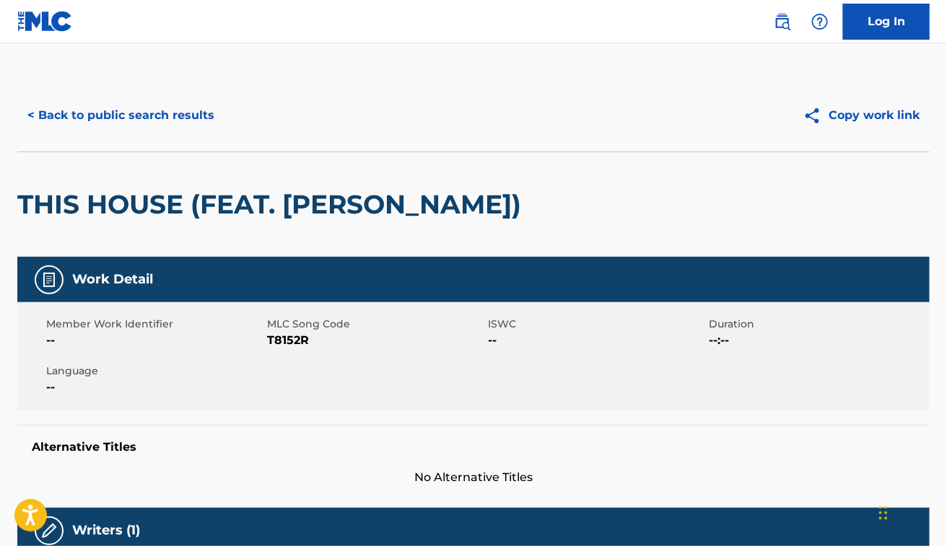
click at [289, 201] on h2 "THIS HOUSE (FEAT. MEMPHIS BLEEK)" at bounding box center [272, 204] width 511 height 32
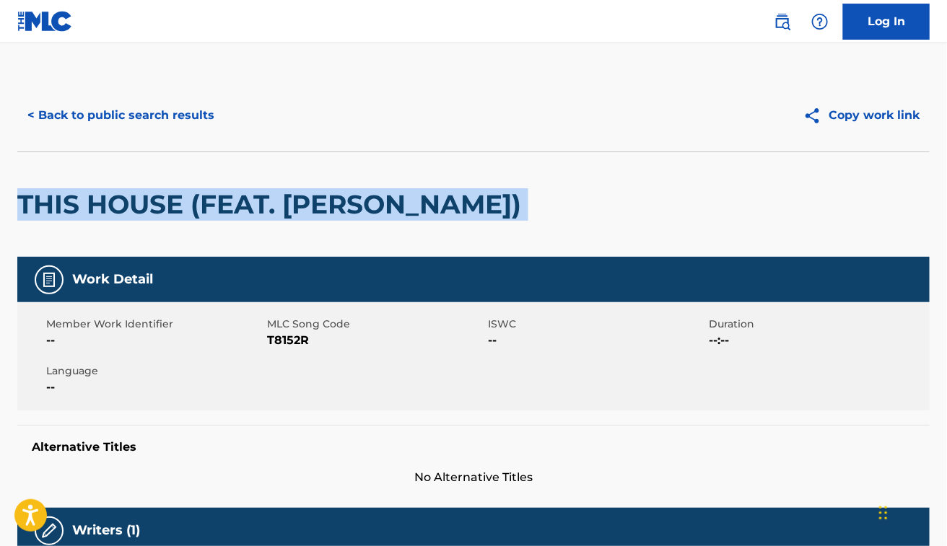
click at [289, 201] on h2 "THIS HOUSE (FEAT. MEMPHIS BLEEK)" at bounding box center [272, 204] width 511 height 32
click at [134, 118] on button "< Back to public search results" at bounding box center [120, 115] width 207 height 36
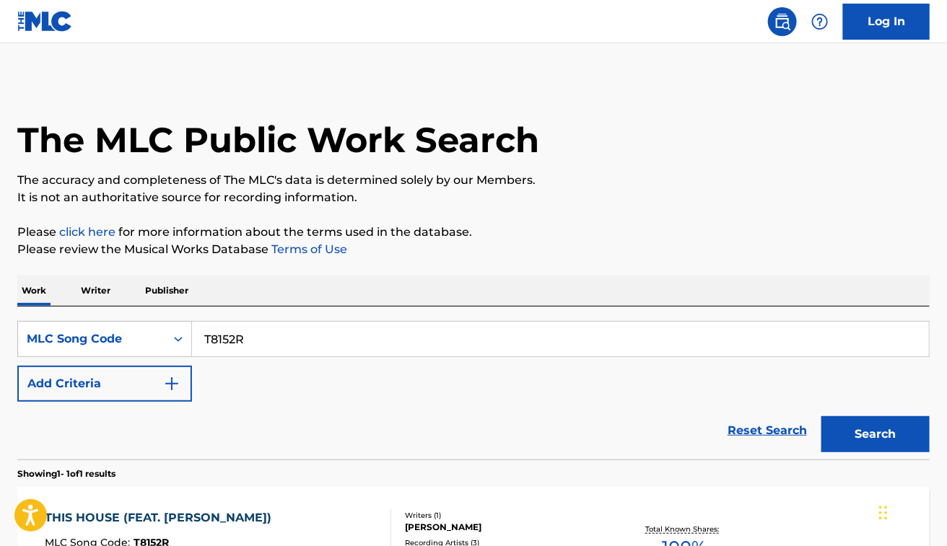
scroll to position [156, 0]
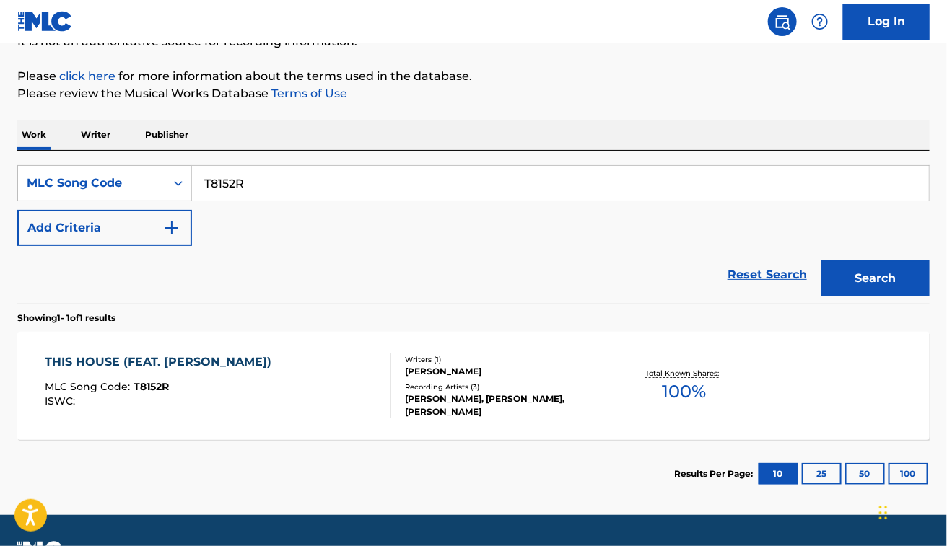
click at [357, 186] on input "T8152R" at bounding box center [560, 183] width 737 height 35
paste input "Y54901"
type input "Y54901"
click at [821, 260] on button "Search" at bounding box center [875, 278] width 108 height 36
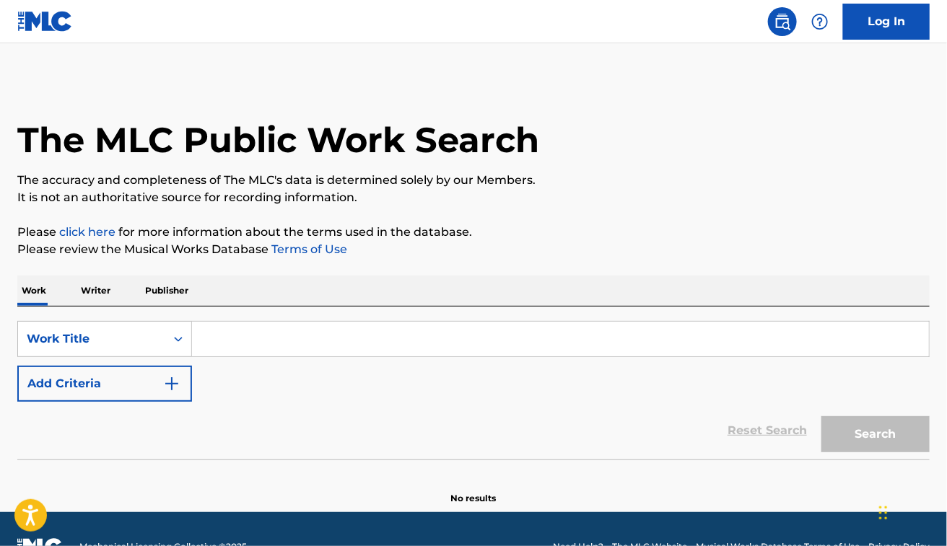
click at [250, 364] on div "SearchWithCriteriabf0c5d36-db20-448e-a788-7da38a4a2e5f Work Title Add Criteria" at bounding box center [473, 361] width 912 height 81
click at [240, 330] on input "Search Form" at bounding box center [560, 339] width 737 height 35
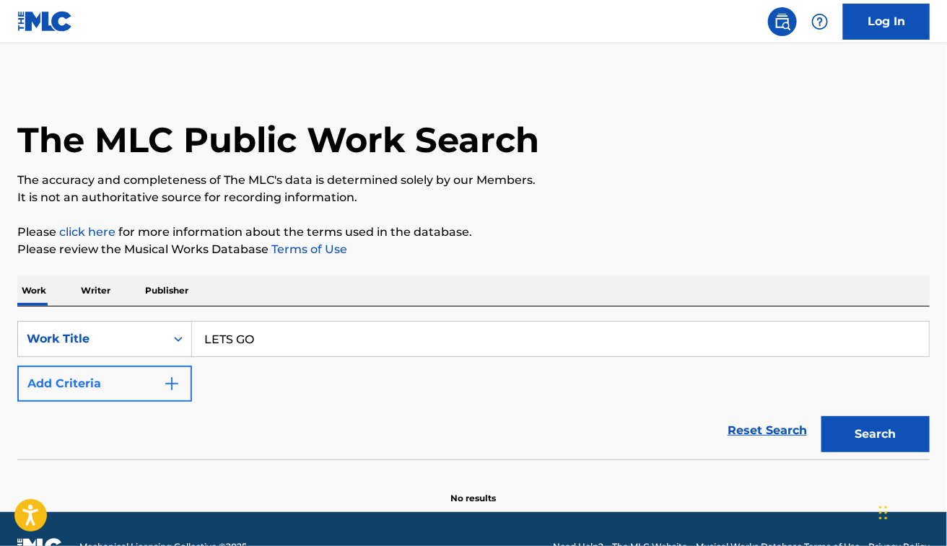
type input "LETS GO"
click at [128, 391] on button "Add Criteria" at bounding box center [104, 384] width 175 height 36
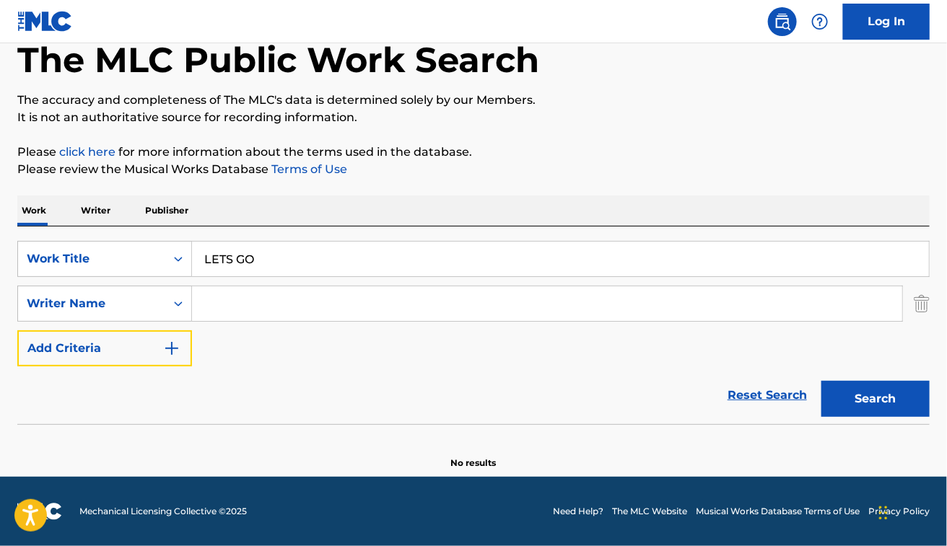
scroll to position [79, 0]
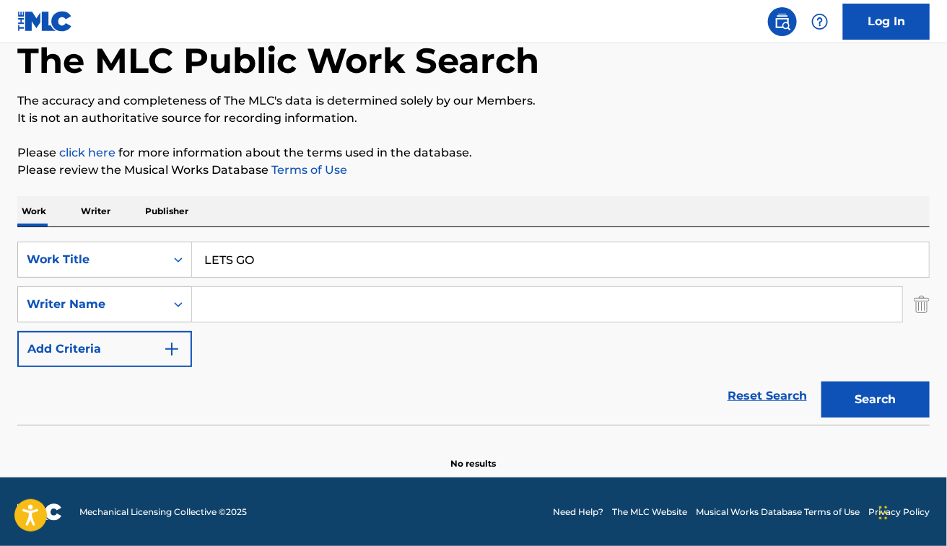
click at [260, 300] on input "Search Form" at bounding box center [547, 304] width 710 height 35
paste input "Carl Galvin"
type input "Carl Galvin"
click at [821, 382] on button "Search" at bounding box center [875, 400] width 108 height 36
click at [260, 264] on input "LETS GO" at bounding box center [560, 259] width 737 height 35
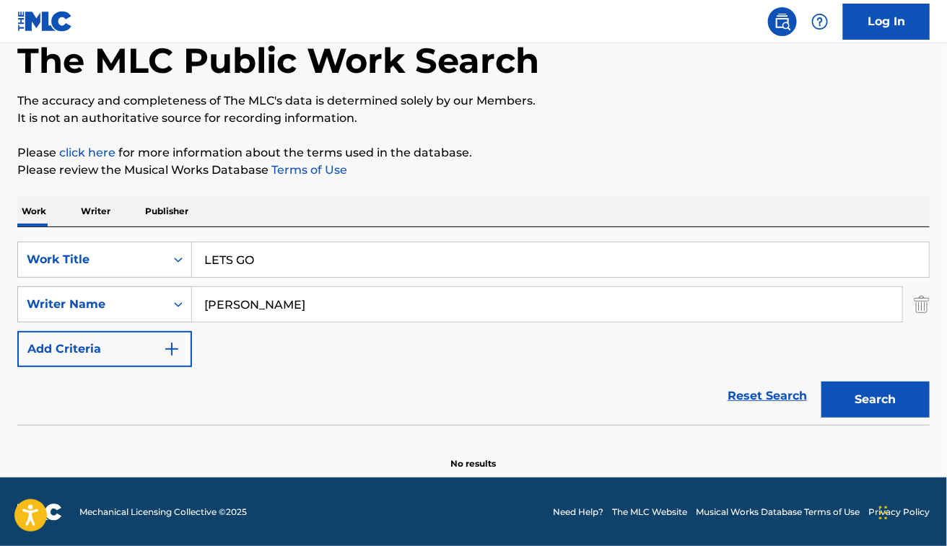
click at [260, 264] on input "LETS GO" at bounding box center [560, 259] width 737 height 35
type input "deep state"
paste input "Amado Olvera"
type input "Amado Olvera"
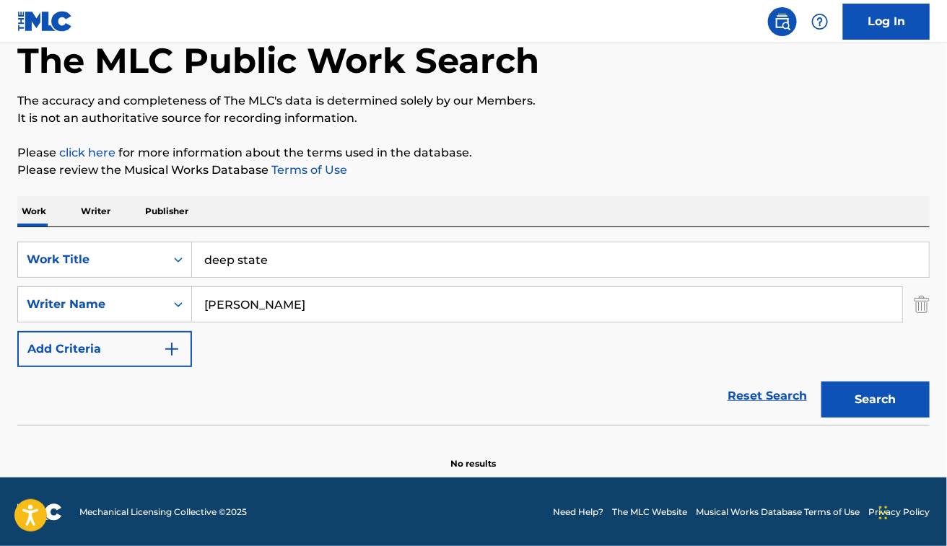
click at [821, 382] on button "Search" at bounding box center [875, 400] width 108 height 36
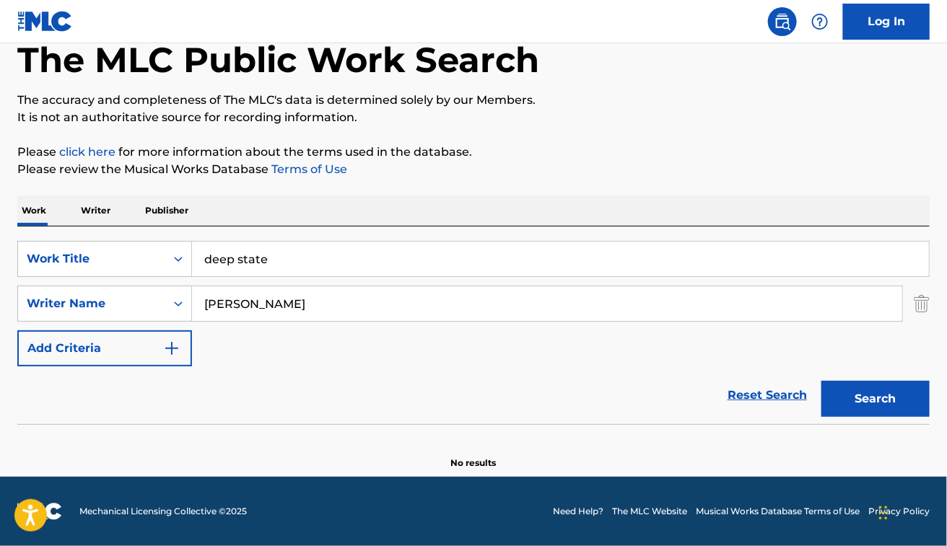
click at [357, 314] on input "Amado Olvera" at bounding box center [547, 303] width 710 height 35
click at [301, 265] on input "deep state" at bounding box center [560, 259] width 737 height 35
type input "bleep"
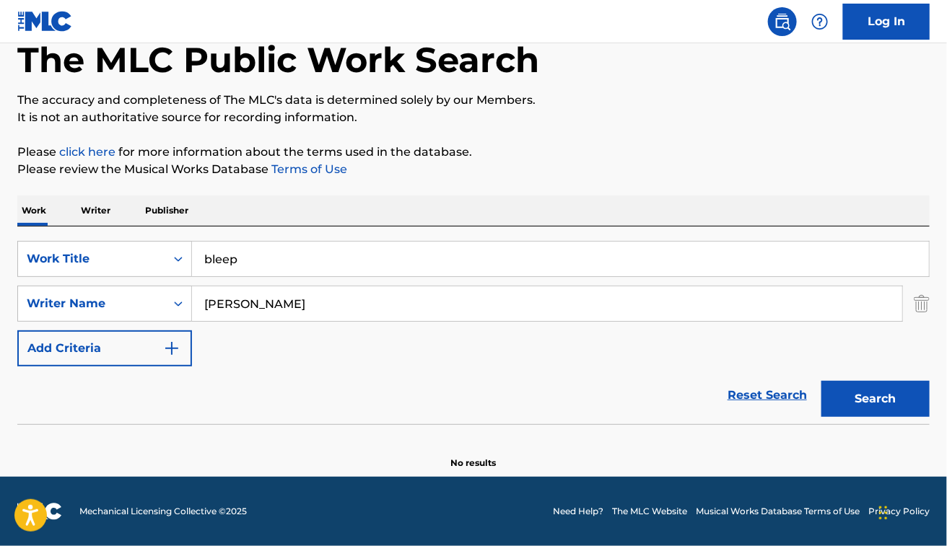
click at [821, 381] on button "Search" at bounding box center [875, 399] width 108 height 36
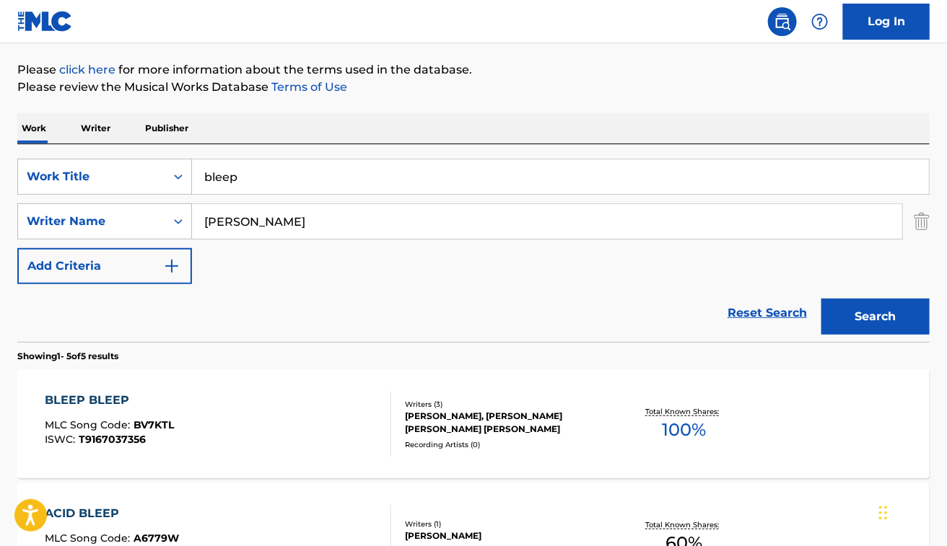
scroll to position [78, 0]
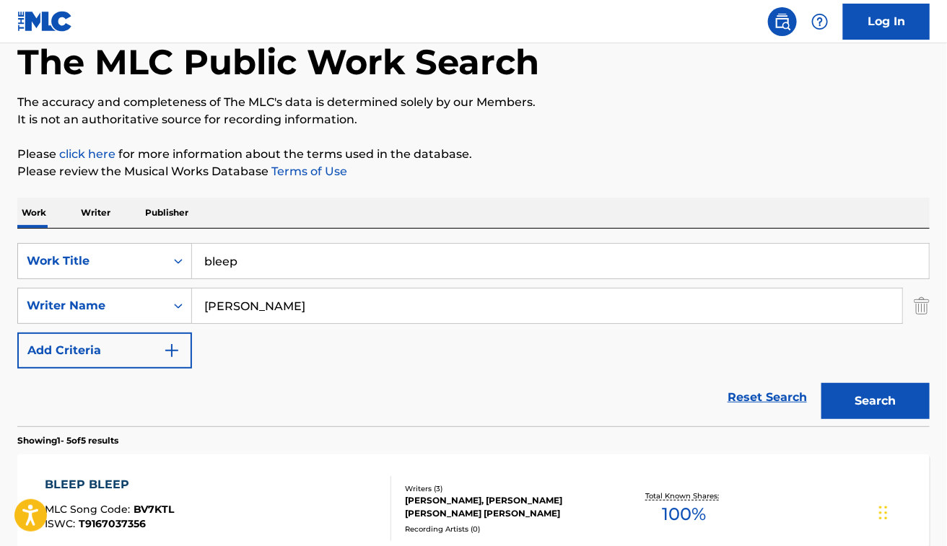
type input "[PERSON_NAME]"
click at [821, 383] on button "Search" at bounding box center [875, 401] width 108 height 36
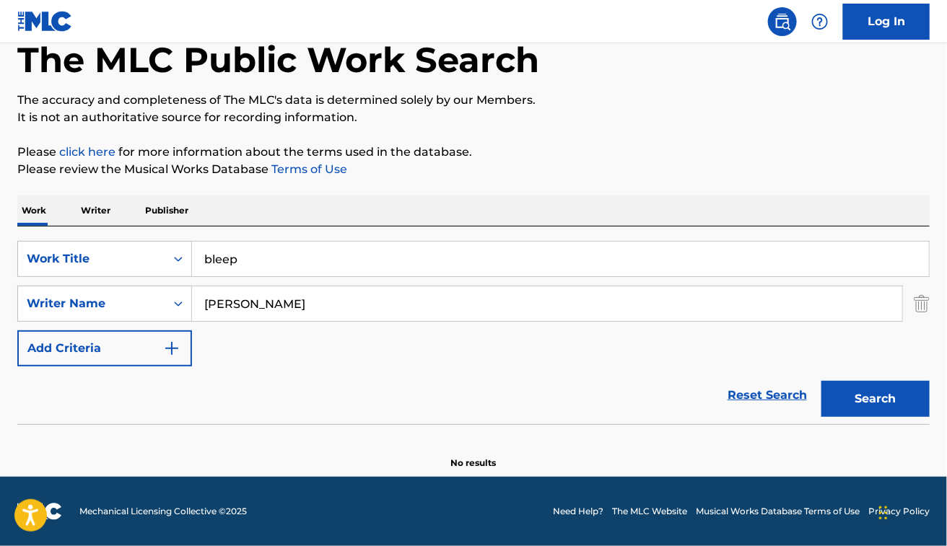
scroll to position [79, 0]
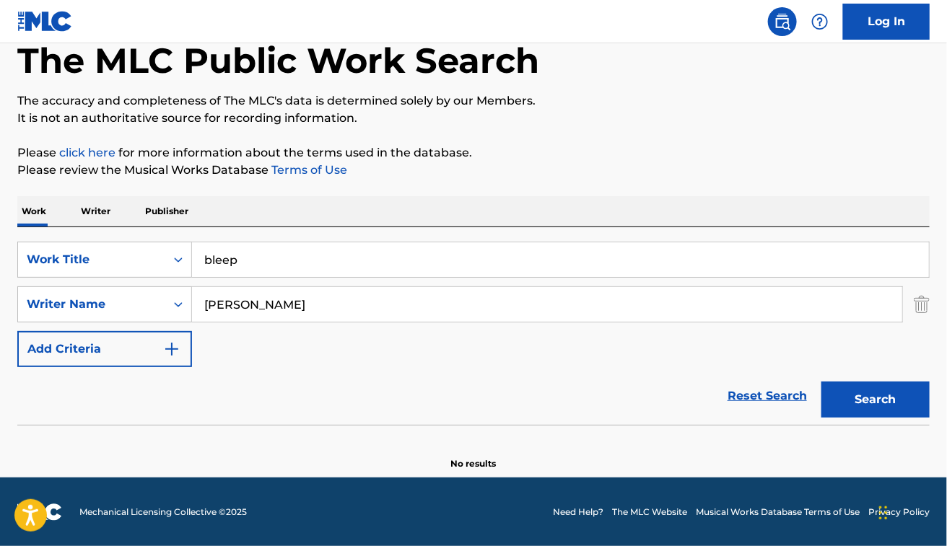
click at [239, 255] on input "bleep" at bounding box center [560, 259] width 737 height 35
click at [294, 268] on input "MOUVMEN" at bounding box center [560, 259] width 737 height 35
type input "MOUVMENT"
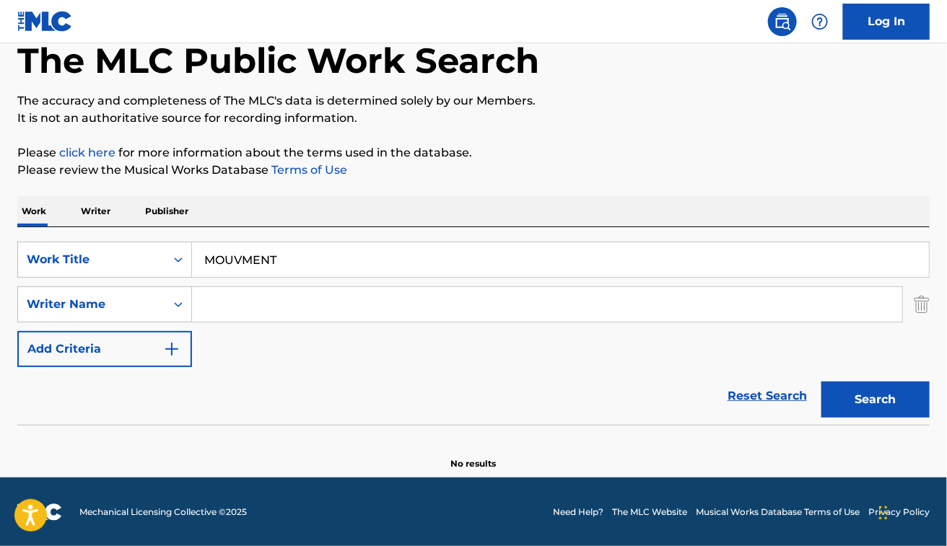
click at [821, 382] on button "Search" at bounding box center [875, 400] width 108 height 36
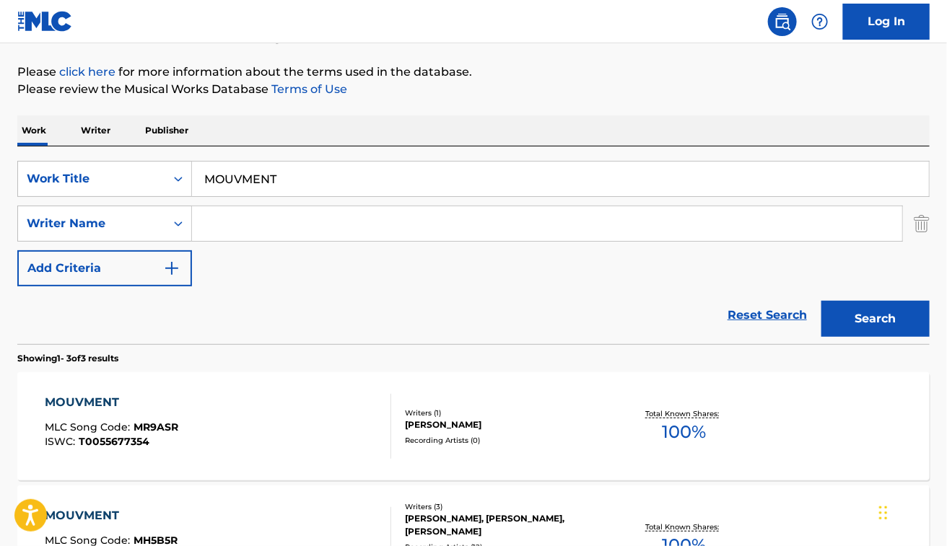
scroll to position [159, 0]
click at [239, 177] on input "MOUVMENT" at bounding box center [560, 179] width 737 height 35
type input "MOUVEMENT"
click at [821, 302] on button "Search" at bounding box center [875, 320] width 108 height 36
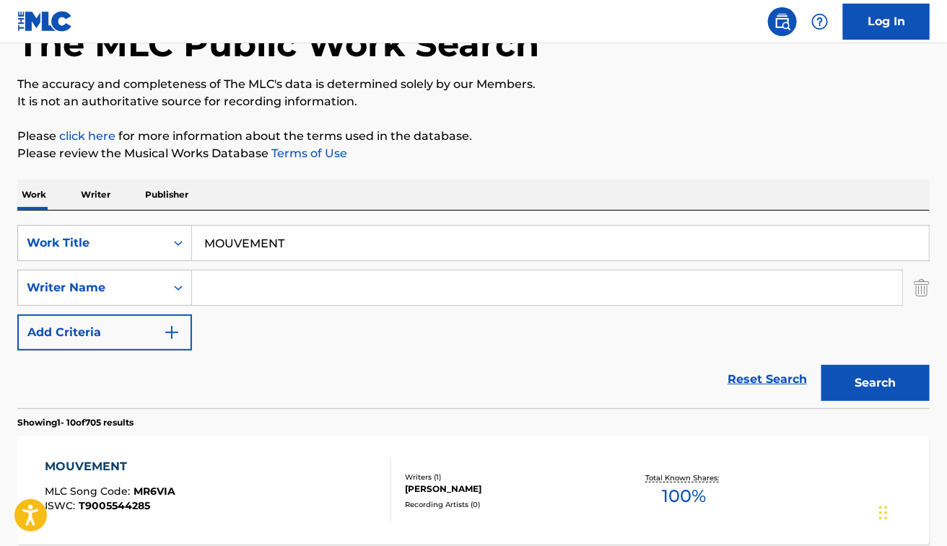
scroll to position [0, 0]
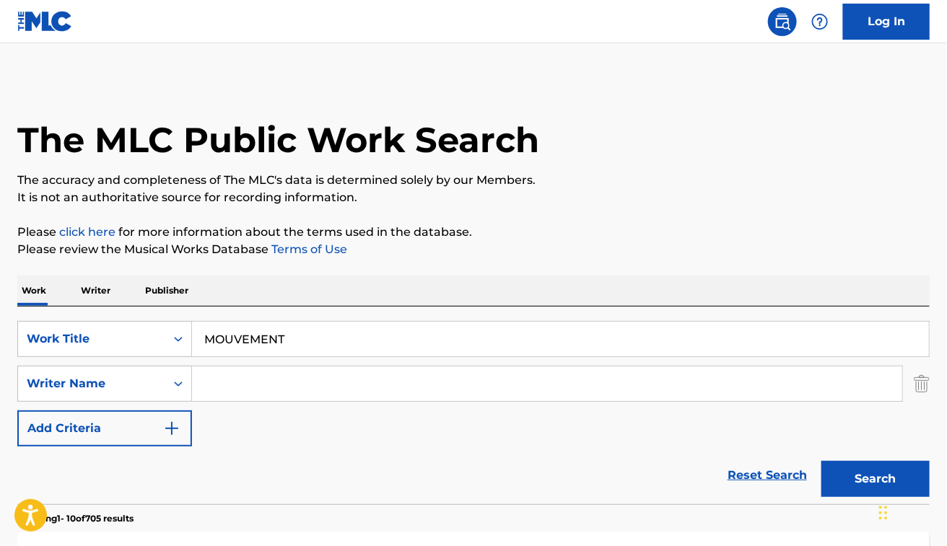
click at [289, 374] on input "Search Form" at bounding box center [547, 384] width 710 height 35
paste input "[PERSON_NAME]"
click at [821, 461] on button "Search" at bounding box center [875, 479] width 108 height 36
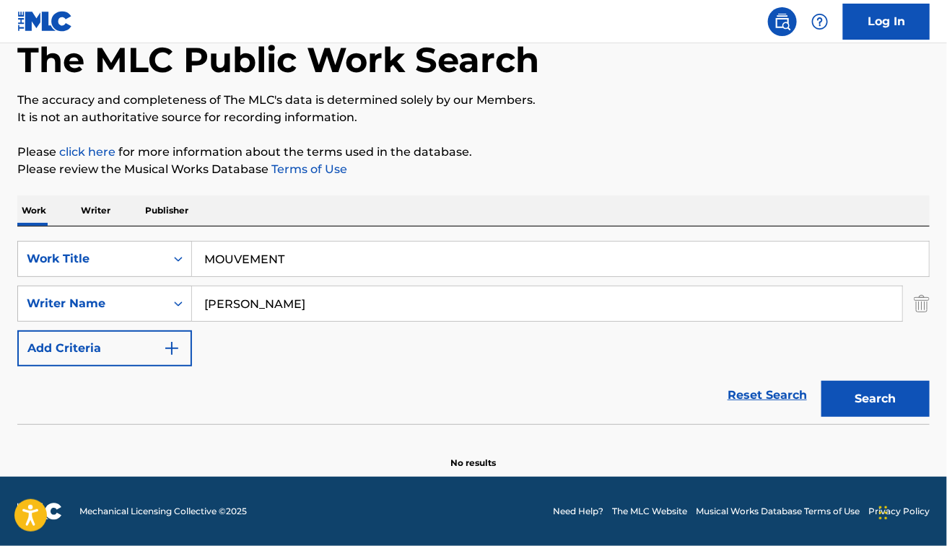
click at [821, 381] on button "Search" at bounding box center [875, 399] width 108 height 36
type input "I"
paste input "[PERSON_NAME] SosaIvan KookMiss [PERSON_NAME]"
drag, startPoint x: 332, startPoint y: 307, endPoint x: 179, endPoint y: 301, distance: 153.1
click at [179, 301] on div "SearchWithCriteriaf472b2ee-9c8d-4803-8c1f-9f6d327fb6ba Writer Name [PERSON_NAME…" at bounding box center [473, 304] width 912 height 36
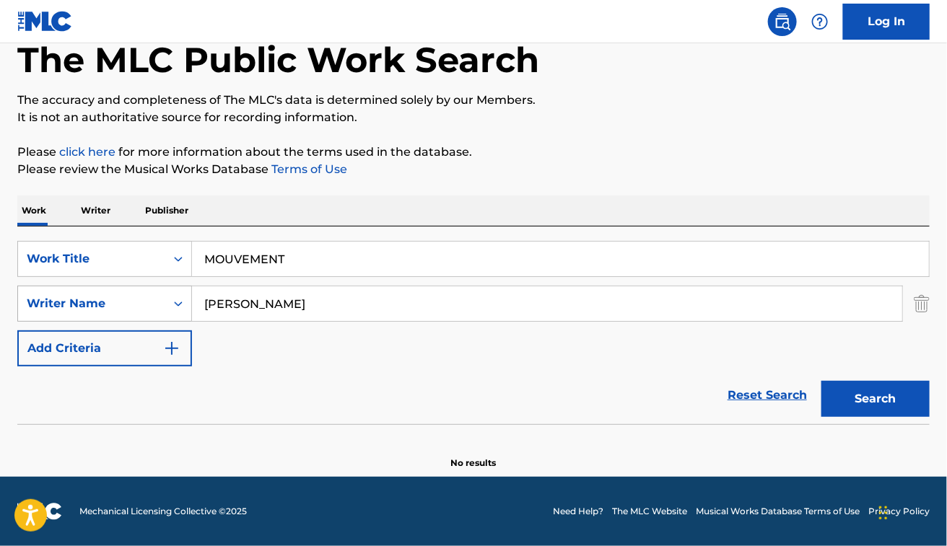
type input "[PERSON_NAME]"
click at [821, 381] on button "Search" at bounding box center [875, 399] width 108 height 36
click at [348, 265] on input "MOUVEMENT" at bounding box center [560, 259] width 737 height 35
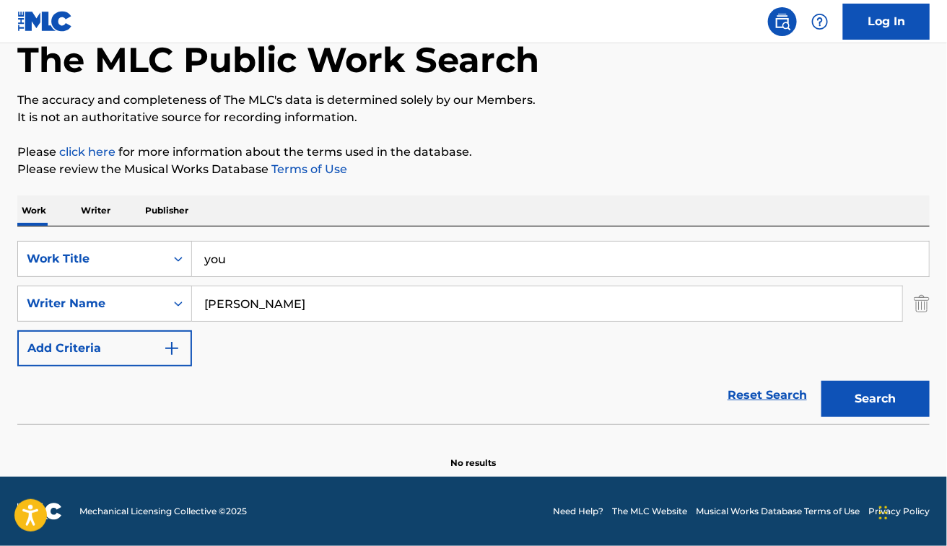
type input "you"
paste input "[PERSON_NAME]"
click at [821, 381] on button "Search" at bounding box center [875, 399] width 108 height 36
click at [213, 304] on input "[PERSON_NAME]" at bounding box center [547, 303] width 710 height 35
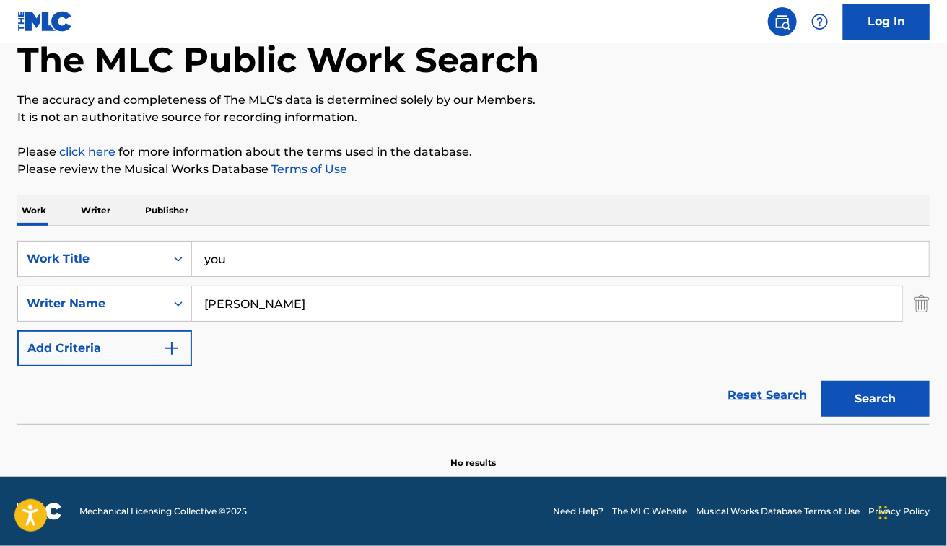
click at [821, 381] on button "Search" at bounding box center [875, 399] width 108 height 36
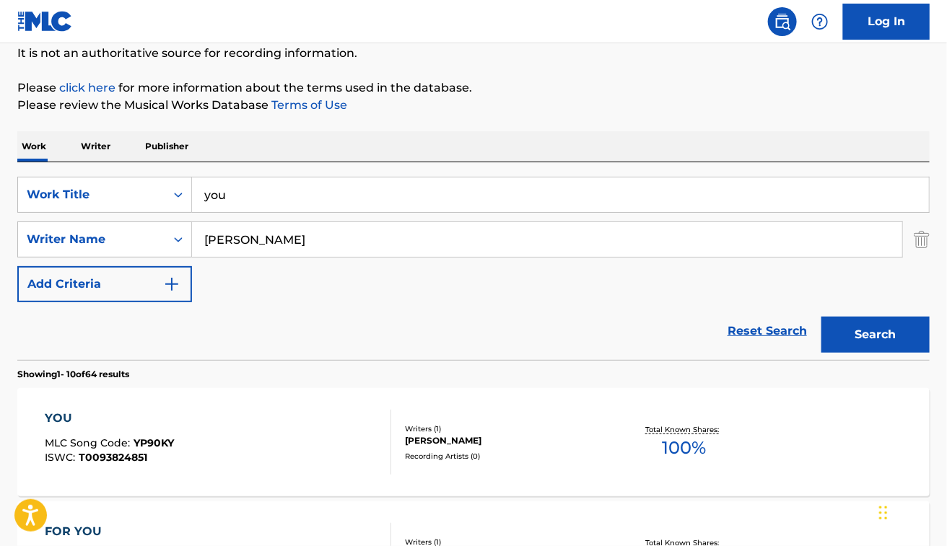
scroll to position [0, 0]
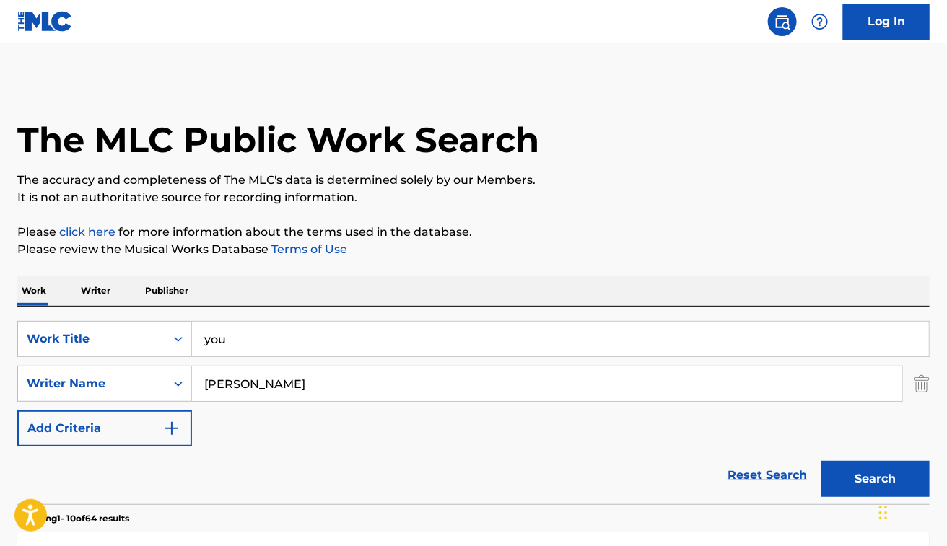
paste input "[PERSON_NAME]"
type input "[PERSON_NAME]"
paste input "YOU [DEMOGRAPHIC_DATA] SAY YES TO ANOTHER EXCESS"
type input "YOU [DEMOGRAPHIC_DATA] SAY YES TO ANOTHER EXCESS"
click at [821, 461] on button "Search" at bounding box center [875, 479] width 108 height 36
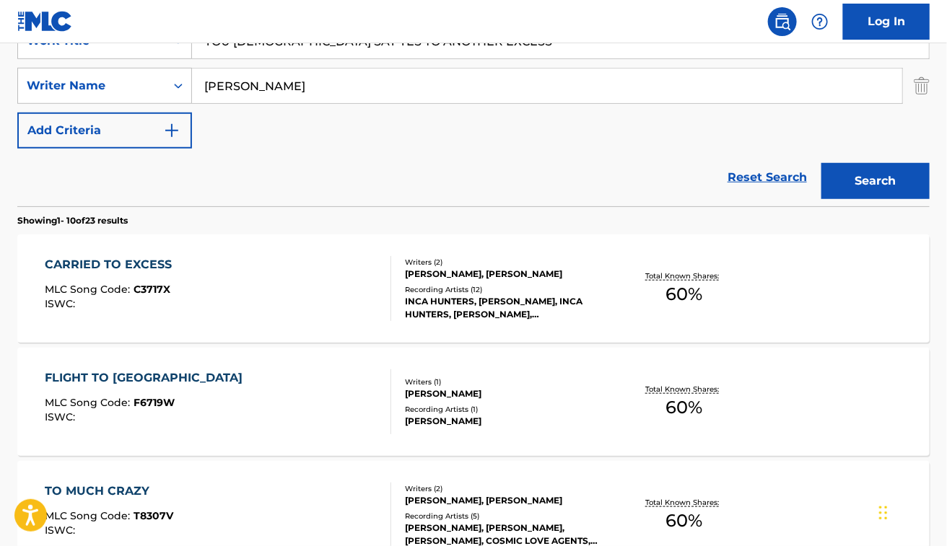
scroll to position [118, 0]
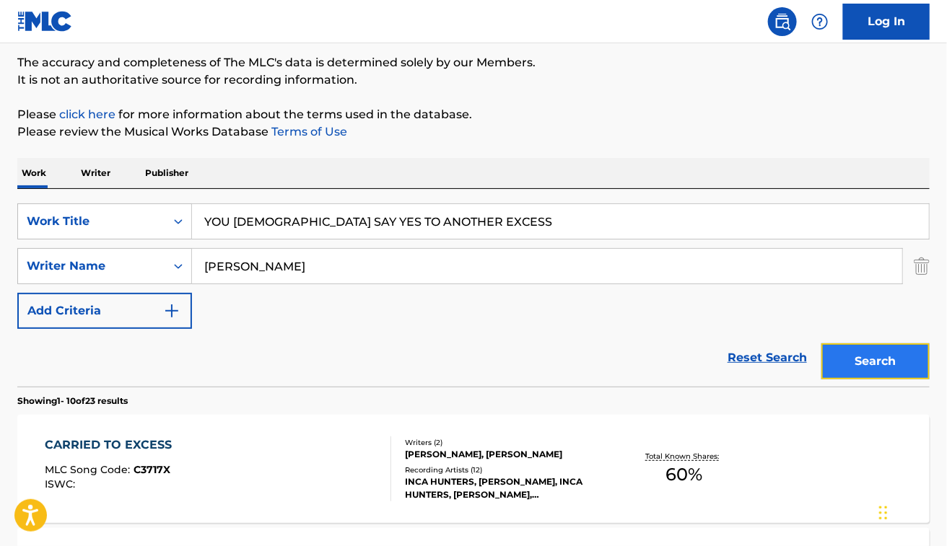
click at [896, 350] on button "Search" at bounding box center [875, 361] width 108 height 36
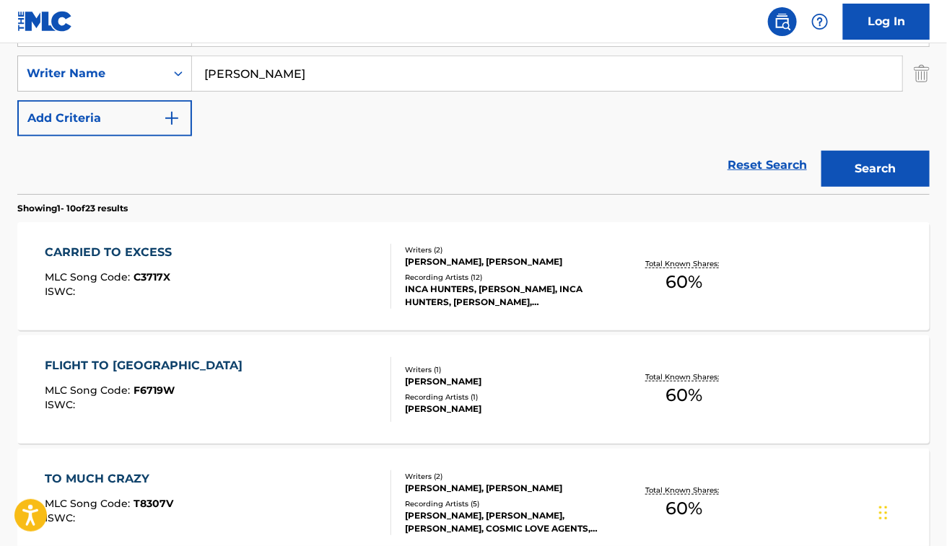
scroll to position [309, 0]
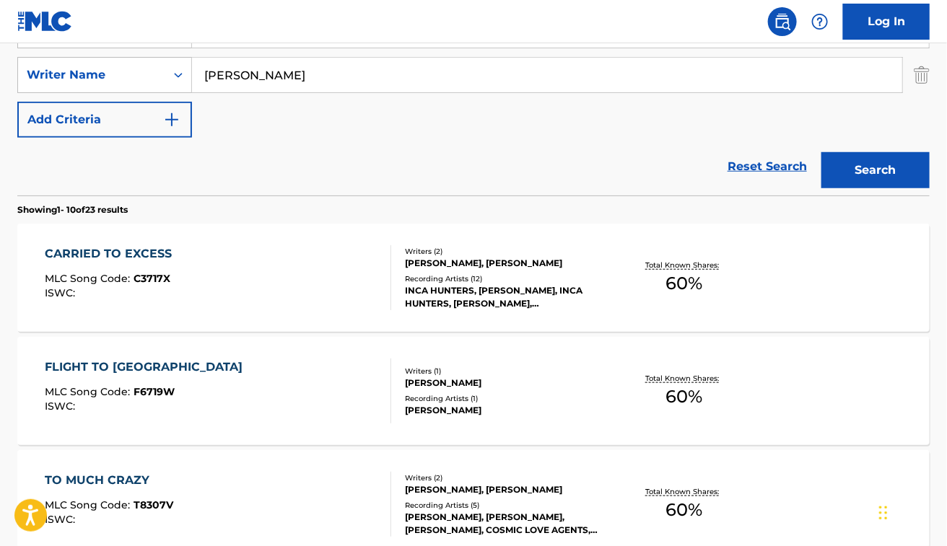
click at [347, 80] on input "[PERSON_NAME]" at bounding box center [547, 75] width 710 height 35
type input "C"
click at [821, 152] on button "Search" at bounding box center [875, 170] width 108 height 36
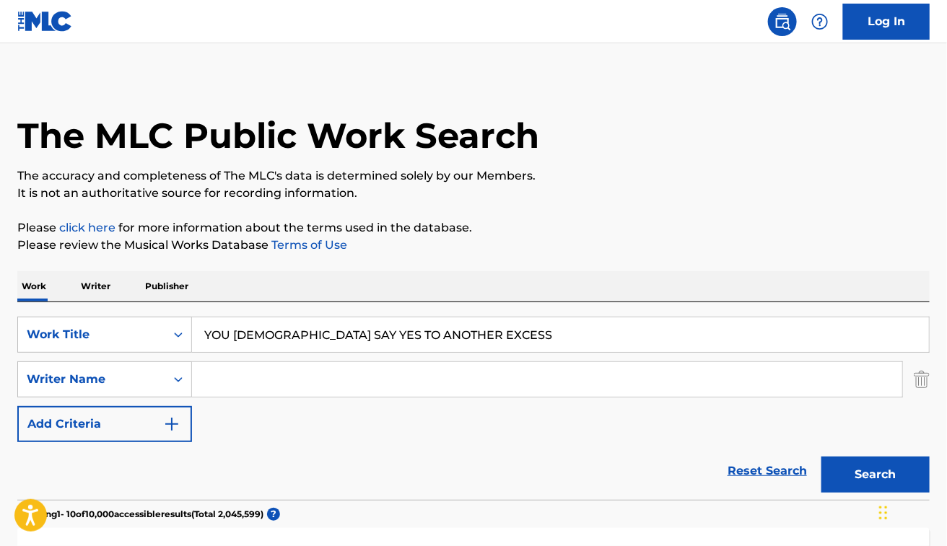
scroll to position [0, 0]
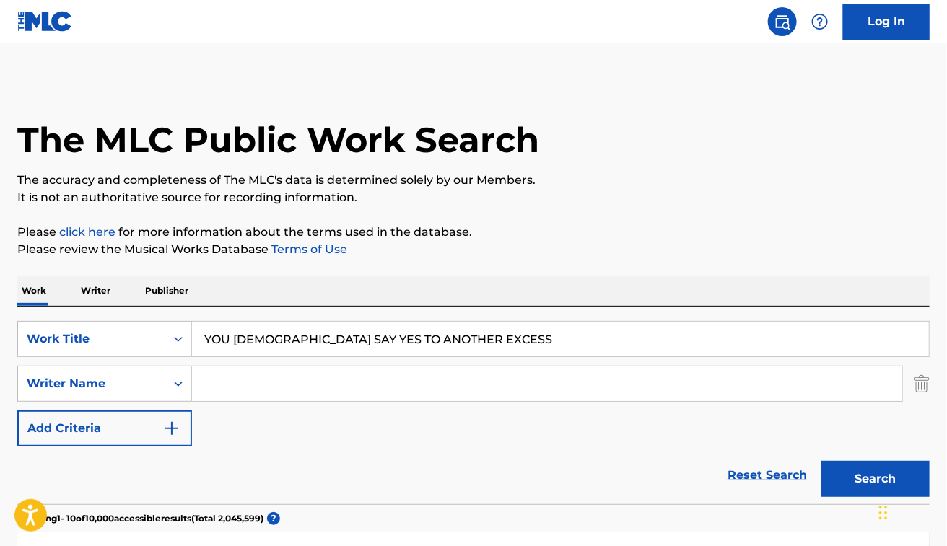
click at [247, 343] on input "YOU [DEMOGRAPHIC_DATA] SAY YES TO ANOTHER EXCESS" at bounding box center [560, 339] width 737 height 35
type input "this house"
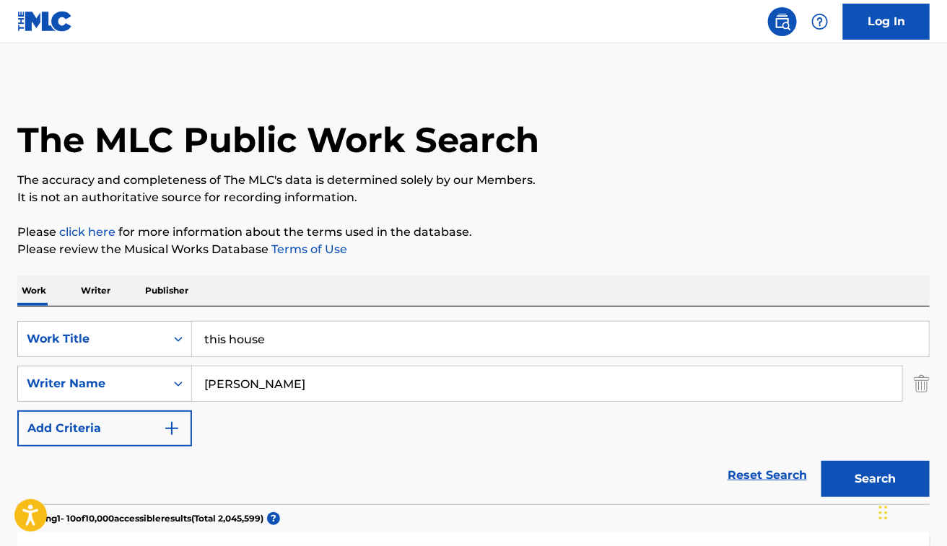
type input "[PERSON_NAME]"
click at [821, 461] on button "Search" at bounding box center [875, 479] width 108 height 36
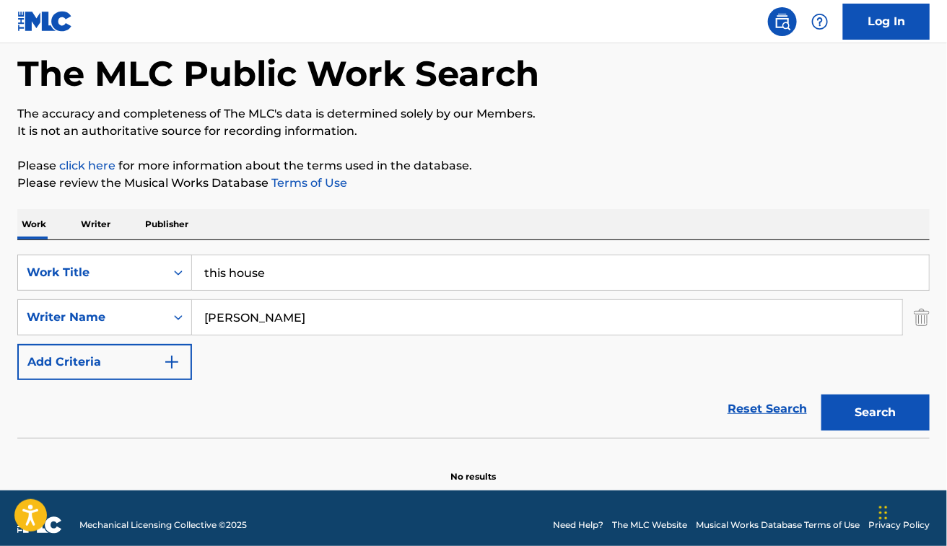
scroll to position [80, 0]
